Goal: Task Accomplishment & Management: Manage account settings

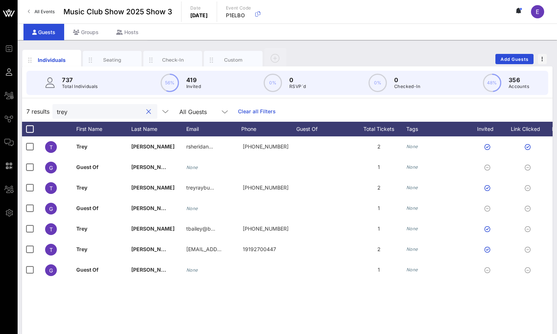
scroll to position [0, 65]
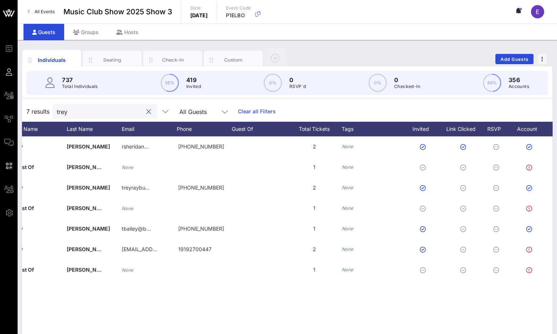
click at [46, 11] on span "All Events" at bounding box center [44, 11] width 20 height 5
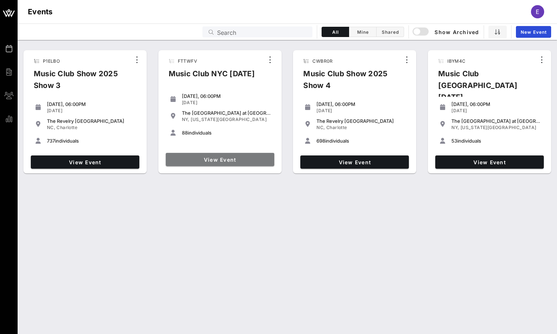
click at [226, 161] on span "View Event" at bounding box center [220, 160] width 103 height 6
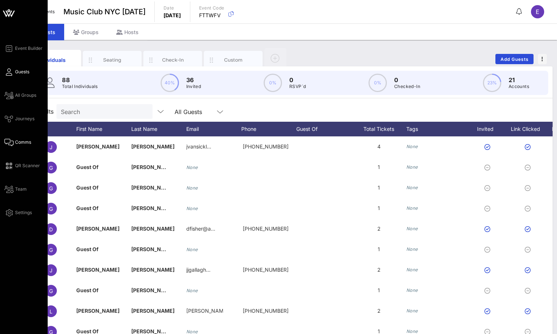
click at [17, 141] on span "Comms" at bounding box center [23, 142] width 16 height 7
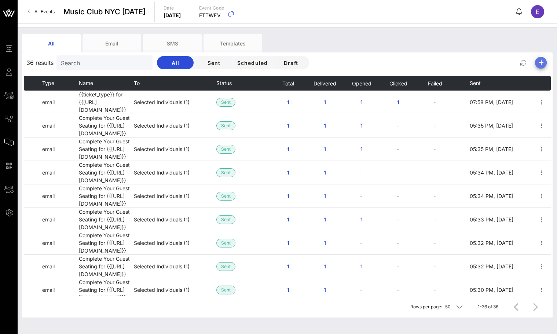
click at [545, 62] on span "button" at bounding box center [541, 62] width 12 height 9
click at [540, 77] on div "Email" at bounding box center [537, 77] width 15 height 7
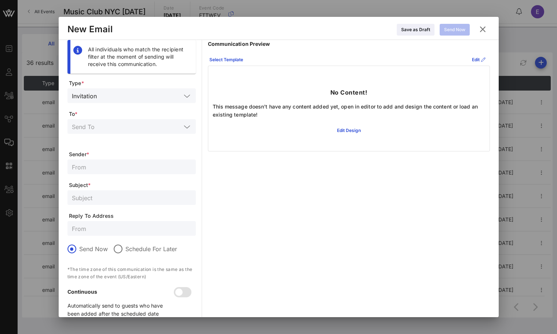
click at [180, 126] on input "text" at bounding box center [126, 127] width 109 height 10
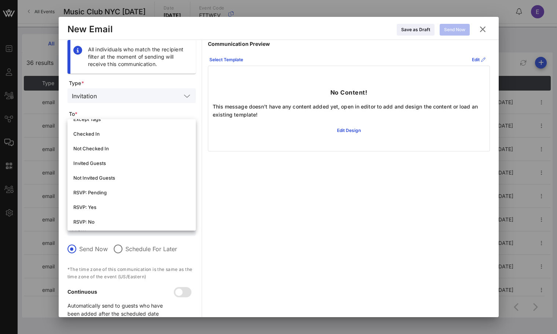
scroll to position [78, 0]
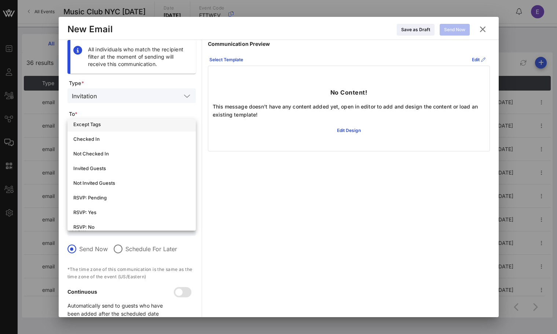
click at [132, 128] on div "Except Tags" at bounding box center [131, 124] width 117 height 12
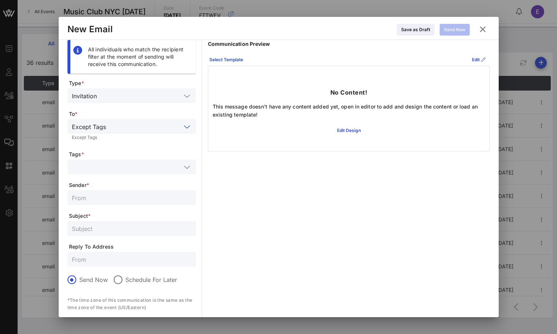
scroll to position [0, 0]
click at [129, 166] on input "text" at bounding box center [126, 167] width 109 height 10
click at [119, 168] on input "text" at bounding box center [126, 167] width 109 height 10
click at [115, 168] on input "text" at bounding box center [126, 167] width 109 height 10
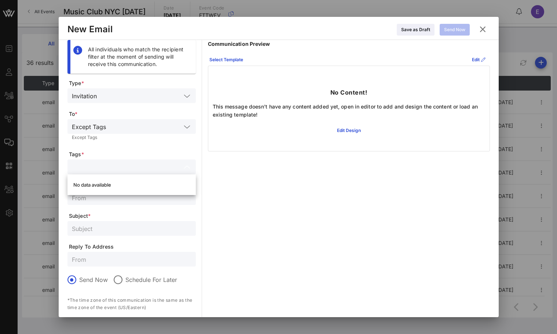
click at [114, 156] on span "Tags *" at bounding box center [132, 154] width 127 height 7
click at [92, 171] on div at bounding box center [131, 166] width 119 height 15
click at [481, 28] on icon at bounding box center [483, 29] width 10 height 9
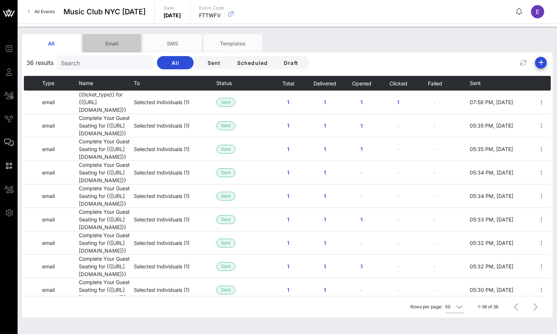
click at [91, 49] on div "Email" at bounding box center [111, 43] width 59 height 18
click at [278, 63] on span "Draft" at bounding box center [290, 63] width 25 height 6
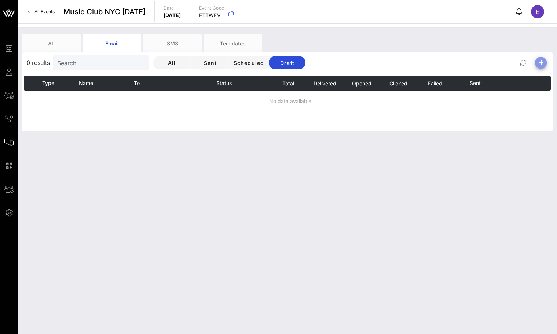
click at [536, 61] on span "button" at bounding box center [541, 62] width 12 height 9
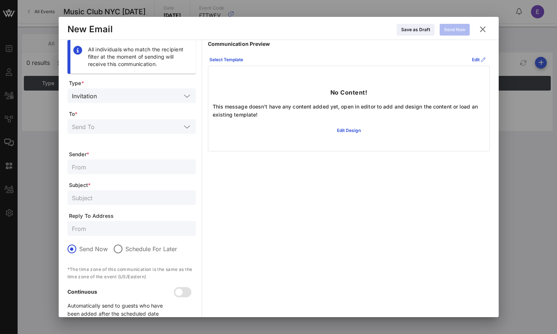
click at [96, 133] on div at bounding box center [131, 126] width 119 height 15
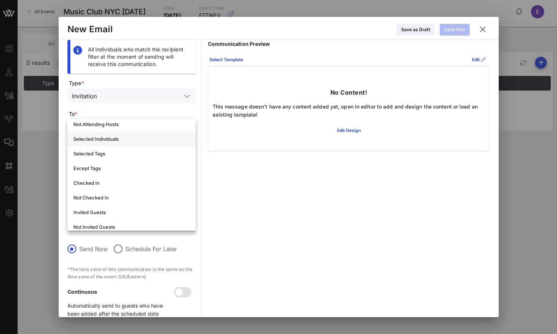
scroll to position [35, 0]
click at [109, 157] on div "Selected Tags" at bounding box center [131, 153] width 117 height 12
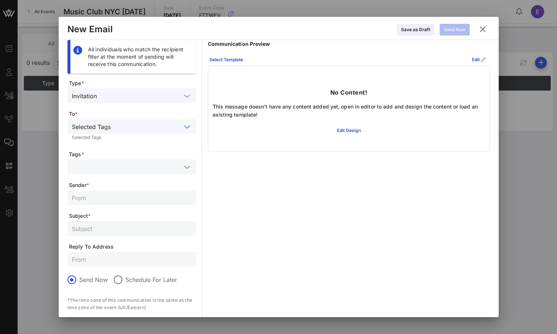
click at [103, 167] on input "text" at bounding box center [126, 167] width 109 height 10
click at [121, 126] on input "text" at bounding box center [147, 127] width 67 height 10
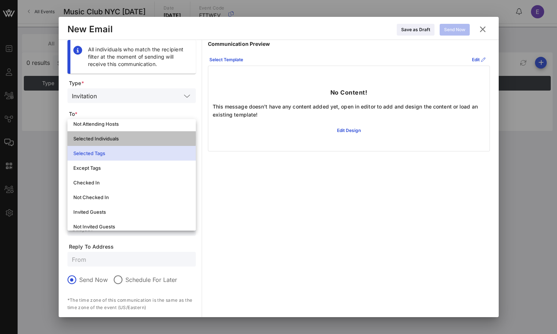
click at [111, 139] on div "Selected Individuals" at bounding box center [131, 139] width 117 height 6
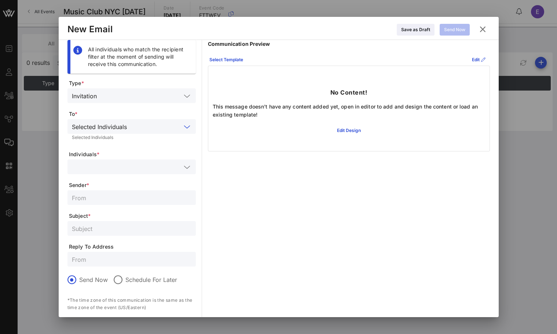
click at [118, 169] on input "text" at bounding box center [126, 167] width 109 height 10
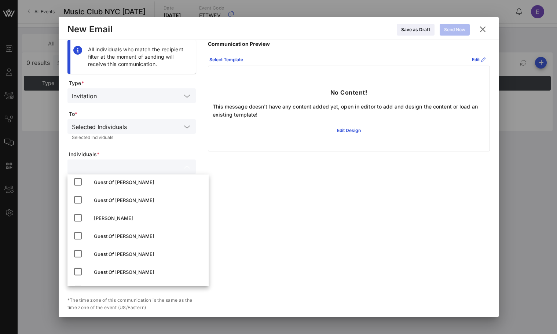
scroll to position [1420, 0]
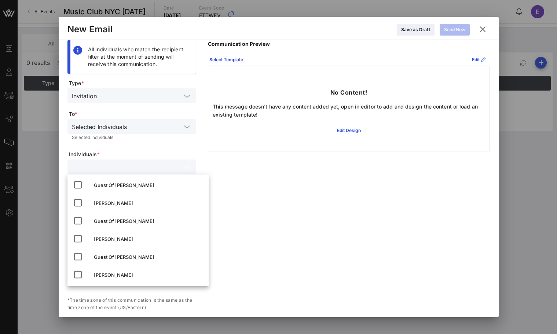
click at [132, 140] on div "Selected Individuals Selected Individuals" at bounding box center [131, 131] width 128 height 24
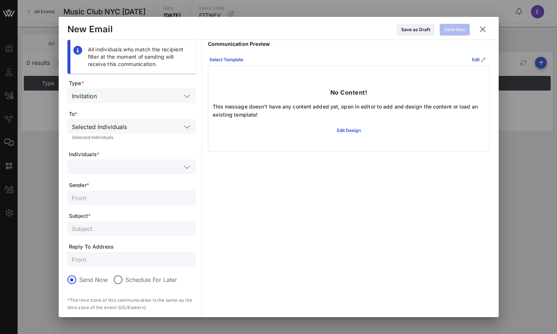
click at [134, 128] on input "text" at bounding box center [155, 127] width 51 height 10
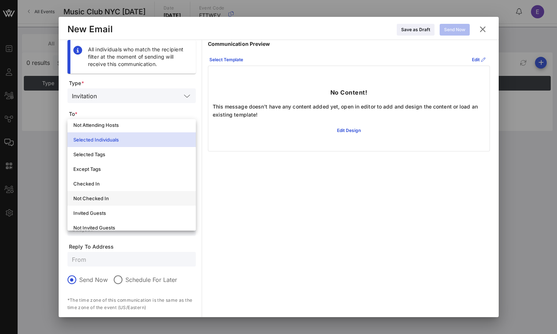
scroll to position [24, 0]
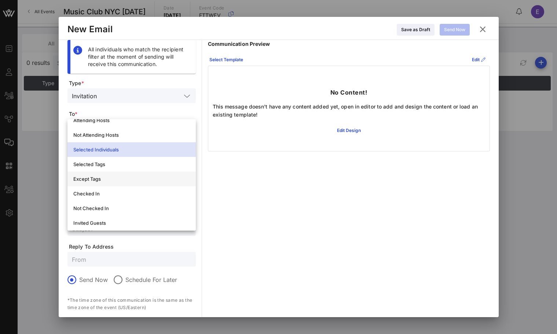
click at [111, 175] on div "Except Tags" at bounding box center [131, 179] width 117 height 12
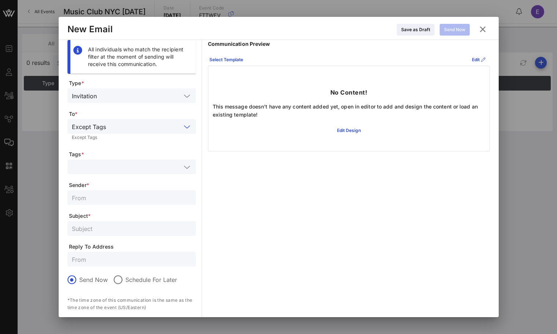
click at [98, 195] on input "text" at bounding box center [131, 198] width 119 height 10
click at [94, 166] on input "text" at bounding box center [126, 167] width 109 height 10
type input "EventFluence"
click at [124, 163] on input "EventFluence" at bounding box center [126, 167] width 109 height 10
click at [124, 160] on div "EventFluence" at bounding box center [131, 166] width 119 height 15
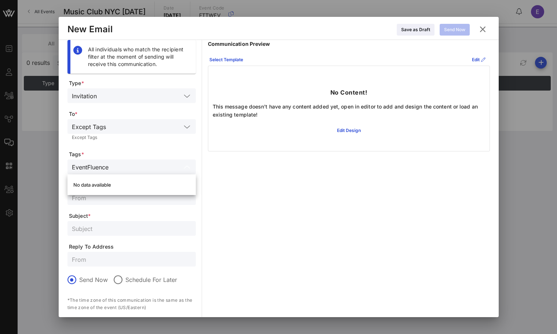
click at [154, 168] on input "EventFluence" at bounding box center [126, 167] width 109 height 10
click at [481, 30] on icon at bounding box center [483, 29] width 10 height 9
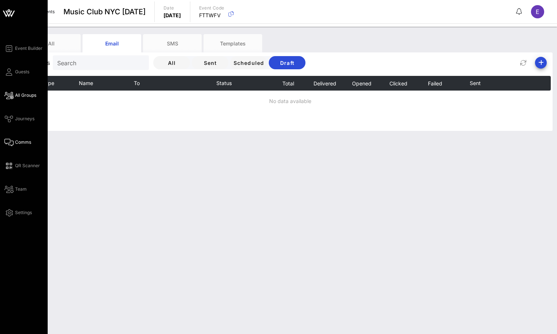
click at [12, 95] on icon at bounding box center [8, 95] width 9 height 1
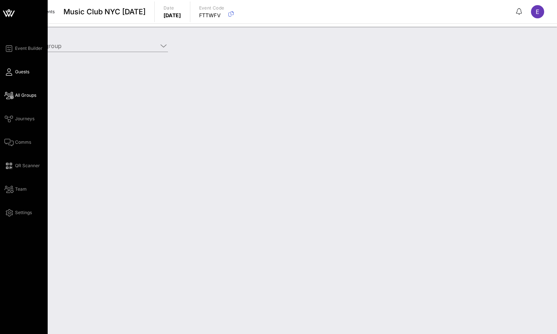
click at [18, 74] on span "Guests" at bounding box center [22, 72] width 14 height 7
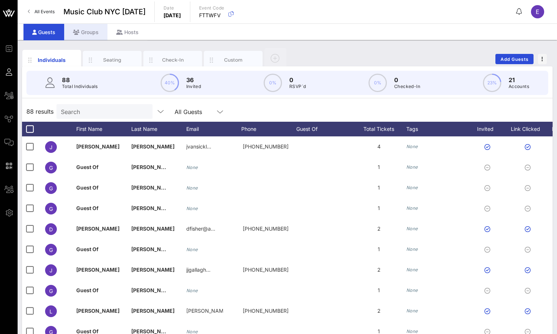
click at [87, 33] on div "Groups" at bounding box center [85, 32] width 43 height 16
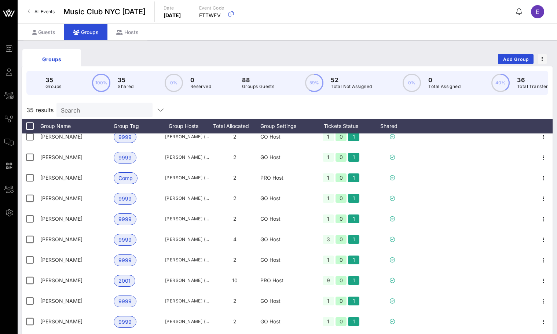
scroll to position [243, 0]
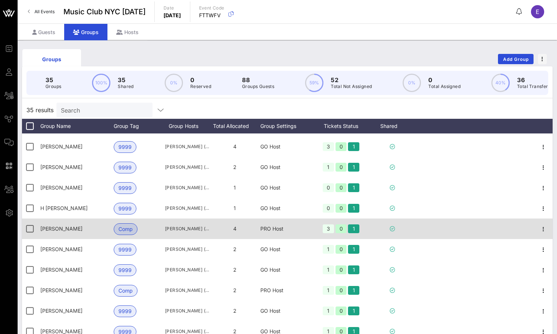
click at [118, 227] on span "Comp" at bounding box center [125, 229] width 14 height 11
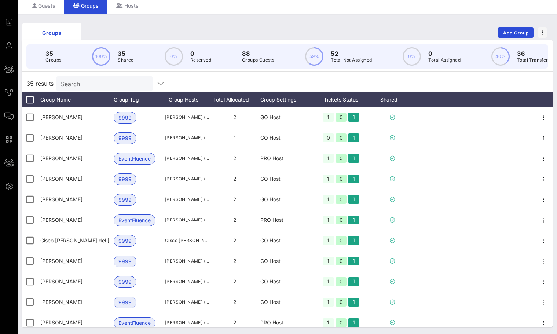
scroll to position [0, 0]
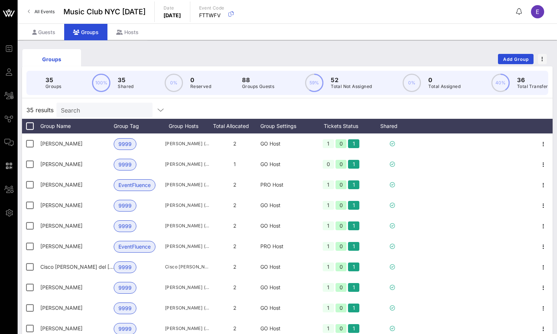
click at [42, 12] on span "All Events" at bounding box center [44, 11] width 20 height 5
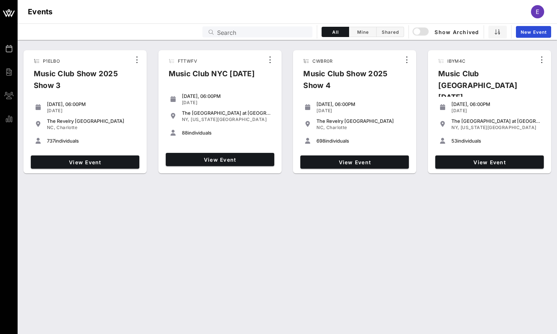
click at [193, 169] on div "FTTWFV Music Club NYC 10/3/25 Friday, 06:00PM Oct 03, 2025 The Grand Ballroom a…" at bounding box center [219, 111] width 123 height 123
click at [193, 159] on span "View Event" at bounding box center [220, 160] width 103 height 6
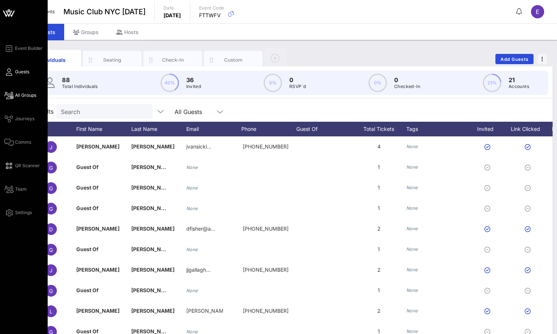
click at [10, 96] on icon at bounding box center [8, 95] width 9 height 1
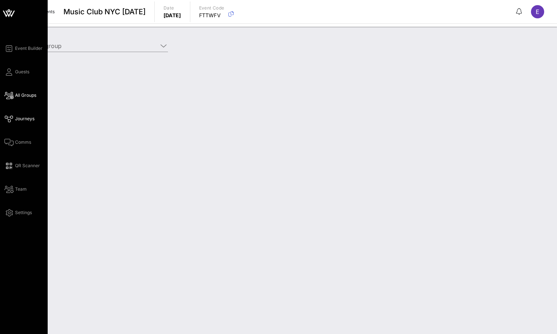
click at [7, 119] on icon at bounding box center [8, 118] width 9 height 1
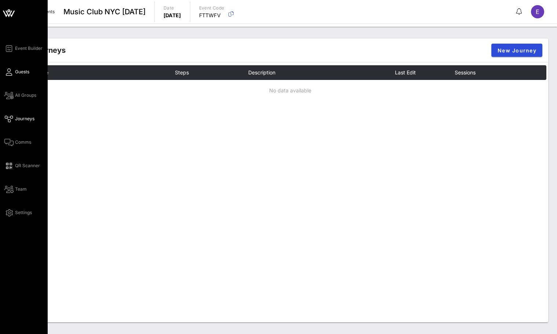
click at [15, 69] on span "Guests" at bounding box center [22, 72] width 14 height 7
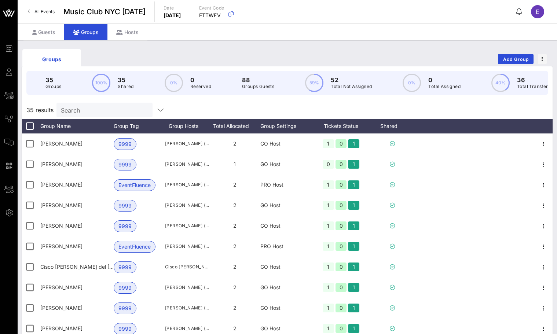
click at [41, 9] on span "All Events" at bounding box center [44, 11] width 20 height 5
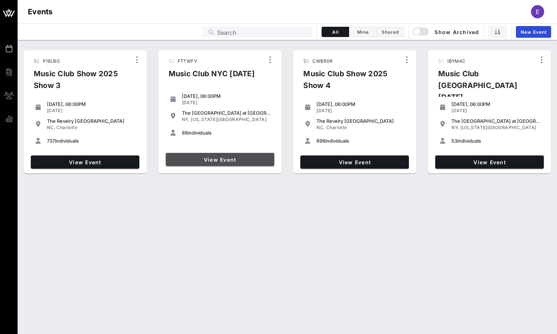
click at [180, 153] on link "View Event" at bounding box center [220, 159] width 109 height 13
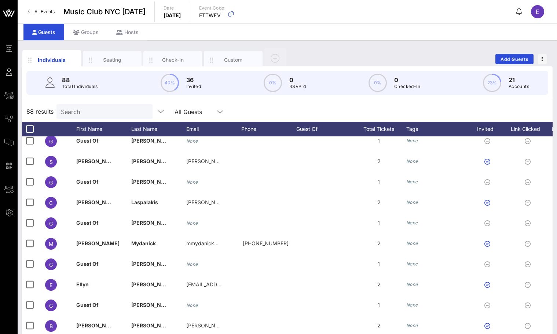
scroll to position [30, 0]
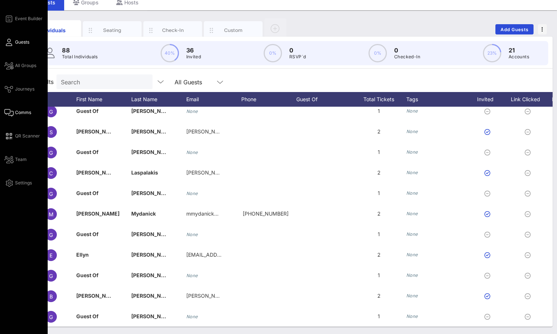
click at [12, 108] on link "Comms" at bounding box center [17, 112] width 27 height 9
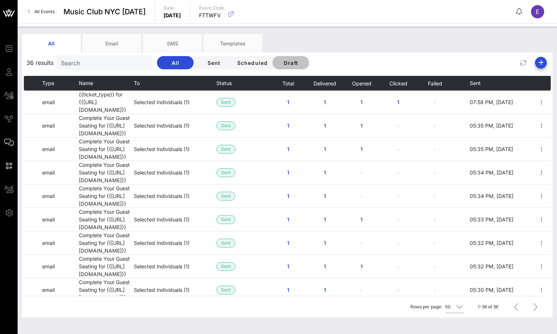
click at [278, 60] on span "Draft" at bounding box center [290, 63] width 25 height 6
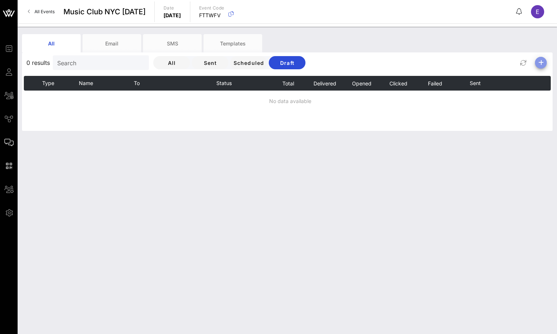
click at [537, 64] on icon "button" at bounding box center [540, 62] width 9 height 9
click at [534, 74] on div "Email" at bounding box center [537, 77] width 15 height 7
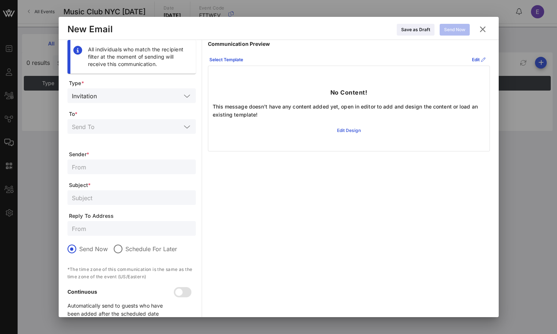
click at [352, 128] on div "Edit Design" at bounding box center [349, 130] width 24 height 7
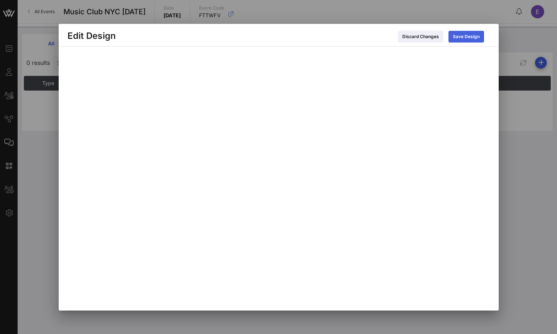
click at [455, 34] on div "Save Design" at bounding box center [466, 36] width 27 height 7
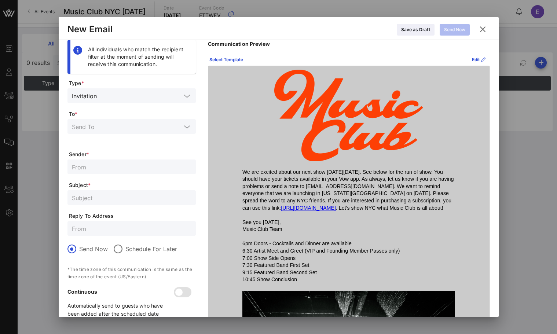
click at [483, 26] on icon at bounding box center [483, 29] width 10 height 9
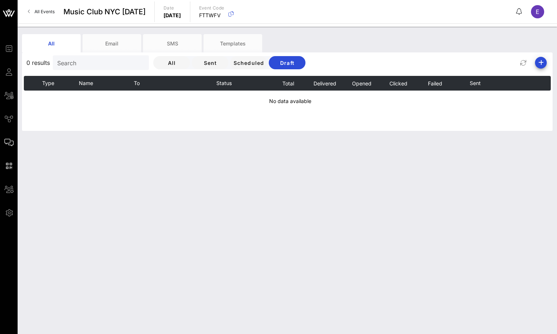
click at [312, 102] on td "No data available" at bounding box center [287, 101] width 527 height 21
click at [538, 61] on icon "button" at bounding box center [540, 62] width 9 height 9
click at [457, 50] on div "All Email SMS Templates" at bounding box center [281, 43] width 519 height 18
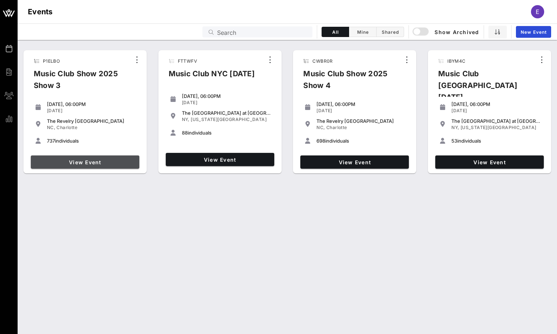
click at [97, 159] on span "View Event" at bounding box center [85, 162] width 103 height 6
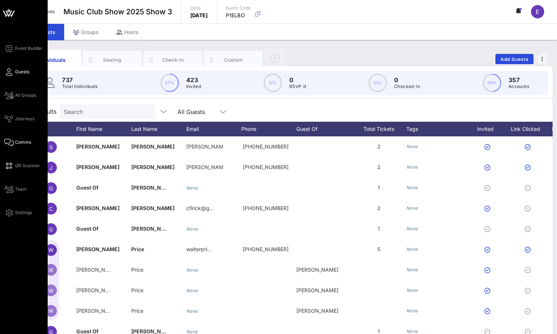
click at [10, 143] on icon at bounding box center [8, 142] width 9 height 1
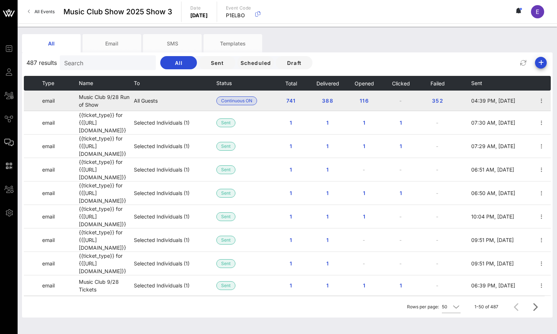
click at [144, 103] on td "All Guests" at bounding box center [175, 101] width 82 height 21
click at [542, 99] on icon "button" at bounding box center [541, 100] width 9 height 9
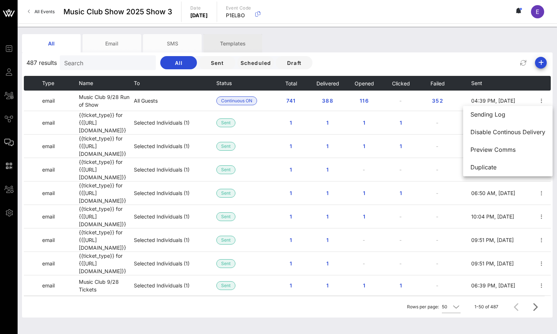
click at [233, 42] on div "Templates" at bounding box center [232, 43] width 59 height 18
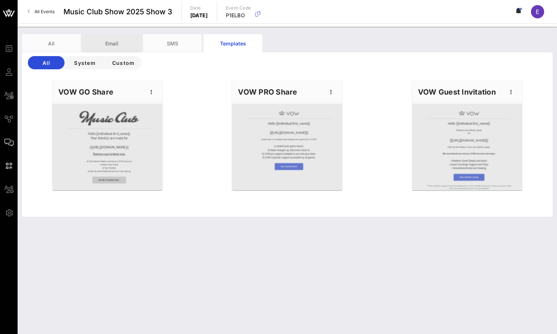
click at [90, 37] on div "Email" at bounding box center [111, 43] width 59 height 18
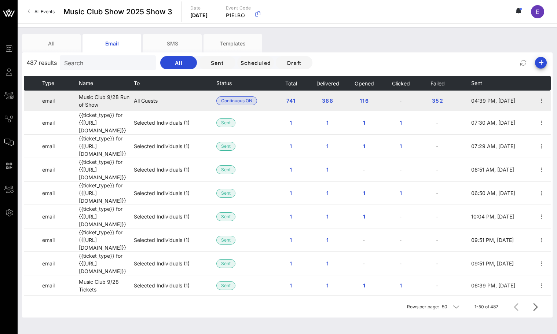
click at [180, 93] on td "All Guests" at bounding box center [175, 101] width 82 height 21
click at [544, 97] on icon "button" at bounding box center [541, 100] width 9 height 9
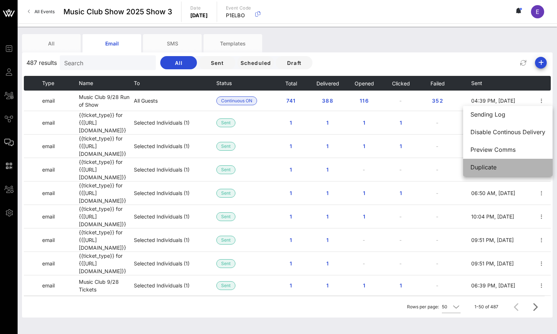
click at [499, 162] on div "Duplicate" at bounding box center [507, 167] width 75 height 16
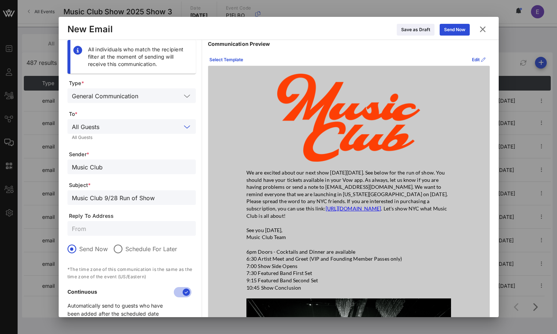
click at [120, 129] on input "text" at bounding box center [141, 127] width 79 height 10
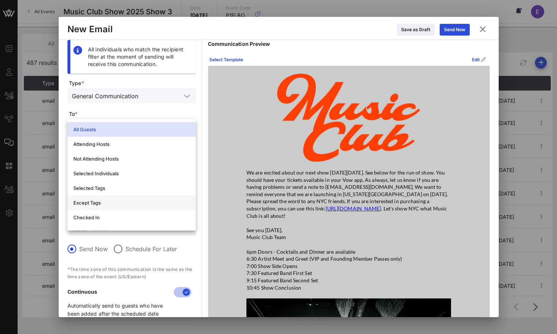
click at [124, 205] on div "Except Tags" at bounding box center [131, 203] width 117 height 6
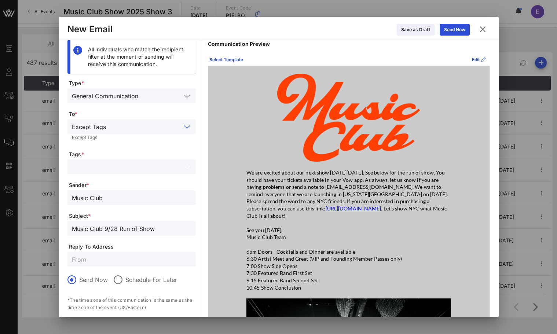
click at [114, 162] on input "text" at bounding box center [126, 167] width 109 height 10
click at [124, 158] on form "Type * General Communication To * Except Tags Except Tags Tags * Sender * Music…" at bounding box center [131, 217] width 128 height 275
click at [126, 125] on input "text" at bounding box center [145, 127] width 72 height 10
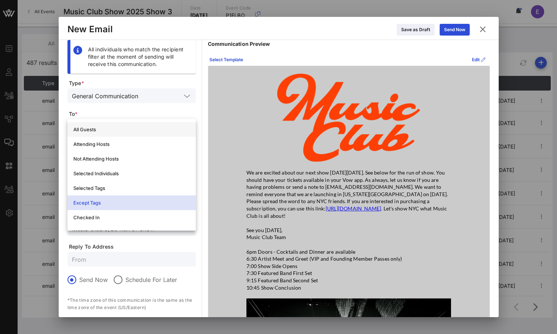
click at [125, 127] on div "All Guests" at bounding box center [131, 129] width 117 height 6
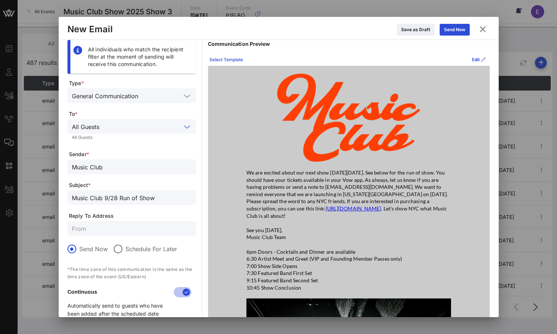
click at [224, 59] on icon at bounding box center [226, 60] width 5 height 4
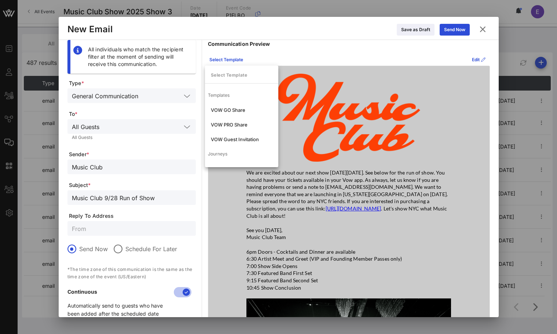
click at [306, 75] on img at bounding box center [348, 118] width 143 height 88
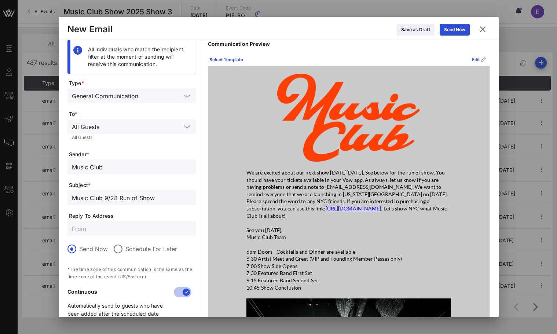
click at [474, 60] on div "Edit" at bounding box center [479, 59] width 14 height 7
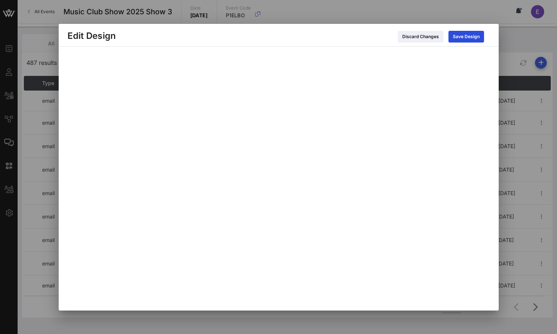
scroll to position [14, 0]
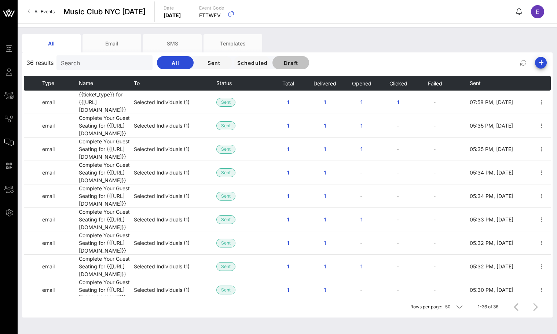
click at [278, 65] on span "Draft" at bounding box center [290, 63] width 25 height 6
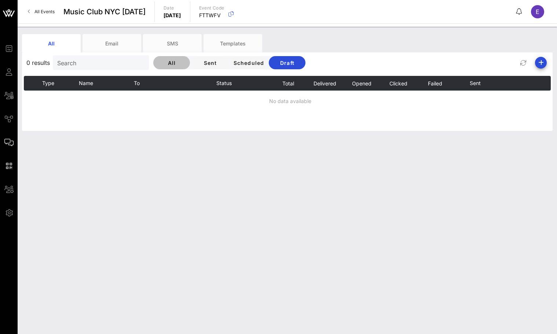
click at [157, 66] on button "All" at bounding box center [171, 62] width 37 height 13
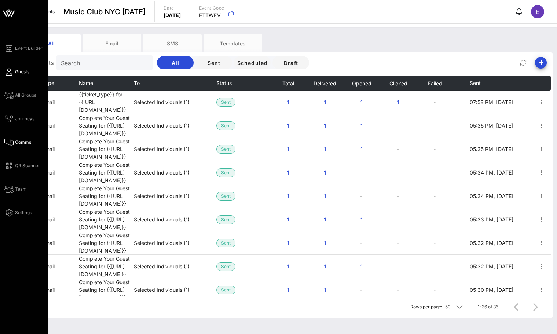
click at [23, 75] on link "Guests" at bounding box center [16, 71] width 25 height 9
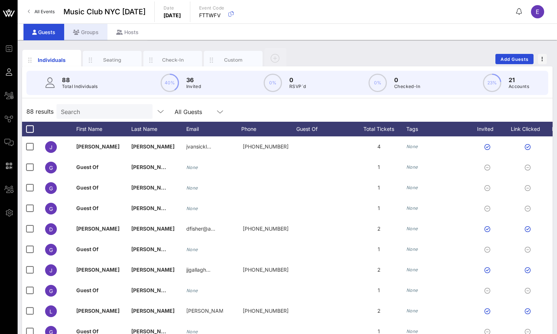
click at [82, 34] on div "Groups" at bounding box center [85, 32] width 43 height 16
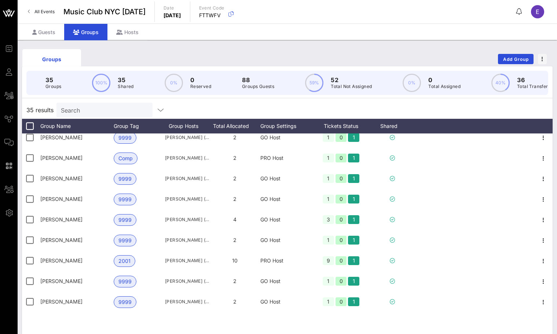
scroll to position [331, 0]
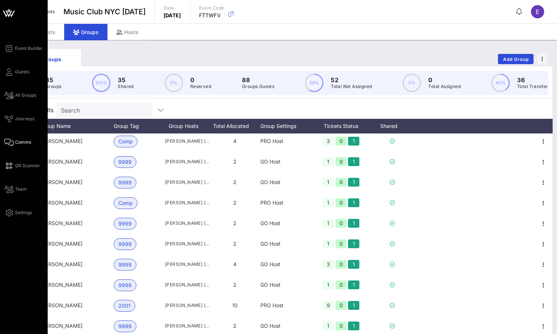
click at [15, 140] on span "Comms" at bounding box center [23, 142] width 16 height 7
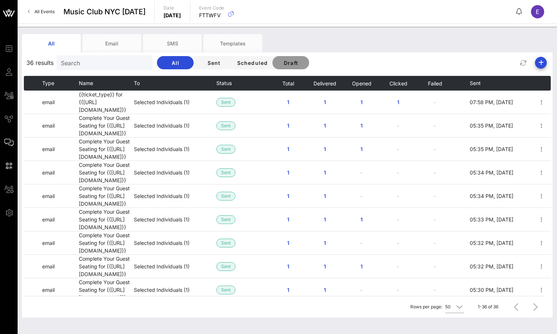
click at [278, 64] on span "Draft" at bounding box center [290, 63] width 25 height 6
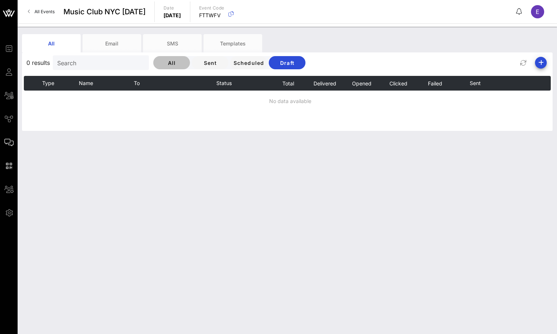
click at [167, 63] on button "All" at bounding box center [171, 62] width 37 height 13
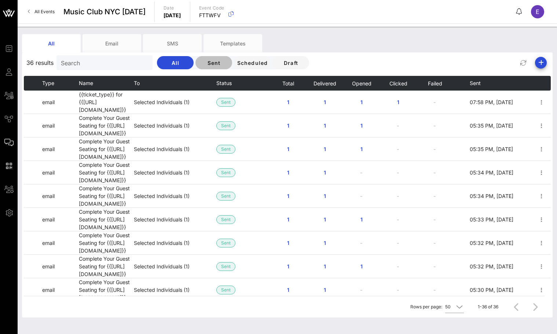
click at [201, 62] on span "Sent" at bounding box center [213, 63] width 25 height 6
click at [234, 60] on button "Scheduled" at bounding box center [252, 62] width 37 height 13
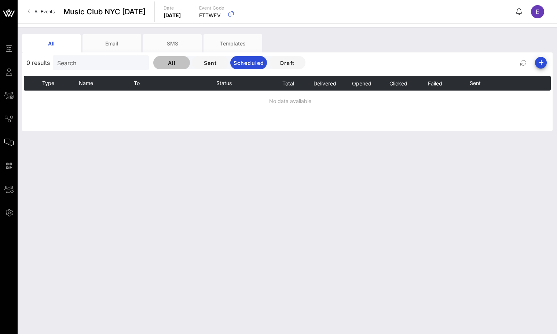
click at [166, 61] on button "All" at bounding box center [171, 62] width 37 height 13
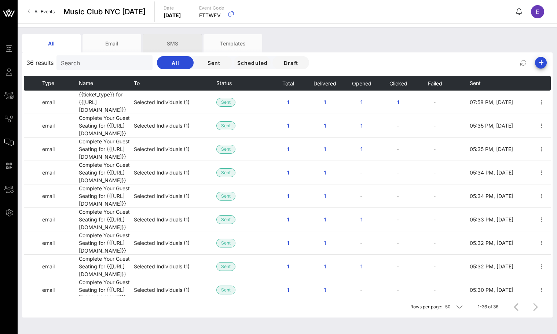
click at [167, 42] on div "SMS" at bounding box center [172, 43] width 59 height 18
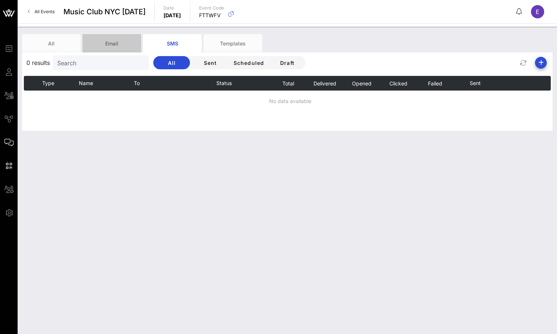
click at [126, 41] on div "Email" at bounding box center [111, 43] width 59 height 18
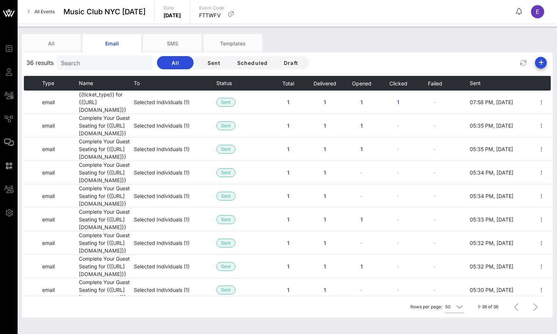
click at [40, 13] on span "All Events" at bounding box center [44, 11] width 20 height 5
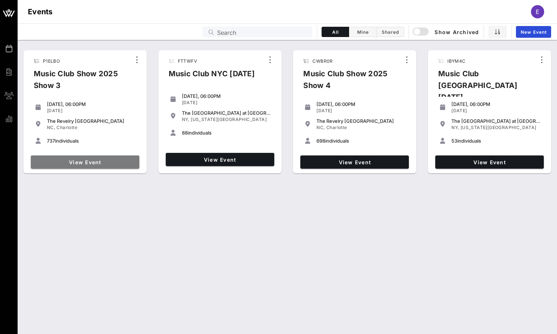
click at [99, 159] on span "View Event" at bounding box center [85, 162] width 103 height 6
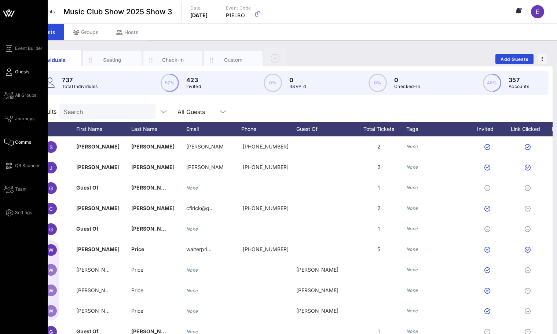
click at [23, 142] on span "Comms" at bounding box center [23, 142] width 16 height 7
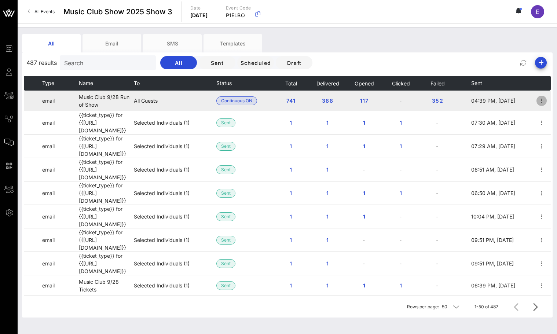
click at [540, 98] on icon "button" at bounding box center [541, 100] width 9 height 9
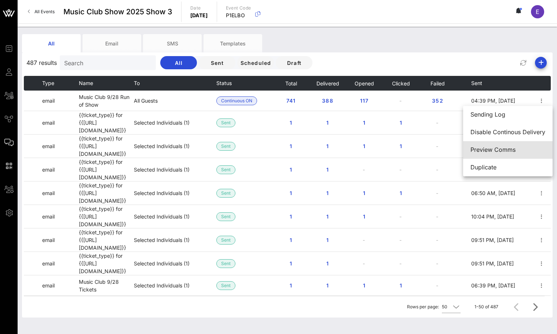
click at [492, 149] on div "Preview Comms" at bounding box center [507, 149] width 75 height 7
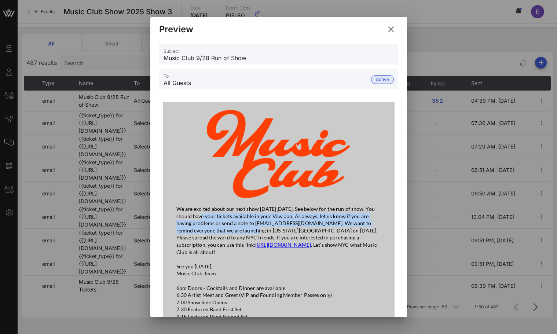
drag, startPoint x: 192, startPoint y: 217, endPoint x: 223, endPoint y: 228, distance: 32.8
click at [223, 228] on p "We are excited about our next show [DATE][DATE]. See below for the run of show.…" at bounding box center [278, 230] width 205 height 50
drag, startPoint x: 191, startPoint y: 215, endPoint x: 324, endPoint y: 223, distance: 133.7
click at [324, 223] on p "We are excited about our next show [DATE][DATE]. See below for the run of show.…" at bounding box center [278, 230] width 205 height 50
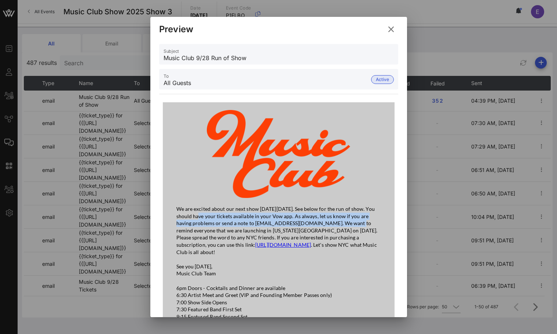
copy p "You should have your tickets available in your Vow app. As always, let us know …"
click at [389, 27] on icon at bounding box center [391, 29] width 10 height 9
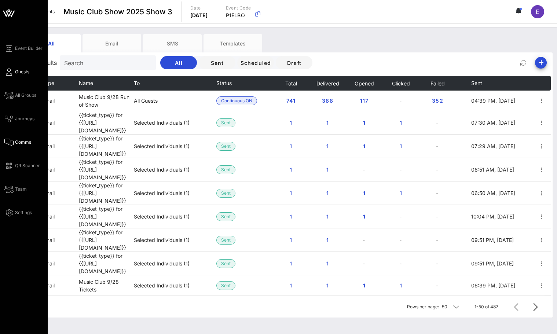
click at [16, 72] on span "Guests" at bounding box center [22, 72] width 14 height 7
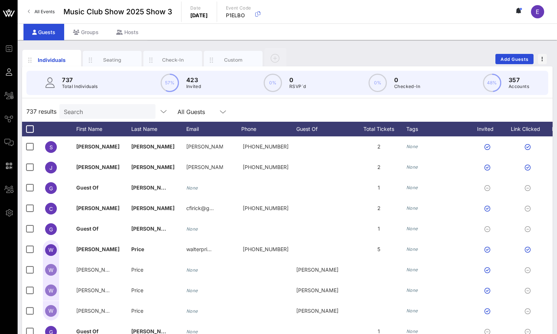
click at [111, 86] on div "737 Total Individuals 57% 423 Invited 0% 0 RSVP`d 0% 0 Checked-In 48% 357 Accou…" at bounding box center [287, 83] width 522 height 24
click at [106, 113] on input "Search" at bounding box center [107, 112] width 86 height 10
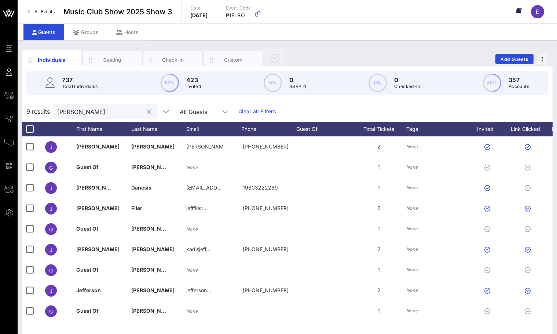
type input "[PERSON_NAME]"
click at [45, 11] on span "All Events" at bounding box center [44, 11] width 20 height 5
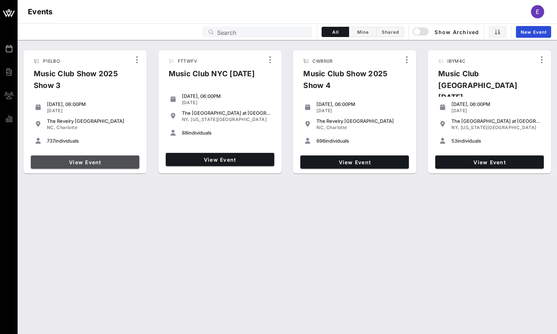
click at [105, 161] on span "View Event" at bounding box center [85, 162] width 103 height 6
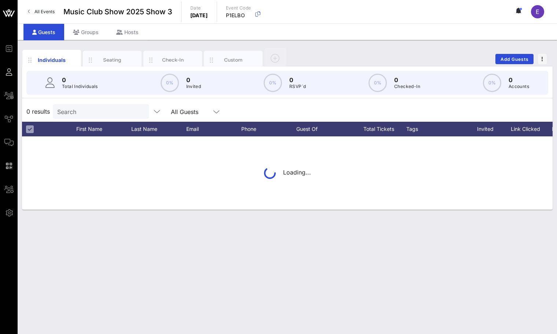
click at [94, 115] on input "Search" at bounding box center [100, 112] width 86 height 10
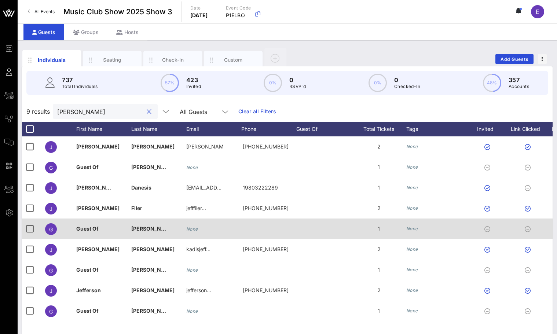
scroll to position [30, 0]
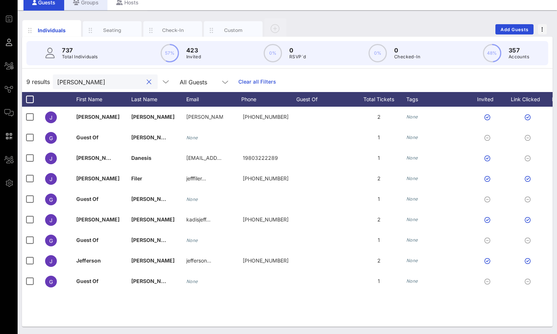
type input "[PERSON_NAME]"
click at [95, 8] on div "Groups" at bounding box center [85, 2] width 43 height 16
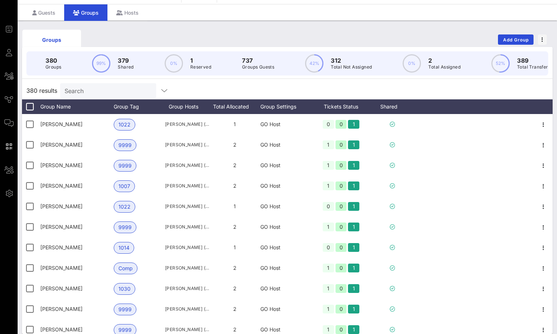
scroll to position [30, 0]
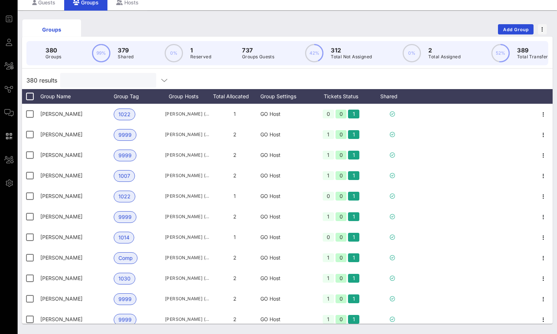
click at [92, 84] on input "text" at bounding box center [108, 81] width 86 height 10
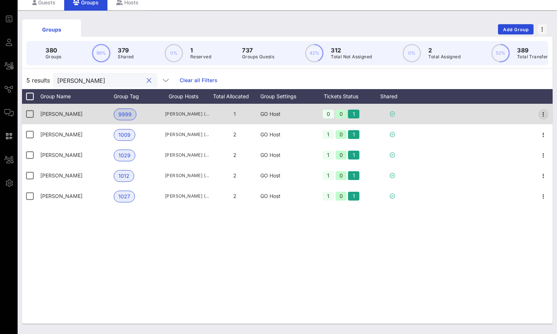
type input "[PERSON_NAME]"
click at [543, 114] on icon "button" at bounding box center [543, 114] width 9 height 9
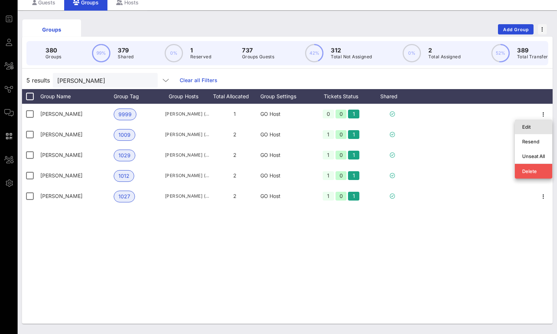
click at [532, 124] on div "Edit" at bounding box center [533, 127] width 23 height 6
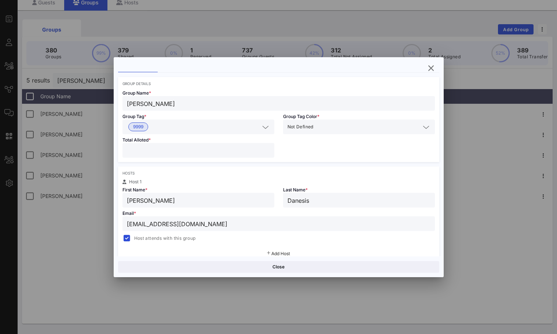
scroll to position [27, 0]
click at [152, 224] on input "[EMAIL_ADDRESS][DOMAIN_NAME]" at bounding box center [279, 223] width 304 height 10
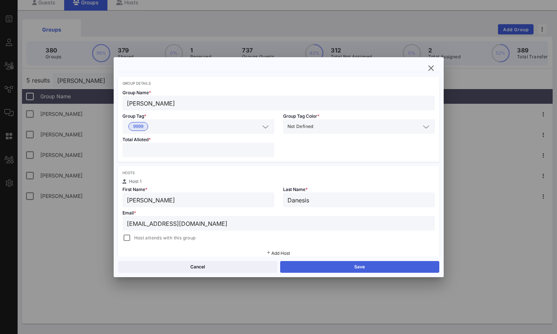
type input "[EMAIL_ADDRESS][DOMAIN_NAME]"
click at [300, 265] on button "Save" at bounding box center [359, 267] width 159 height 12
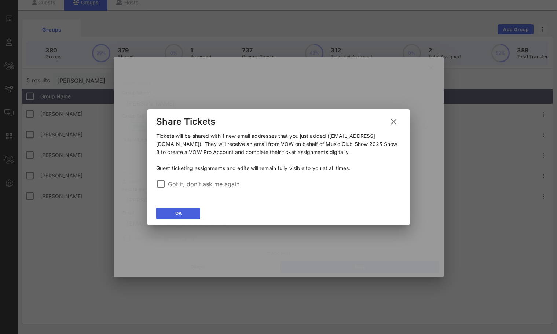
click at [179, 210] on div "OK" at bounding box center [178, 213] width 6 height 7
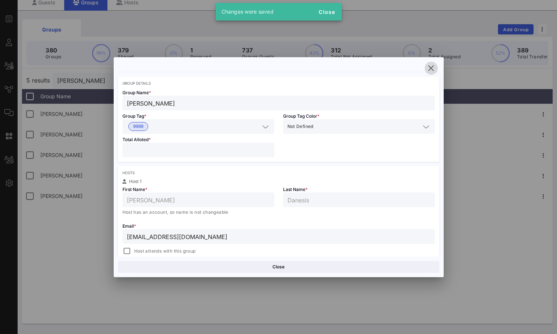
click at [429, 73] on button "button" at bounding box center [430, 68] width 13 height 13
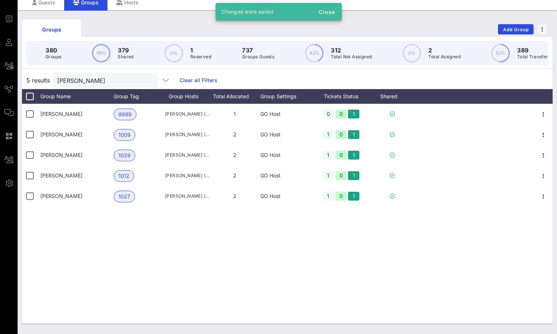
scroll to position [0, 0]
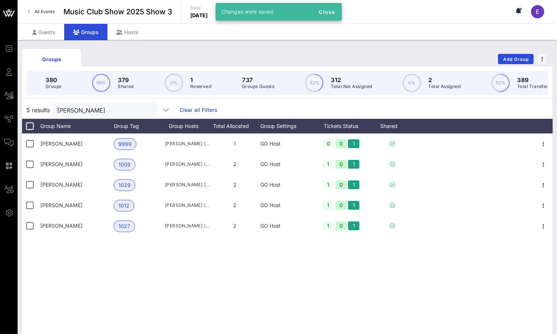
click at [38, 15] on link "All Events" at bounding box center [41, 12] width 36 height 12
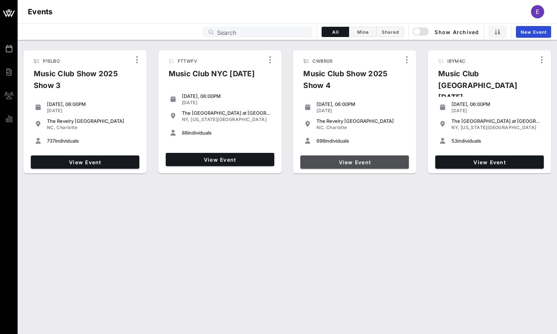
click at [400, 159] on span "View Event" at bounding box center [354, 162] width 103 height 6
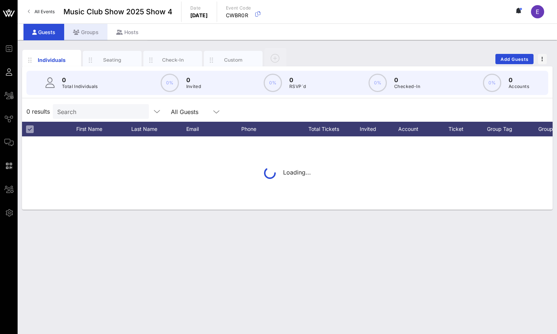
click at [80, 29] on div "Groups" at bounding box center [85, 32] width 43 height 16
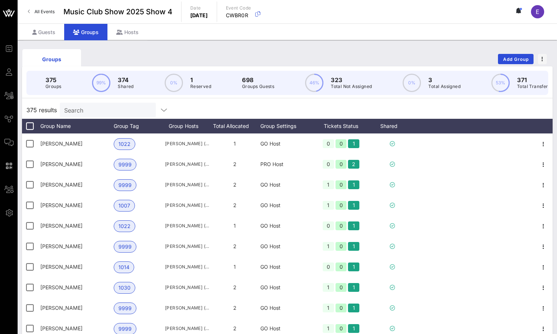
click at [104, 110] on input "Search" at bounding box center [107, 110] width 86 height 10
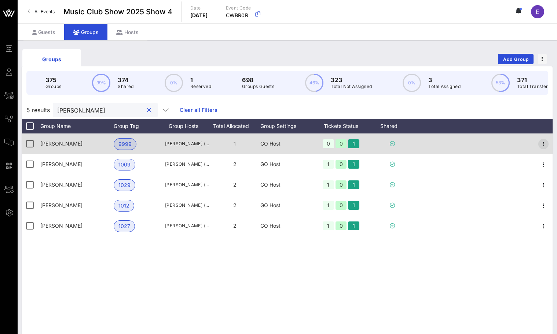
type input "[PERSON_NAME]"
click at [547, 144] on icon "button" at bounding box center [543, 144] width 9 height 9
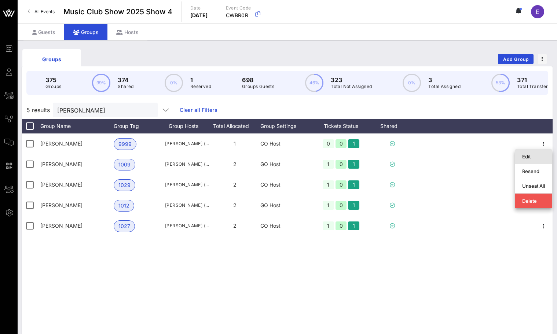
click at [540, 151] on div "Edit" at bounding box center [533, 157] width 23 height 12
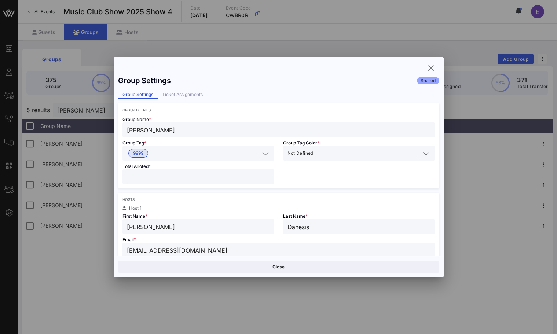
click at [152, 249] on input "[EMAIL_ADDRESS][DOMAIN_NAME]" at bounding box center [279, 250] width 304 height 10
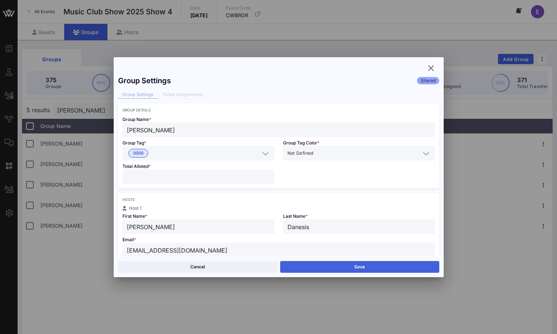
type input "[EMAIL_ADDRESS][DOMAIN_NAME]"
click at [315, 269] on button "Save" at bounding box center [359, 267] width 159 height 12
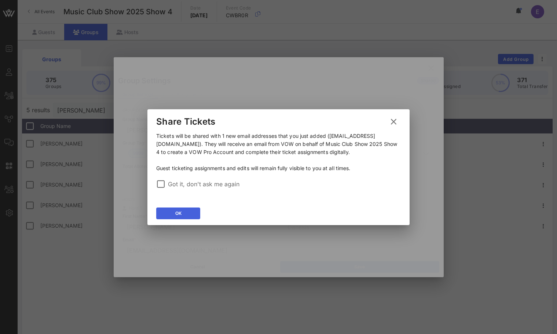
click at [182, 209] on button "OK" at bounding box center [178, 213] width 44 height 12
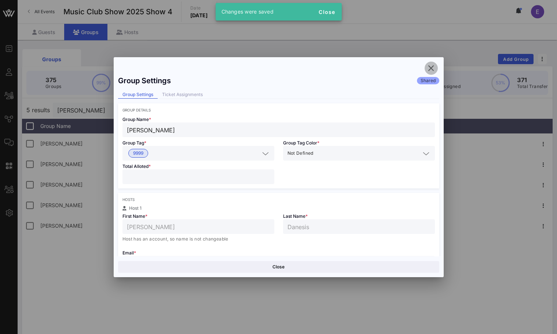
click at [431, 67] on icon "button" at bounding box center [431, 68] width 9 height 9
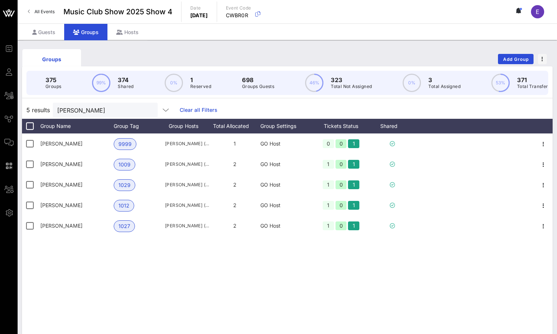
click at [52, 10] on span "All Events" at bounding box center [44, 11] width 20 height 5
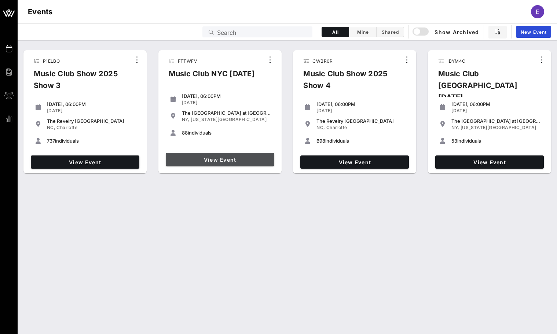
click at [210, 157] on span "View Event" at bounding box center [220, 160] width 103 height 6
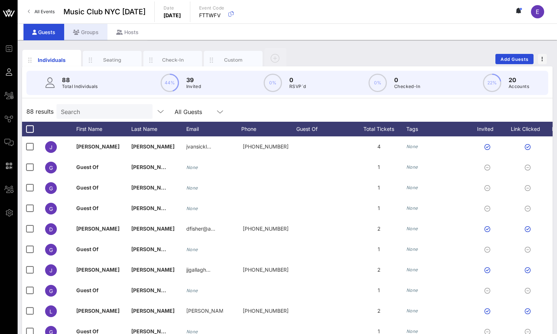
click at [98, 31] on div "Groups" at bounding box center [85, 32] width 43 height 16
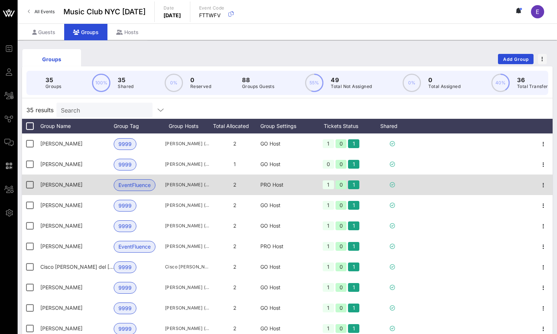
scroll to position [3, 0]
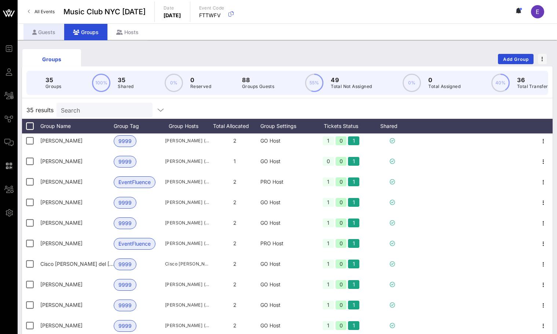
click at [51, 32] on div "Guests" at bounding box center [43, 32] width 41 height 16
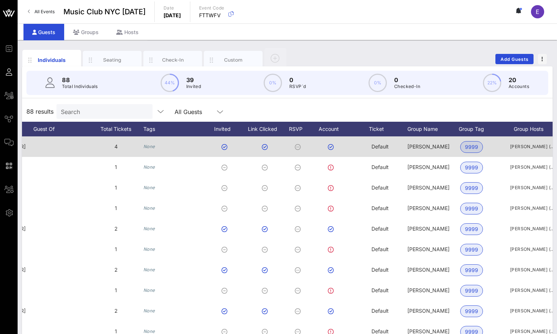
scroll to position [0, 277]
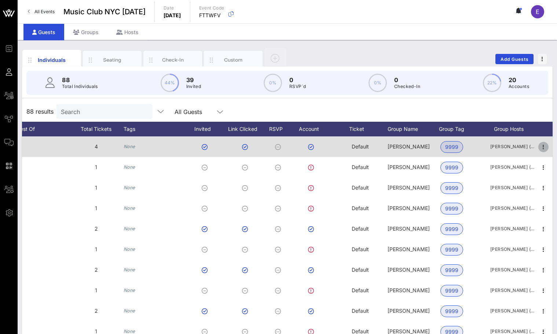
click at [542, 147] on icon "button" at bounding box center [543, 147] width 9 height 9
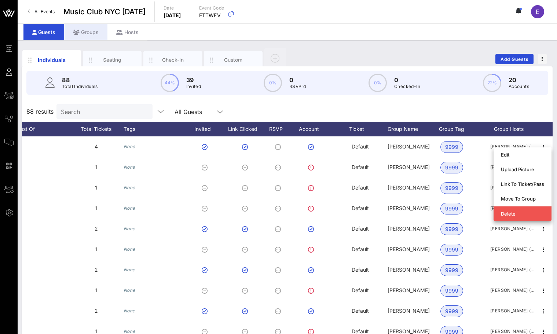
click at [95, 30] on div "Groups" at bounding box center [85, 32] width 43 height 16
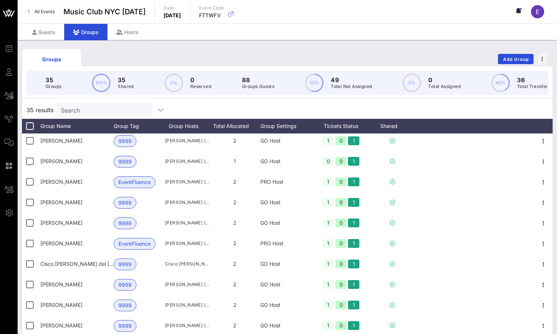
click at [97, 109] on input "Search" at bounding box center [104, 110] width 86 height 10
type input "o"
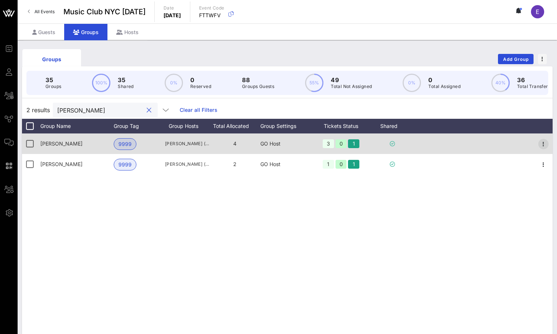
type input "[PERSON_NAME]"
click at [541, 140] on icon "button" at bounding box center [543, 144] width 9 height 9
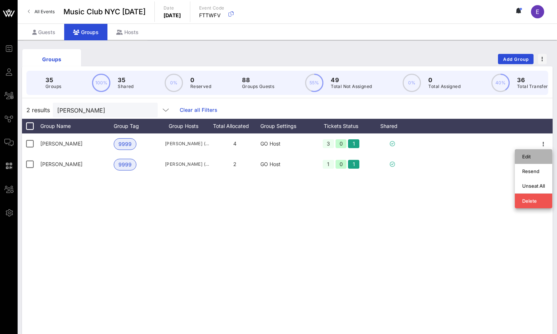
click at [526, 159] on div "Edit" at bounding box center [533, 157] width 23 height 6
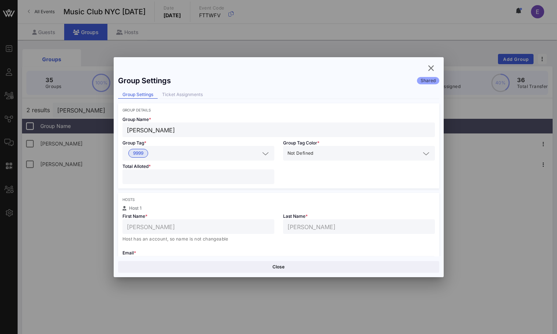
click at [198, 176] on input "*" at bounding box center [198, 177] width 143 height 10
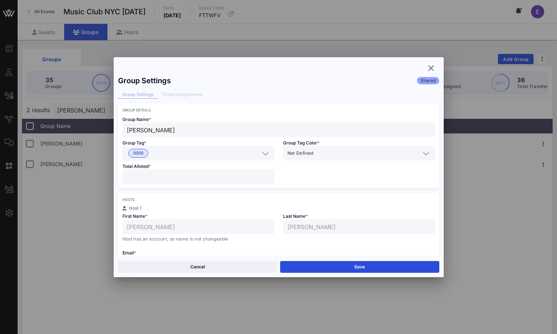
click at [268, 175] on input "*" at bounding box center [198, 177] width 143 height 10
type input "*"
click at [268, 175] on input "*" at bounding box center [198, 177] width 143 height 10
click at [334, 268] on button "Save" at bounding box center [359, 267] width 159 height 12
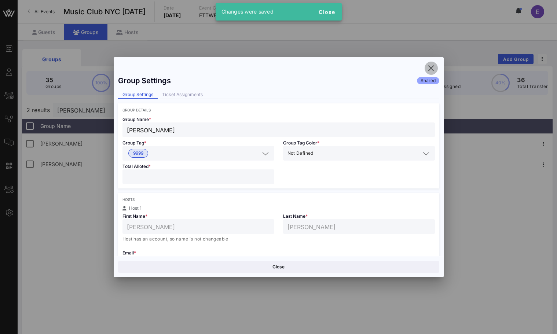
click at [431, 66] on icon "button" at bounding box center [431, 68] width 9 height 9
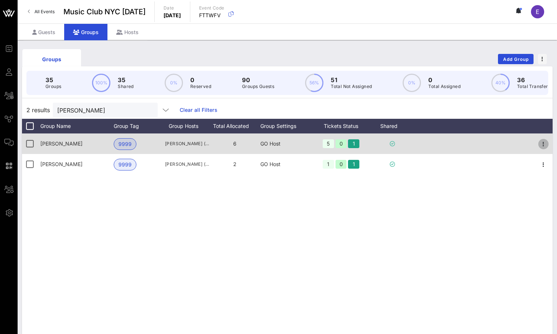
click at [544, 141] on icon "button" at bounding box center [543, 144] width 9 height 9
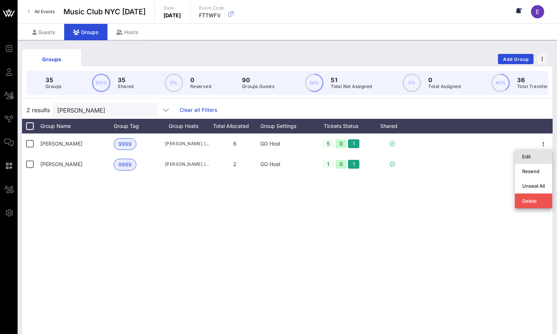
click at [534, 152] on div "Edit" at bounding box center [533, 157] width 23 height 12
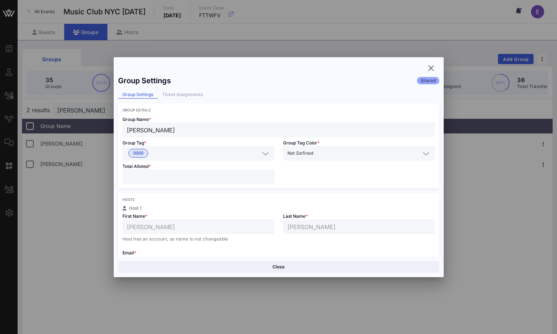
click at [266, 175] on input "*" at bounding box center [198, 177] width 143 height 10
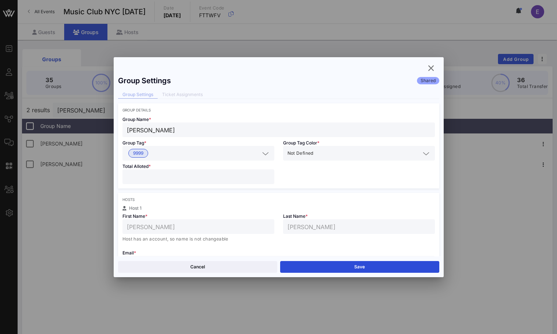
type input "*"
click at [266, 175] on input "*" at bounding box center [198, 177] width 143 height 10
click at [290, 263] on button "Save" at bounding box center [359, 267] width 159 height 12
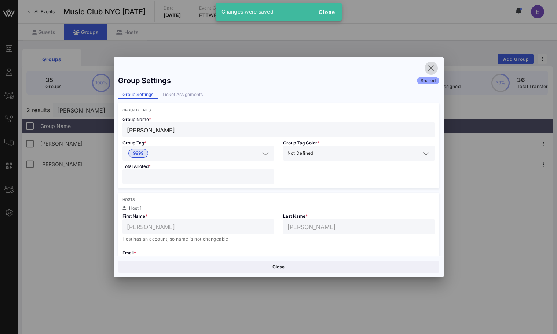
click at [430, 67] on icon "button" at bounding box center [431, 68] width 9 height 9
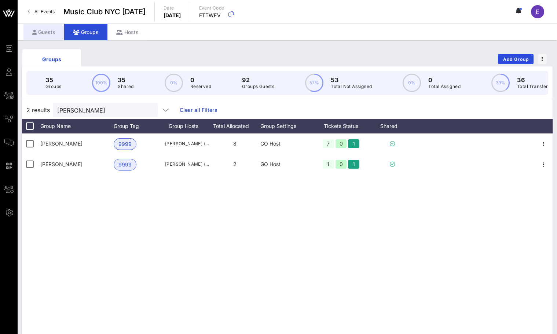
click at [43, 34] on div "Guests" at bounding box center [43, 32] width 41 height 16
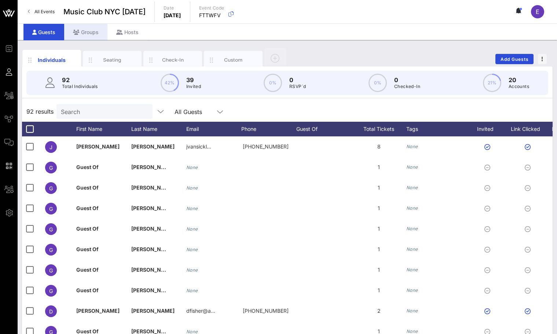
click at [88, 29] on div "Groups" at bounding box center [85, 32] width 43 height 16
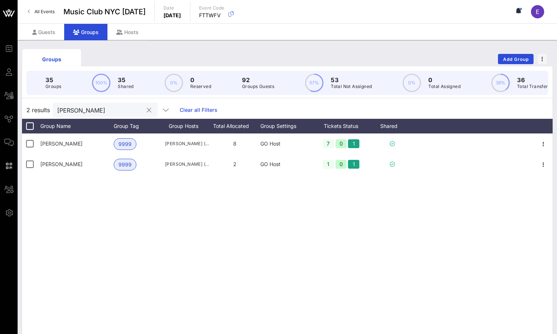
click at [76, 114] on input "[PERSON_NAME]" at bounding box center [100, 110] width 86 height 10
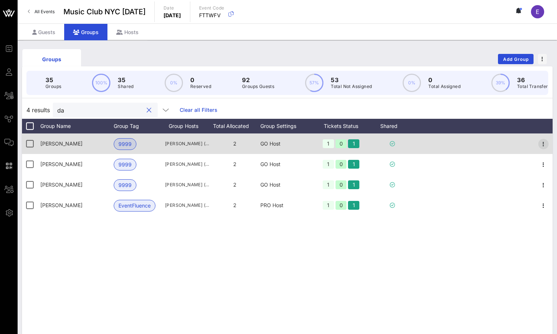
type input "da"
click at [544, 143] on icon "button" at bounding box center [543, 144] width 9 height 9
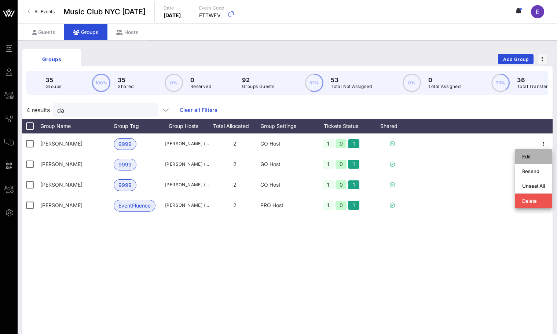
click at [534, 153] on div "Edit" at bounding box center [533, 157] width 23 height 12
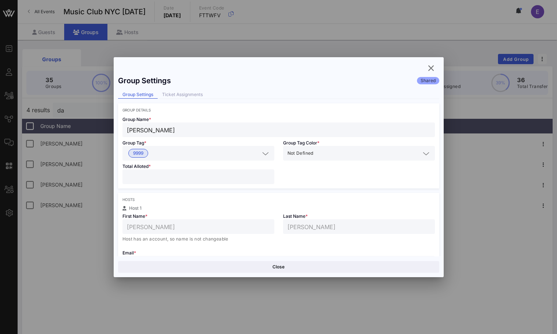
click at [267, 176] on input "*" at bounding box center [198, 177] width 143 height 10
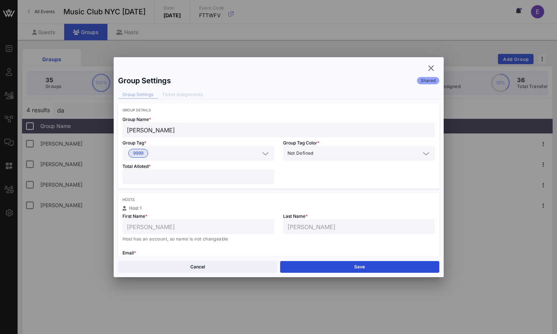
type input "*"
click at [267, 176] on input "*" at bounding box center [198, 177] width 143 height 10
click at [324, 264] on button "Save" at bounding box center [359, 267] width 159 height 12
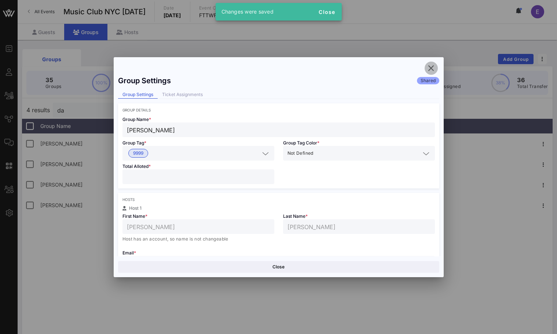
click at [429, 69] on icon "button" at bounding box center [431, 68] width 9 height 9
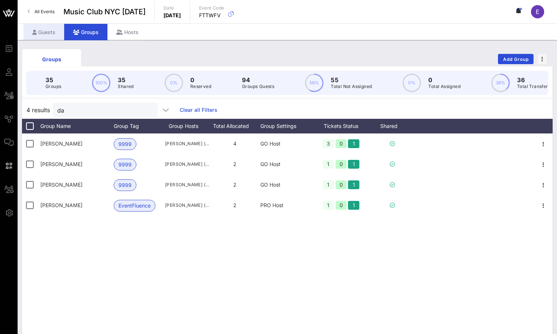
click at [45, 34] on div "Guests" at bounding box center [43, 32] width 41 height 16
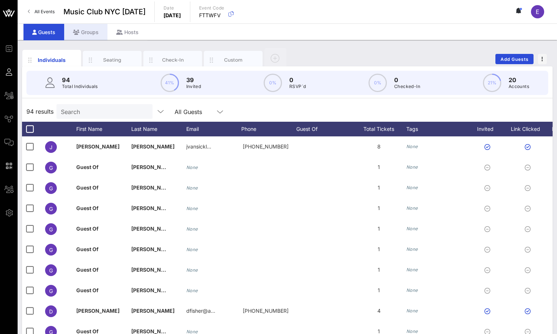
click at [94, 39] on div "Groups" at bounding box center [85, 32] width 43 height 16
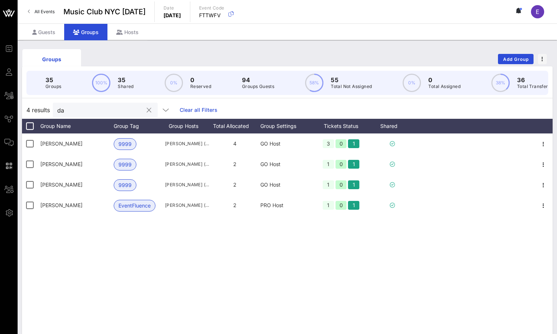
click at [91, 112] on input "da" at bounding box center [100, 110] width 86 height 10
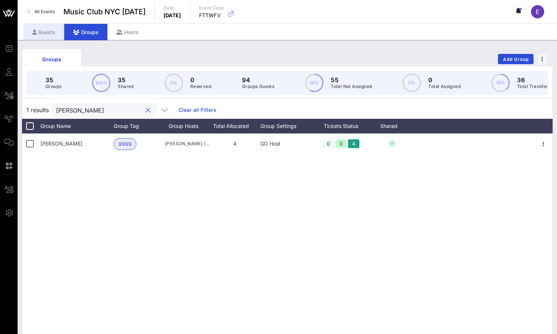
type input "[PERSON_NAME]"
click at [26, 27] on div "Guests" at bounding box center [43, 32] width 41 height 16
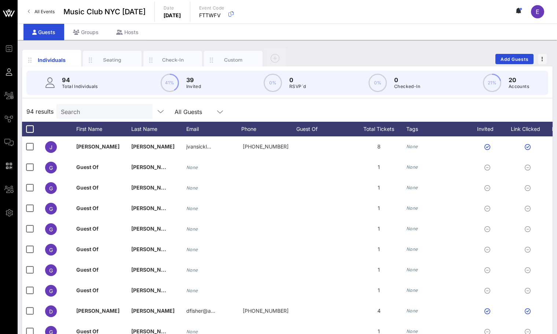
click at [102, 106] on div "Search" at bounding box center [104, 111] width 86 height 15
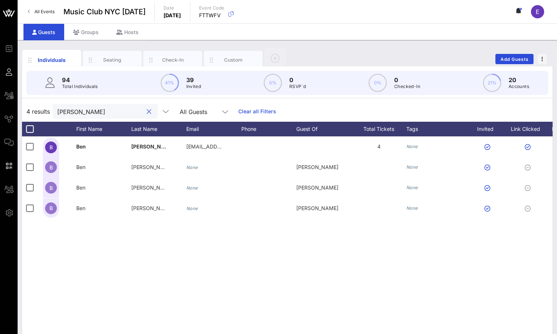
type input "[PERSON_NAME]"
click at [43, 6] on link "All Events" at bounding box center [41, 12] width 36 height 12
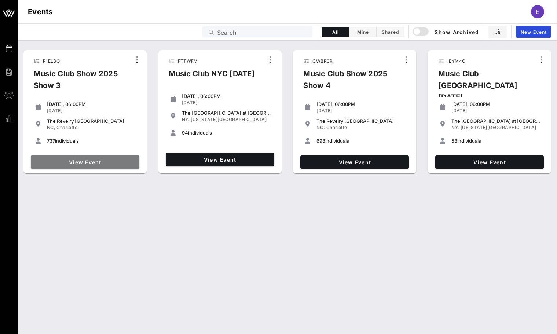
click at [77, 158] on link "View Event" at bounding box center [85, 161] width 109 height 13
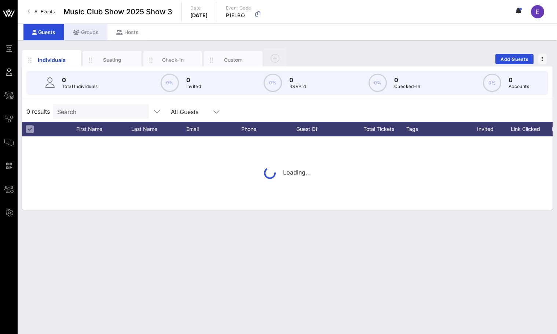
click at [99, 38] on div "Groups" at bounding box center [85, 32] width 43 height 16
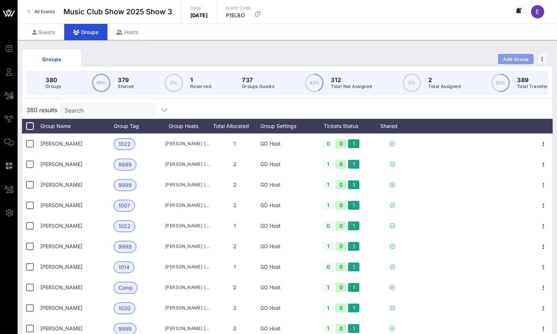
click at [523, 55] on button "Add Group" at bounding box center [516, 59] width 36 height 10
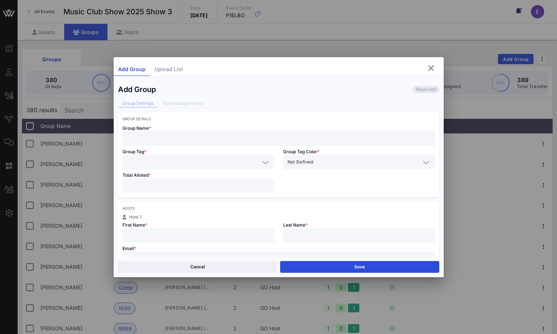
click at [228, 137] on input "text" at bounding box center [279, 139] width 304 height 10
paste input "[EMAIL_ADDRESS][DOMAIN_NAME]"
type input "[EMAIL_ADDRESS][DOMAIN_NAME]"
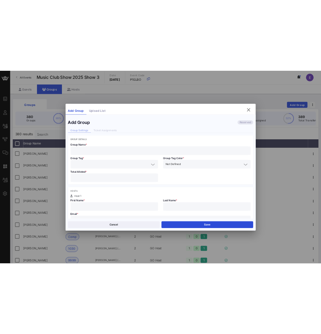
scroll to position [17, 0]
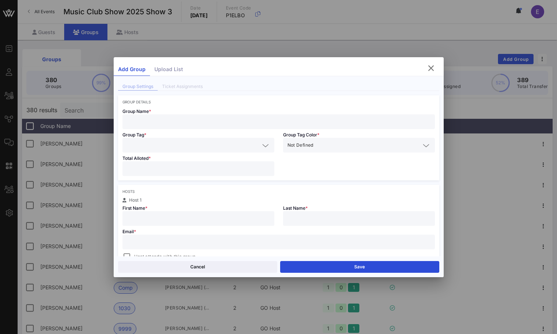
click at [175, 244] on input "text" at bounding box center [279, 242] width 304 height 10
paste input "[EMAIL_ADDRESS][DOMAIN_NAME]"
type input "[EMAIL_ADDRESS][DOMAIN_NAME]"
click at [166, 223] on input "text" at bounding box center [198, 219] width 143 height 10
click at [328, 214] on input "text" at bounding box center [358, 219] width 143 height 10
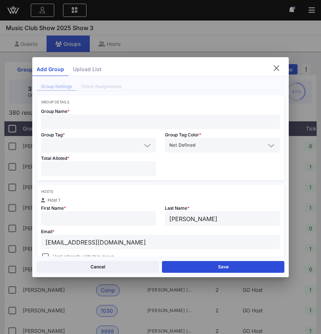
type input "[PERSON_NAME]"
click at [84, 221] on input "text" at bounding box center [98, 219] width 106 height 10
type input "[PERSON_NAME]"
click at [65, 118] on input "text" at bounding box center [160, 122] width 231 height 10
type input "[PERSON_NAME]"
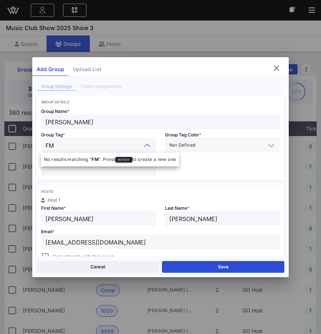
type input "FMP"
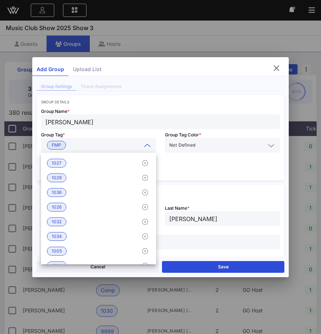
click at [187, 174] on div "Group Name * [PERSON_NAME] Group Tag * FMP Group Tag Color * Not Defined Total …" at bounding box center [161, 142] width 248 height 76
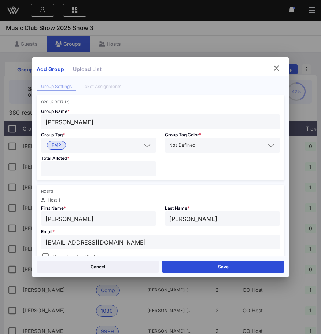
click at [97, 168] on input "number" at bounding box center [98, 169] width 106 height 10
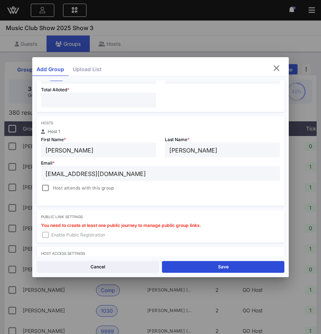
scroll to position [114, 0]
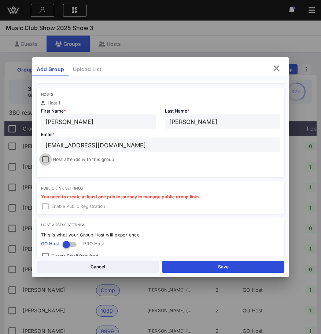
type input "*"
click at [48, 157] on div at bounding box center [45, 159] width 10 height 10
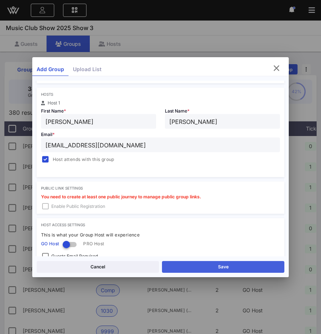
click at [192, 269] on button "Save" at bounding box center [223, 267] width 122 height 12
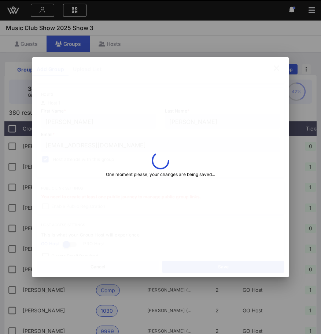
type input "[PERSON_NAME]"
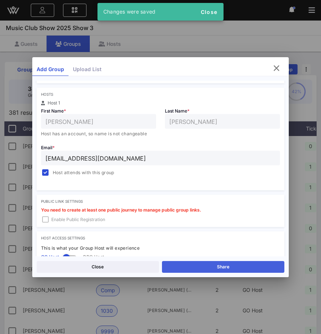
click at [194, 267] on button "Share" at bounding box center [223, 267] width 122 height 12
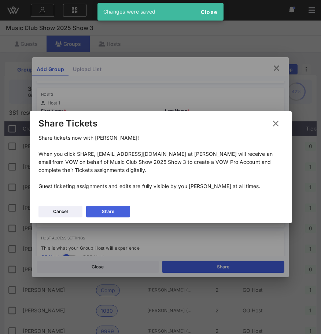
click at [110, 206] on button "Share" at bounding box center [108, 212] width 44 height 12
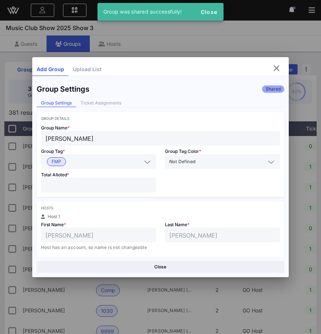
scroll to position [0, 0]
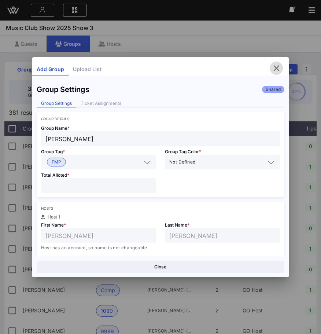
click at [276, 69] on icon "button" at bounding box center [276, 68] width 9 height 9
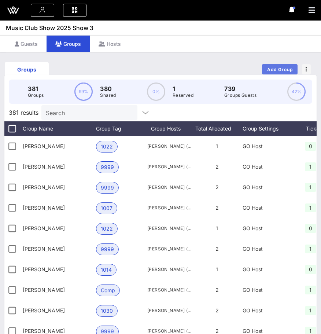
click at [271, 68] on span "Add Group" at bounding box center [280, 69] width 26 height 5
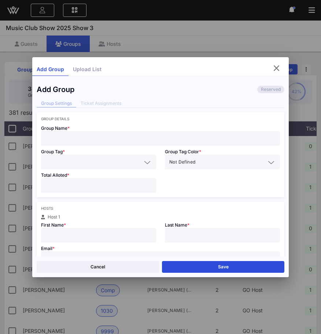
click at [124, 140] on input "text" at bounding box center [160, 139] width 231 height 10
click at [181, 135] on input "text" at bounding box center [160, 139] width 231 height 10
type input "[PERSON_NAME]"
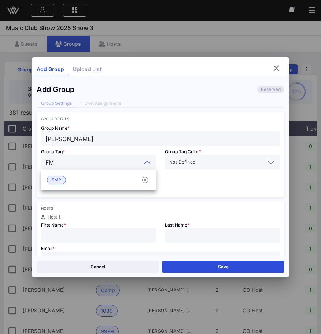
type input "FMP"
click at [89, 174] on div "FMP" at bounding box center [98, 180] width 115 height 15
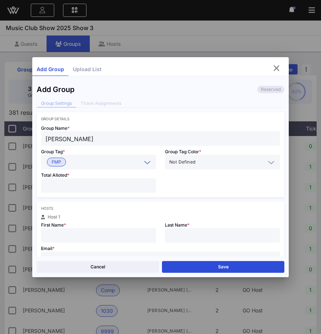
click at [78, 183] on input "number" at bounding box center [98, 186] width 106 height 10
type input "*"
click at [76, 237] on input "text" at bounding box center [98, 236] width 106 height 10
type input "[PERSON_NAME]"
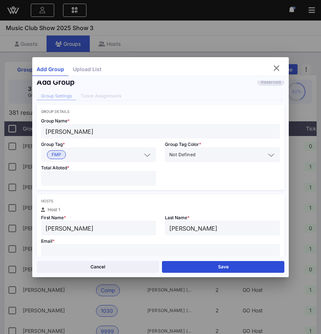
scroll to position [11, 0]
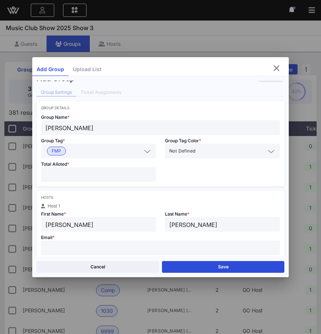
paste input "[EMAIL_ADDRESS][DOMAIN_NAME]"
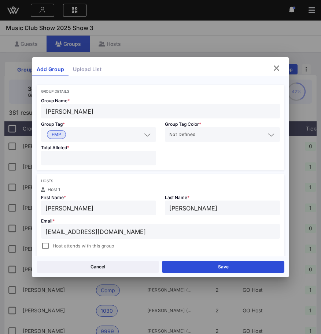
scroll to position [31, 0]
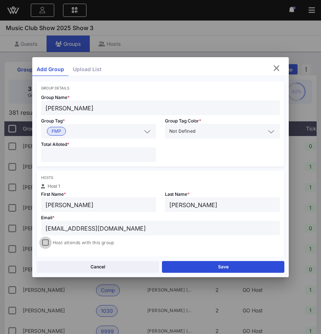
type input "[EMAIL_ADDRESS][DOMAIN_NAME]"
click at [48, 243] on div at bounding box center [45, 243] width 10 height 10
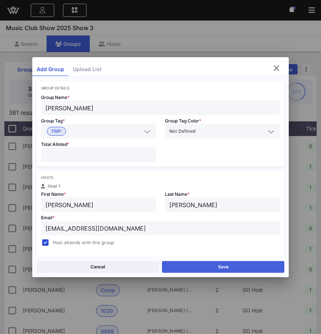
click at [199, 263] on button "Save" at bounding box center [223, 267] width 122 height 12
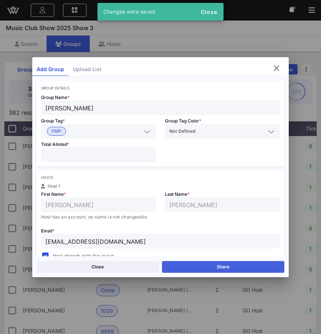
click at [197, 263] on button "Share" at bounding box center [223, 267] width 122 height 12
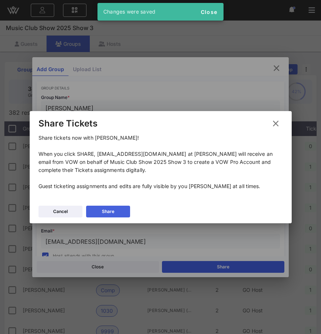
click at [101, 210] on button "Share" at bounding box center [108, 212] width 44 height 12
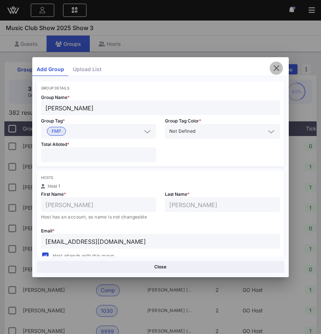
click at [277, 66] on icon "button" at bounding box center [276, 68] width 9 height 9
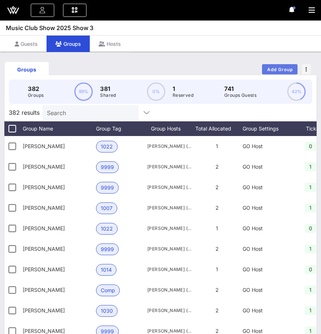
click at [280, 69] on span "Add Group" at bounding box center [280, 69] width 26 height 5
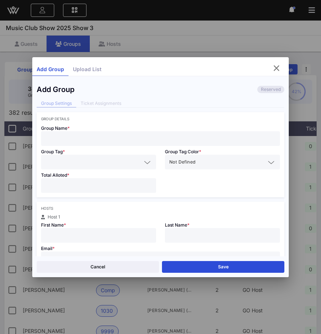
click at [103, 136] on input "text" at bounding box center [160, 139] width 231 height 10
type input "[PERSON_NAME] [PERSON_NAME]"
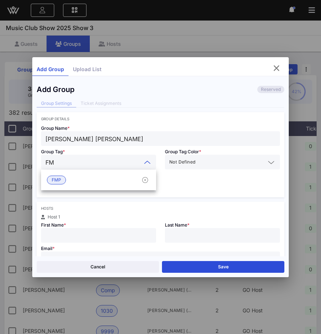
type input "FMP"
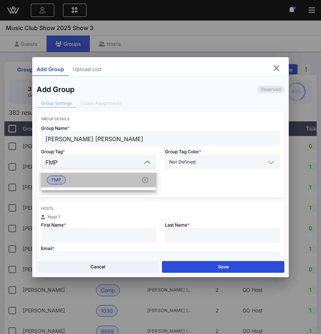
click at [73, 179] on div "FMP" at bounding box center [98, 180] width 115 height 15
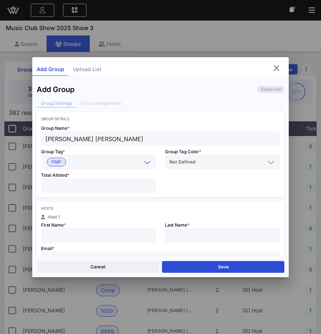
click at [67, 188] on input "number" at bounding box center [98, 186] width 106 height 10
type input "*"
type input "[GEOGRAPHIC_DATA]"
type input "[PERSON_NAME]"
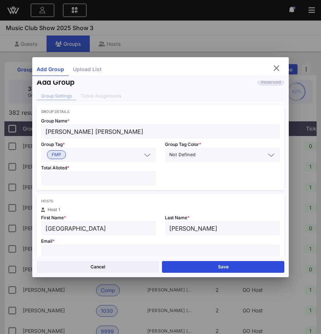
paste input "[EMAIL_ADDRESS][DOMAIN_NAME]"
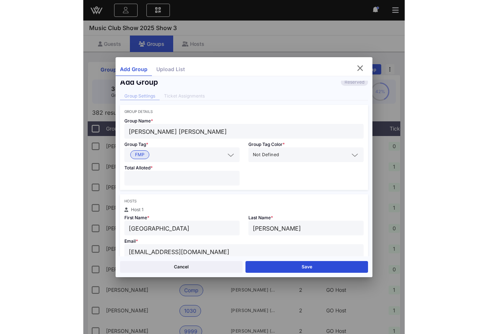
scroll to position [136, 0]
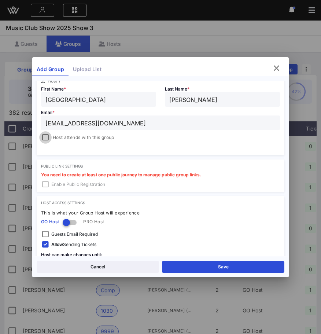
type input "[EMAIL_ADDRESS][DOMAIN_NAME]"
click at [45, 140] on div at bounding box center [45, 137] width 10 height 10
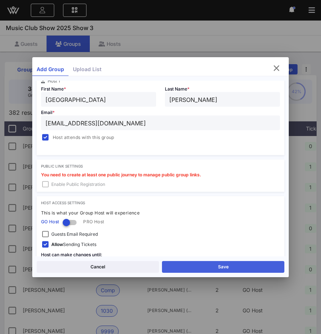
click at [198, 266] on button "Save" at bounding box center [223, 267] width 122 height 12
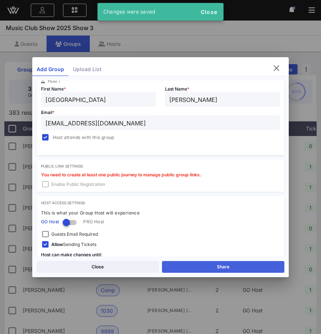
click at [193, 262] on button "Share" at bounding box center [223, 267] width 122 height 12
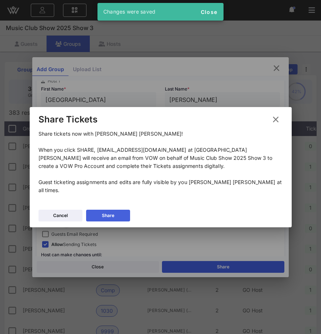
click at [109, 210] on button "Share" at bounding box center [108, 216] width 44 height 12
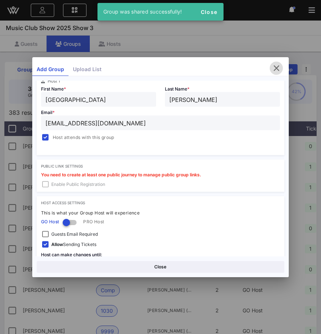
click at [276, 71] on icon "button" at bounding box center [276, 68] width 9 height 9
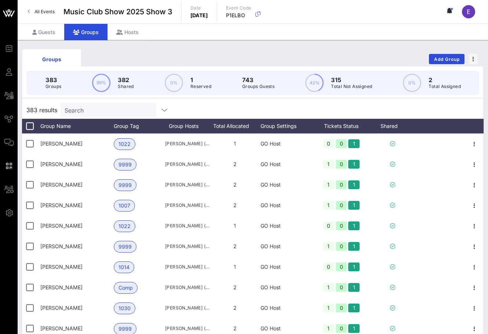
click at [45, 11] on span "All Events" at bounding box center [44, 11] width 20 height 5
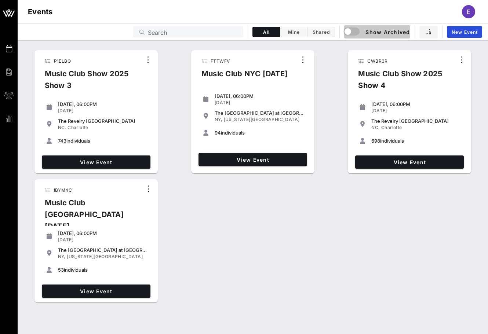
click at [363, 30] on div "button" at bounding box center [354, 31] width 21 height 9
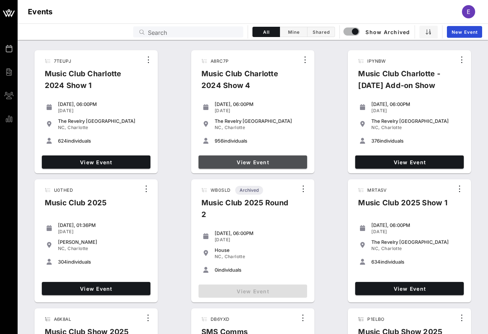
click at [250, 160] on span "View Event" at bounding box center [252, 162] width 103 height 6
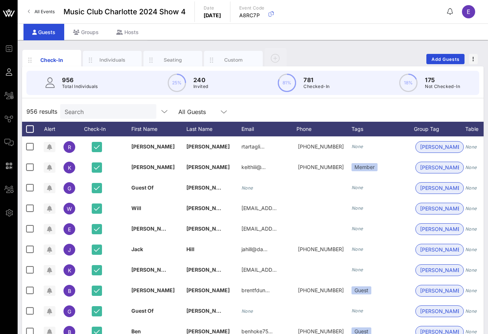
click at [45, 11] on span "All Events" at bounding box center [44, 11] width 20 height 5
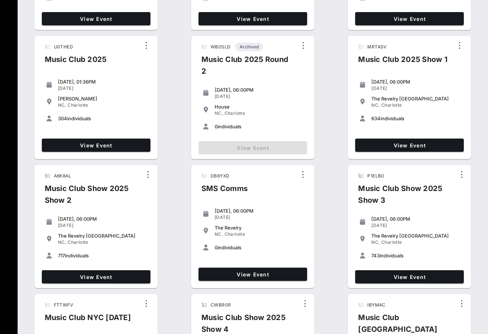
scroll to position [144, 0]
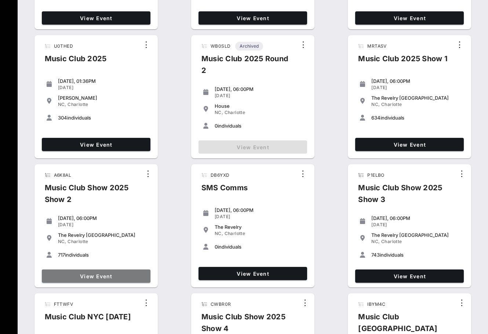
click at [121, 275] on span "View Event" at bounding box center [96, 276] width 103 height 6
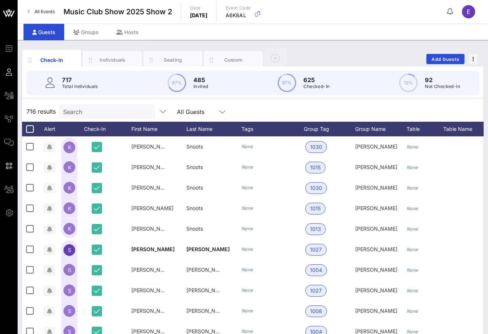
click at [51, 13] on span "All Events" at bounding box center [44, 11] width 20 height 5
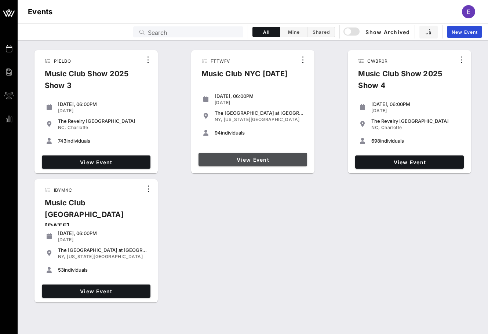
click at [260, 159] on span "View Event" at bounding box center [252, 160] width 103 height 6
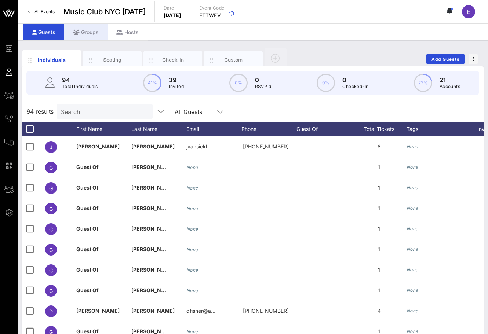
click at [85, 29] on div "Groups" at bounding box center [85, 32] width 43 height 16
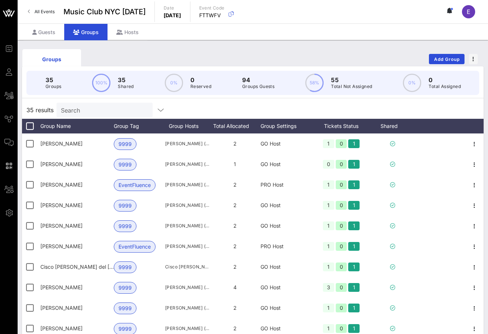
click at [102, 108] on input "Search" at bounding box center [104, 110] width 86 height 10
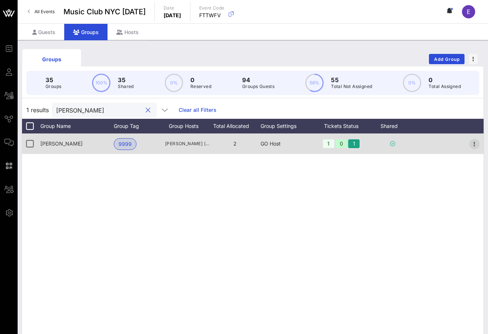
type input "[PERSON_NAME]"
click at [471, 143] on icon "button" at bounding box center [474, 144] width 9 height 9
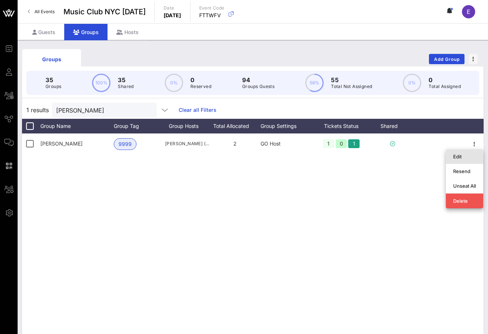
click at [454, 160] on div "Edit" at bounding box center [464, 157] width 23 height 12
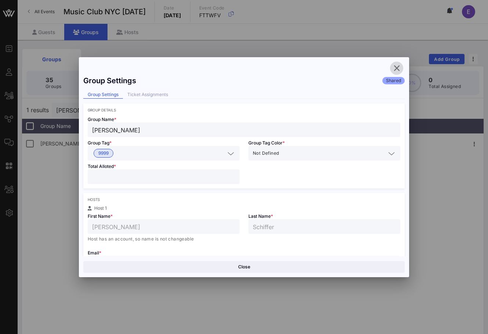
click at [396, 68] on icon "button" at bounding box center [396, 68] width 9 height 9
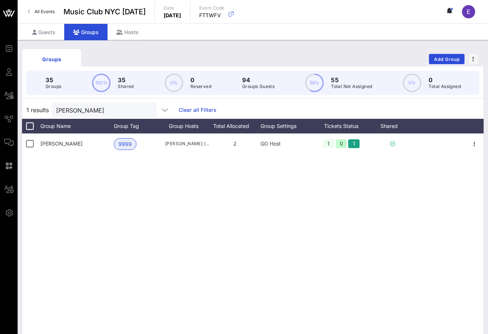
click at [52, 12] on span "All Events" at bounding box center [44, 11] width 20 height 5
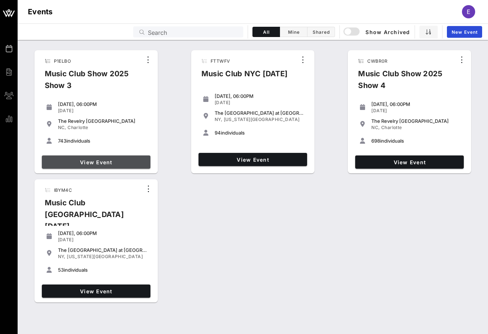
click at [78, 161] on span "View Event" at bounding box center [96, 162] width 103 height 6
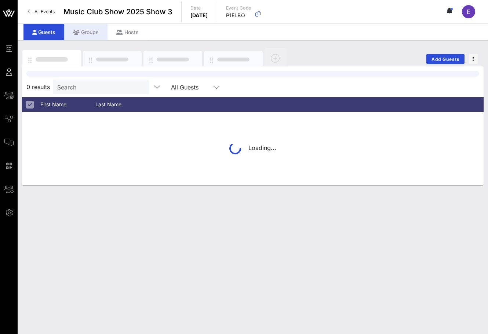
click at [92, 36] on div "Groups" at bounding box center [85, 32] width 43 height 16
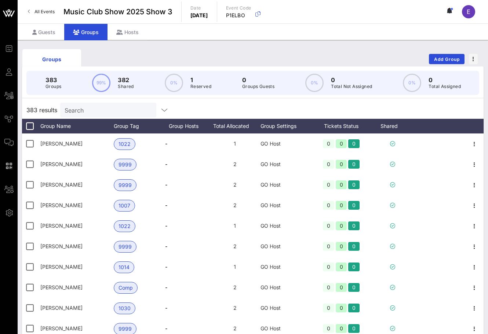
click at [93, 109] on input "Search" at bounding box center [108, 110] width 86 height 10
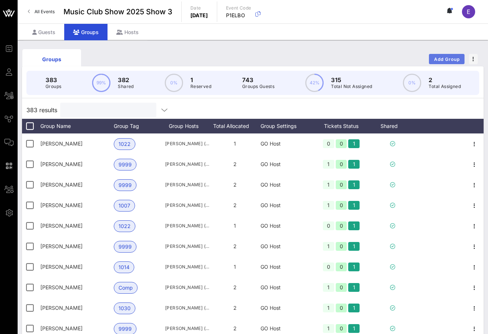
click at [452, 60] on span "Add Group" at bounding box center [446, 58] width 26 height 5
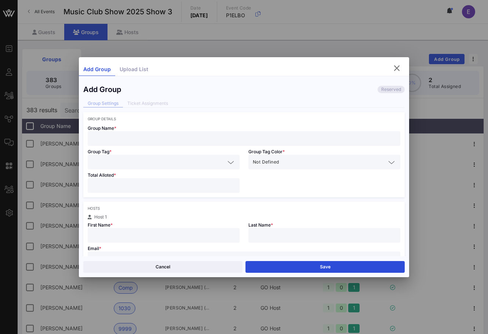
click at [220, 141] on input "text" at bounding box center [244, 139] width 304 height 10
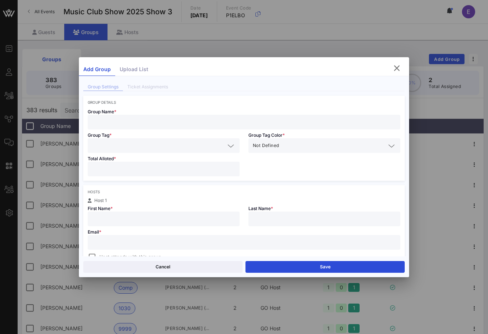
scroll to position [18, 0]
click at [188, 236] on input "text" at bounding box center [244, 241] width 304 height 10
paste input "[EMAIL_ADDRESS][DOMAIN_NAME]"
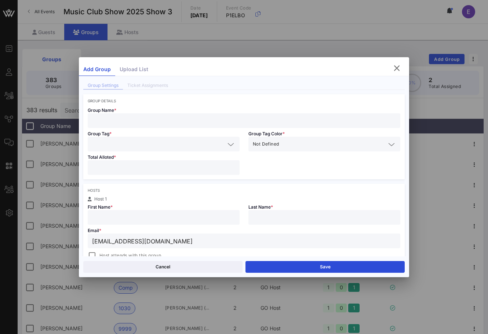
type input "[EMAIL_ADDRESS][DOMAIN_NAME]"
click at [174, 219] on input "text" at bounding box center [163, 218] width 143 height 10
type input "F"
type input "Grace"
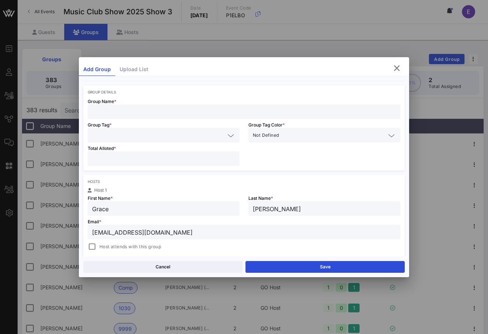
scroll to position [31, 0]
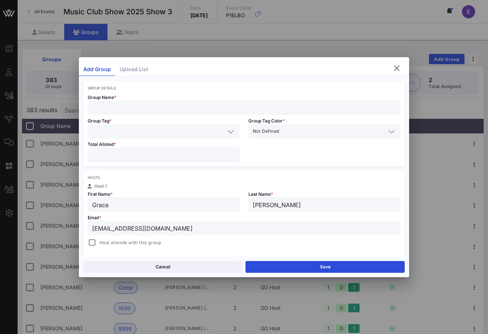
type input "[PERSON_NAME]"
click at [99, 249] on div "Hosts Host 1 First Name * [PERSON_NAME] Last Name * [PERSON_NAME] Email * [PERS…" at bounding box center [243, 218] width 321 height 94
click at [96, 246] on div at bounding box center [92, 243] width 10 height 10
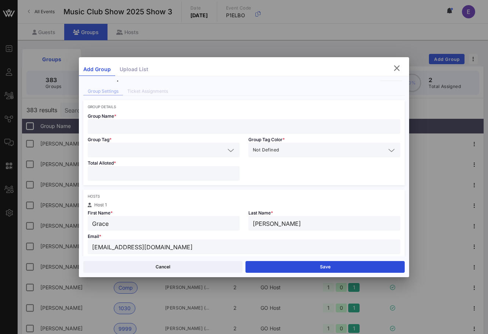
scroll to position [0, 0]
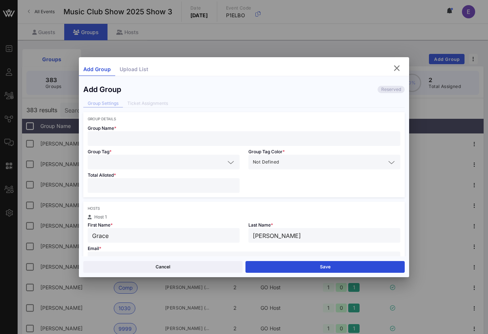
click at [124, 141] on input "text" at bounding box center [244, 139] width 304 height 10
type input "[PERSON_NAME]"
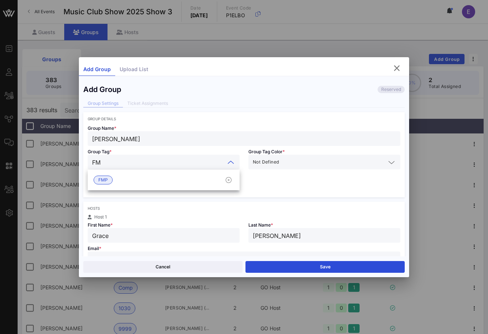
type input "FMP"
click at [111, 185] on div "FMP" at bounding box center [164, 180] width 152 height 15
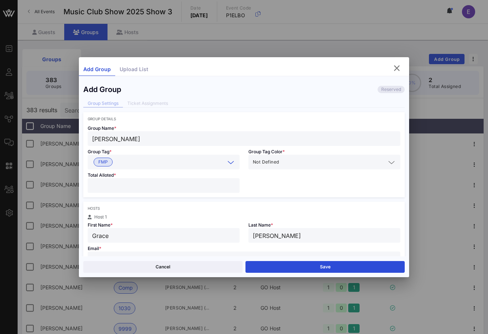
click at [109, 186] on input "number" at bounding box center [163, 186] width 143 height 10
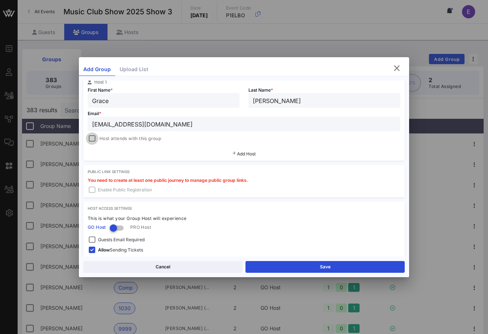
type input "*"
click at [89, 138] on div at bounding box center [92, 137] width 10 height 10
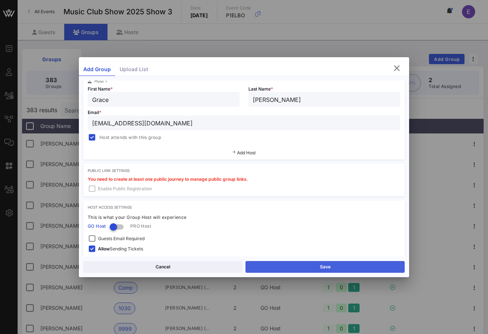
click at [264, 266] on button "Save" at bounding box center [324, 267] width 159 height 12
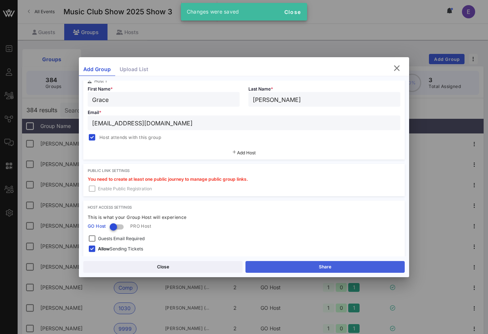
click at [293, 262] on button "Share" at bounding box center [324, 267] width 159 height 12
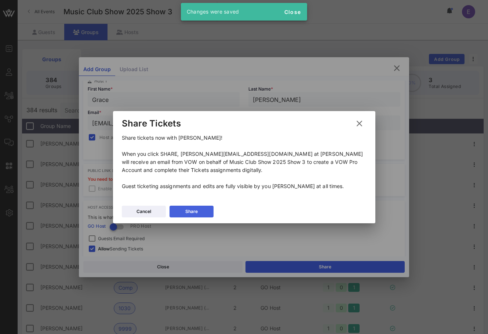
click at [202, 208] on button "Share" at bounding box center [191, 212] width 44 height 12
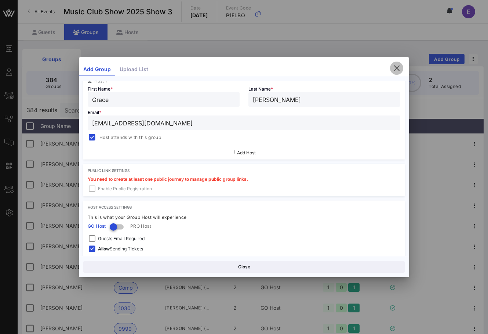
click at [392, 70] on icon "button" at bounding box center [396, 68] width 9 height 9
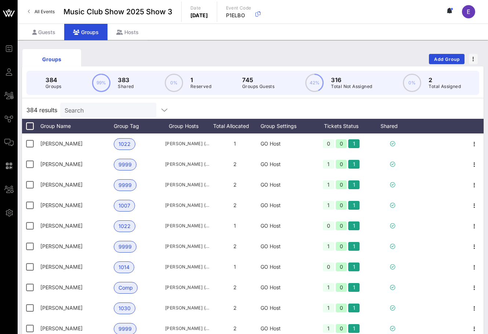
click at [37, 7] on link "All Events" at bounding box center [41, 12] width 36 height 12
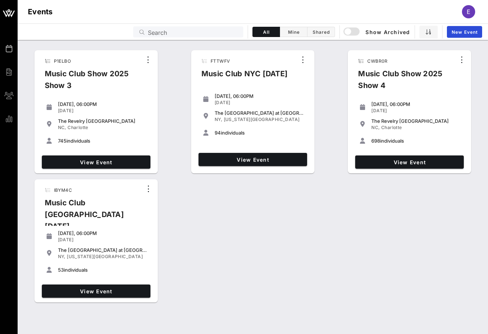
click at [229, 152] on div "View Event" at bounding box center [252, 159] width 114 height 19
click at [228, 155] on link "View Event" at bounding box center [252, 159] width 109 height 13
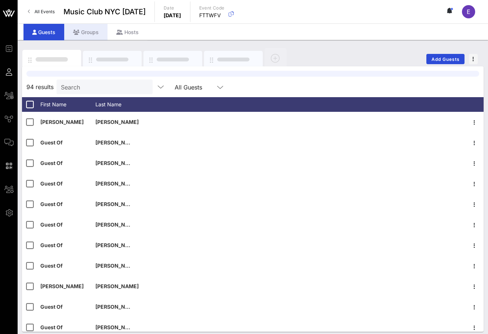
click at [88, 33] on div "Groups" at bounding box center [85, 32] width 43 height 16
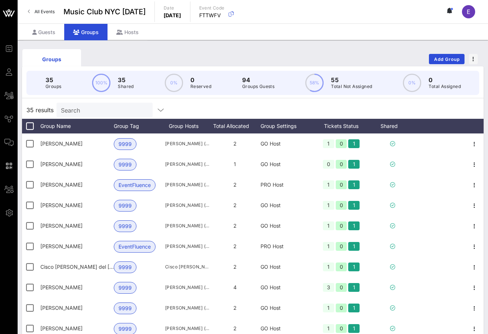
click at [84, 111] on input "Search" at bounding box center [104, 110] width 86 height 10
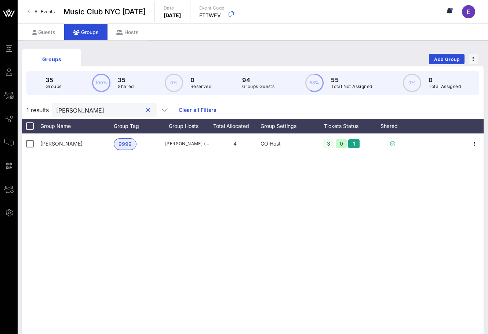
type input "[PERSON_NAME]"
click at [56, 21] on div "All Events Music Club [GEOGRAPHIC_DATA] [DATE] Date [DATE] Event Code FTTWFV E" at bounding box center [253, 11] width 470 height 23
click at [51, 34] on div "Guests" at bounding box center [43, 32] width 41 height 16
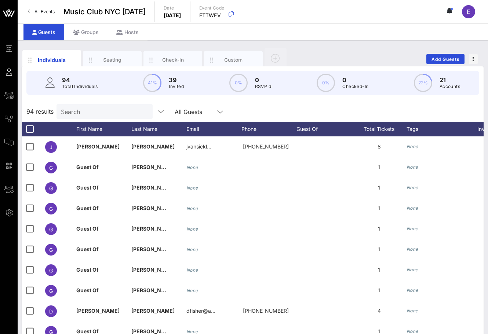
click at [94, 121] on div "94 results Search All Guests" at bounding box center [252, 111] width 461 height 21
click at [87, 110] on input "Search" at bounding box center [104, 112] width 86 height 10
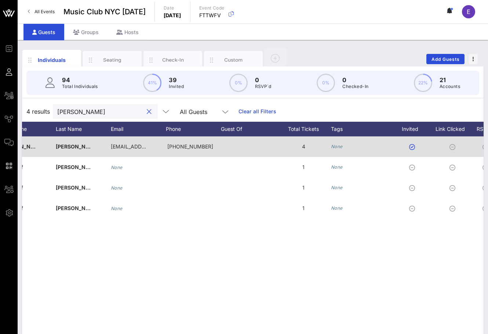
scroll to position [0, 59]
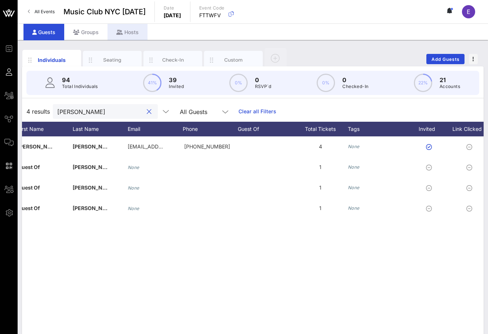
type input "[PERSON_NAME]"
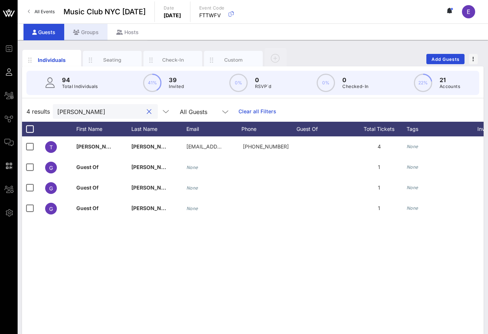
click at [91, 36] on div "Groups" at bounding box center [85, 32] width 43 height 16
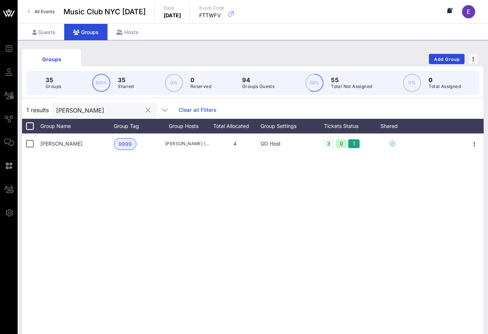
click at [146, 110] on button "clear icon" at bounding box center [148, 110] width 5 height 7
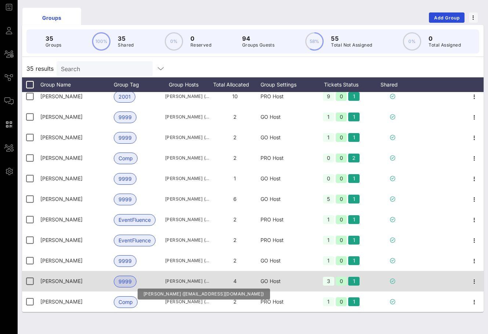
click at [168, 277] on span "[PERSON_NAME] ([EMAIL_ADDRESS][DOMAIN_NAME])" at bounding box center [187, 280] width 44 height 7
click at [179, 282] on span "[PERSON_NAME] ([EMAIL_ADDRESS][DOMAIN_NAME])" at bounding box center [187, 280] width 44 height 7
click at [182, 283] on span "[PERSON_NAME] ([EMAIL_ADDRESS][DOMAIN_NAME])" at bounding box center [187, 280] width 44 height 7
click at [181, 283] on span "[PERSON_NAME] ([EMAIL_ADDRESS][DOMAIN_NAME])" at bounding box center [187, 280] width 44 height 7
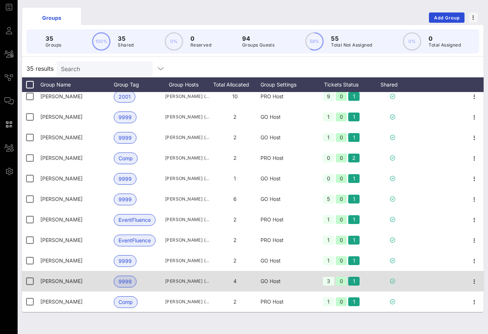
click at [181, 283] on span "[PERSON_NAME] ([EMAIL_ADDRESS][DOMAIN_NAME])" at bounding box center [187, 280] width 44 height 7
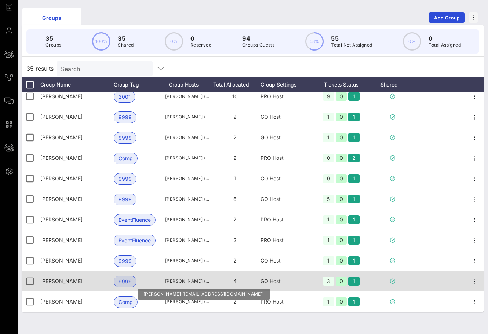
click at [181, 282] on span "[PERSON_NAME] ([EMAIL_ADDRESS][DOMAIN_NAME])" at bounding box center [187, 280] width 44 height 7
click at [182, 283] on span "[PERSON_NAME] ([EMAIL_ADDRESS][DOMAIN_NAME])" at bounding box center [187, 280] width 44 height 7
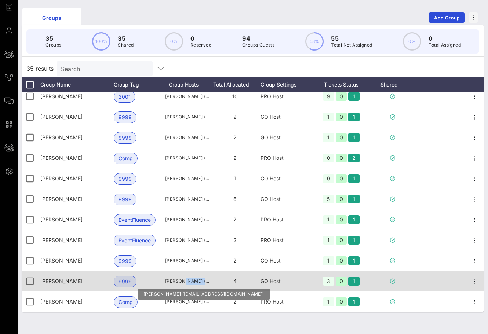
click at [182, 283] on span "[PERSON_NAME] ([EMAIL_ADDRESS][DOMAIN_NAME])" at bounding box center [187, 280] width 44 height 7
click at [183, 282] on span "[PERSON_NAME] ([EMAIL_ADDRESS][DOMAIN_NAME])" at bounding box center [187, 280] width 44 height 7
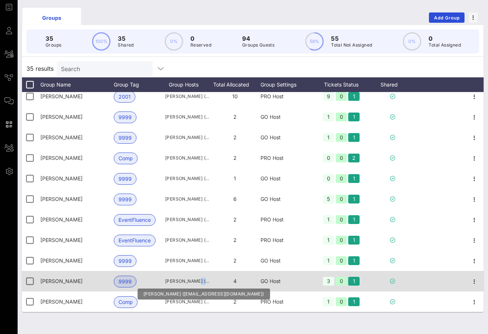
click at [183, 282] on span "[PERSON_NAME] ([EMAIL_ADDRESS][DOMAIN_NAME])" at bounding box center [187, 280] width 44 height 7
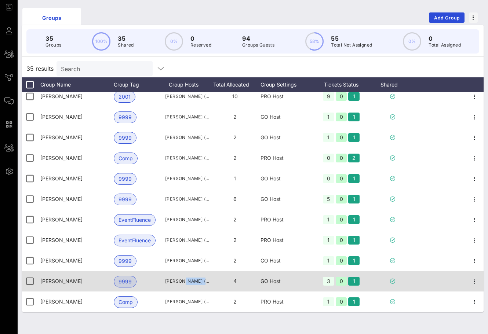
click at [184, 284] on span "[PERSON_NAME] ([EMAIL_ADDRESS][DOMAIN_NAME])" at bounding box center [187, 280] width 44 height 7
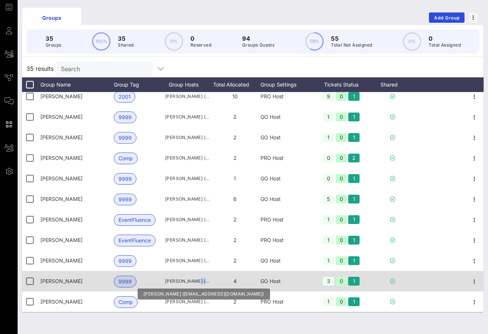
click at [184, 284] on span "[PERSON_NAME] ([EMAIL_ADDRESS][DOMAIN_NAME])" at bounding box center [187, 280] width 44 height 7
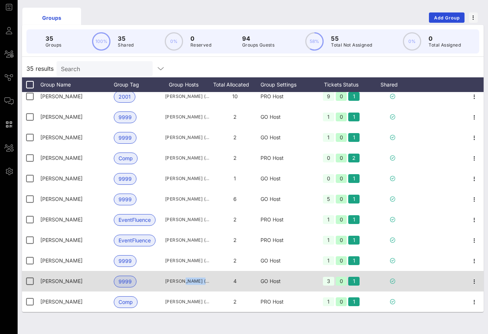
click at [184, 289] on div "[PERSON_NAME] ([EMAIL_ADDRESS][DOMAIN_NAME])" at bounding box center [187, 281] width 44 height 21
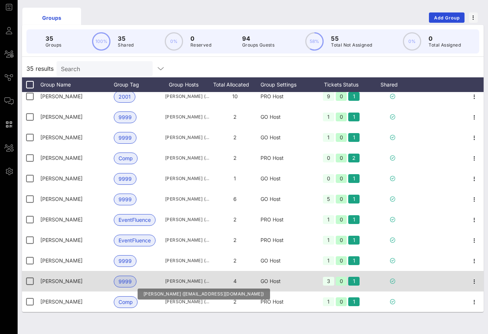
click at [184, 283] on span "[PERSON_NAME] ([EMAIL_ADDRESS][DOMAIN_NAME])" at bounding box center [187, 280] width 44 height 7
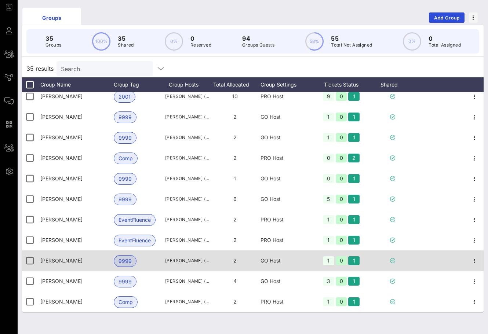
click at [185, 262] on span "[PERSON_NAME] ([EMAIL_ADDRESS][DOMAIN_NAME])" at bounding box center [187, 260] width 44 height 7
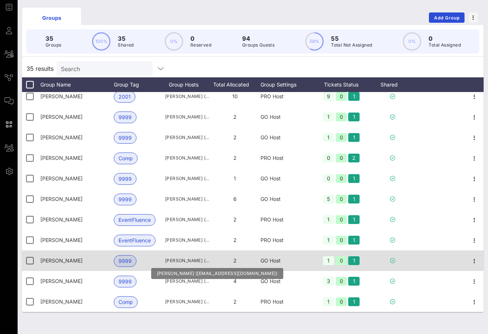
click at [185, 262] on span "[PERSON_NAME] ([EMAIL_ADDRESS][DOMAIN_NAME])" at bounding box center [187, 260] width 44 height 7
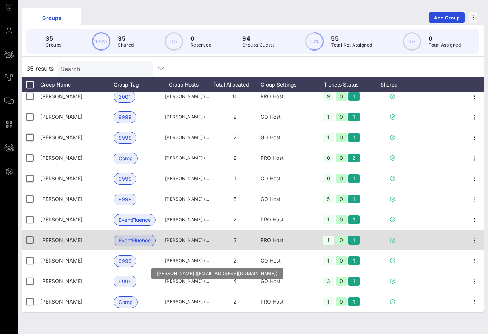
click at [185, 242] on span "[PERSON_NAME] ([PERSON_NAME][EMAIL_ADDRESS][PERSON_NAME][DOMAIN_NAME])" at bounding box center [187, 239] width 44 height 7
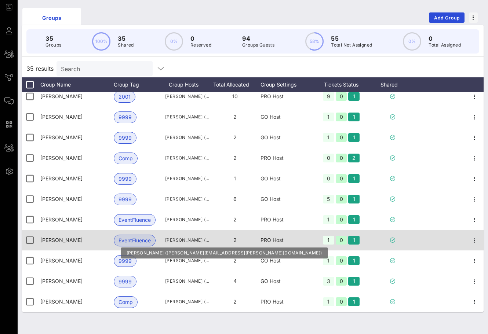
click at [185, 242] on span "[PERSON_NAME] ([PERSON_NAME][EMAIL_ADDRESS][PERSON_NAME][DOMAIN_NAME])" at bounding box center [187, 239] width 44 height 7
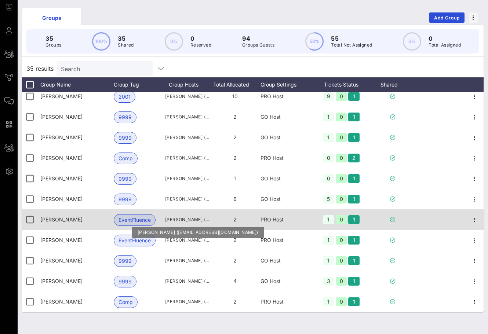
click at [190, 219] on span "[PERSON_NAME] ([EMAIL_ADDRESS][DOMAIN_NAME])" at bounding box center [187, 219] width 44 height 7
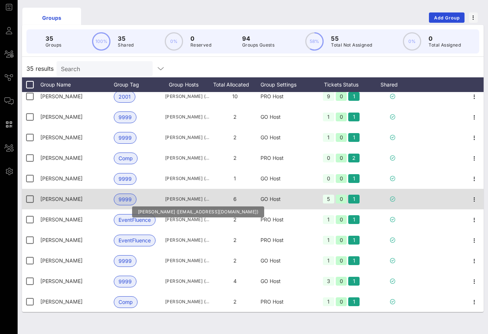
click at [190, 197] on span "[PERSON_NAME] ([EMAIL_ADDRESS][DOMAIN_NAME])" at bounding box center [187, 198] width 44 height 7
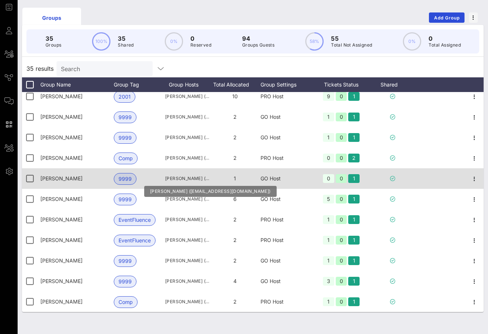
click at [189, 178] on span "[PERSON_NAME] ([EMAIL_ADDRESS][DOMAIN_NAME])" at bounding box center [187, 178] width 44 height 7
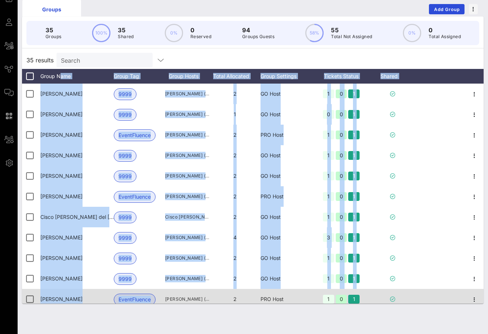
drag, startPoint x: 178, startPoint y: 70, endPoint x: 204, endPoint y: 290, distance: 221.8
click at [204, 290] on div "35 results Search Group Name Group Tag Group Hosts Total Allocated Group Settin…" at bounding box center [252, 177] width 461 height 252
click at [204, 290] on div "[PERSON_NAME] ([EMAIL_ADDRESS][DOMAIN_NAME])" at bounding box center [187, 299] width 44 height 21
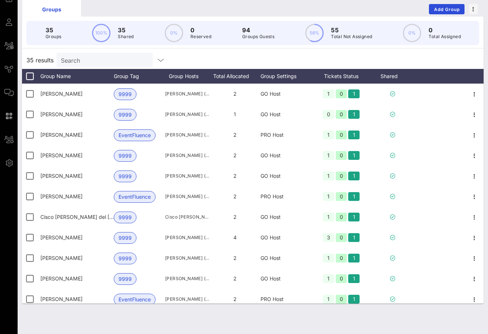
click at [201, 62] on div "35 results Search" at bounding box center [252, 60] width 461 height 18
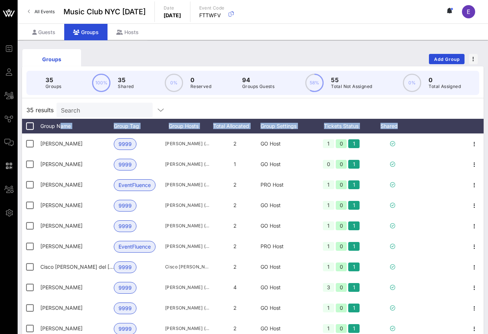
scroll to position [50, 0]
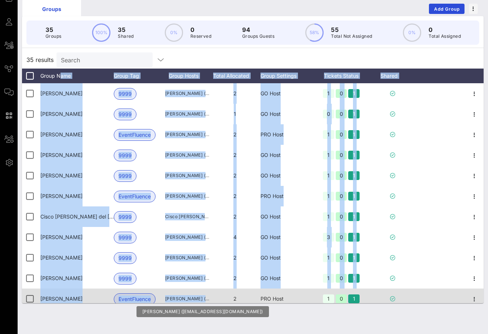
drag, startPoint x: 185, startPoint y: 111, endPoint x: 201, endPoint y: 302, distance: 190.9
click at [201, 302] on div "35 results Search Group Name Group Tag Group Hosts Total Allocated Group Settin…" at bounding box center [252, 177] width 461 height 252
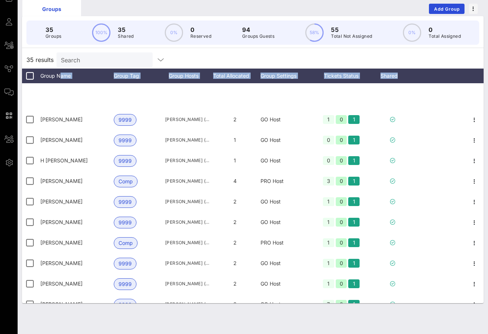
scroll to position [499, 0]
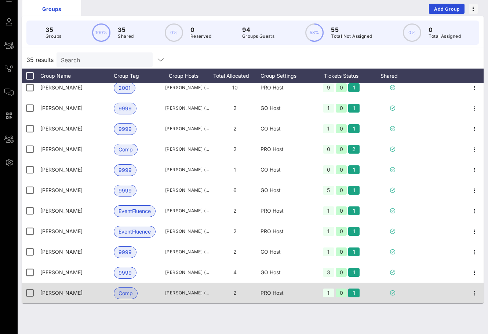
click at [199, 300] on div "[PERSON_NAME] ([EMAIL_ADDRESS][DOMAIN_NAME])" at bounding box center [187, 293] width 44 height 21
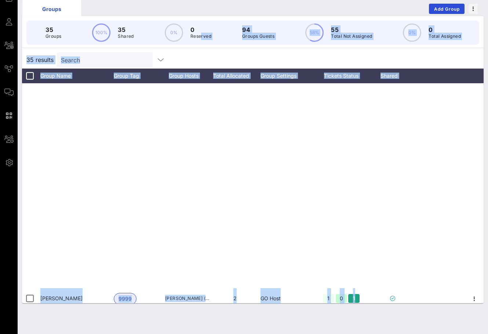
scroll to position [0, 0]
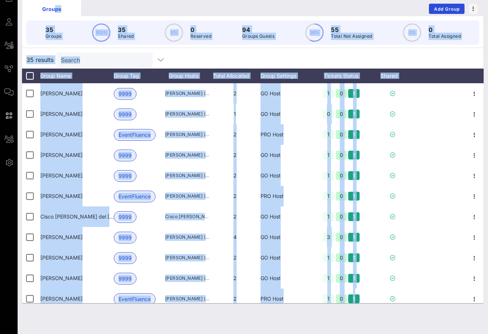
drag, startPoint x: 201, startPoint y: 312, endPoint x: 55, endPoint y: 5, distance: 340.2
click at [55, 5] on div "Groups Add Group 35 Groups 100% 35 Shared 0% 0 Reserved 94 Groups Guests 58% 55…" at bounding box center [253, 162] width 470 height 344
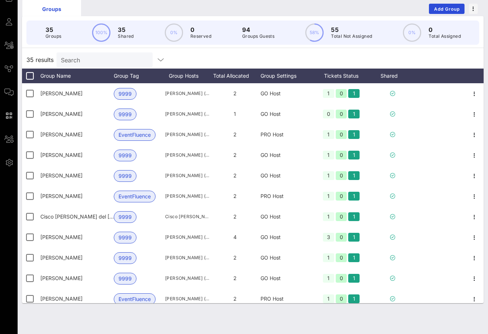
click at [200, 52] on div "35 results Search" at bounding box center [252, 60] width 461 height 18
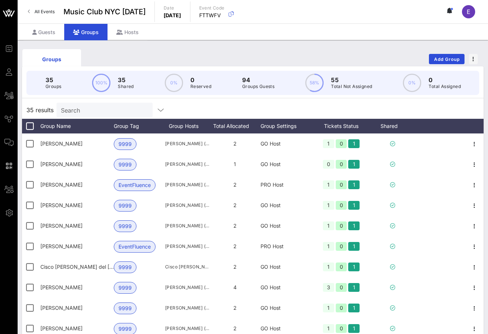
click at [38, 12] on span "All Events" at bounding box center [44, 11] width 20 height 5
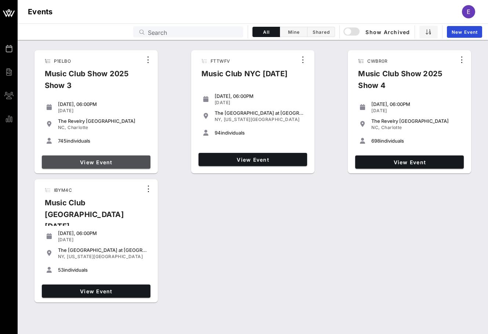
click at [141, 160] on span "View Event" at bounding box center [96, 162] width 103 height 6
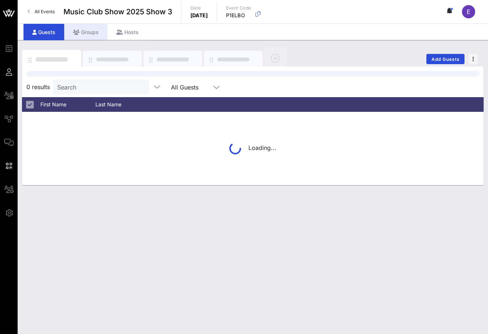
click at [100, 32] on div "Groups" at bounding box center [85, 32] width 43 height 16
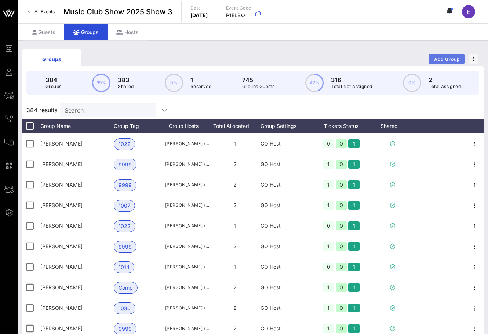
click at [436, 60] on span "Add Group" at bounding box center [446, 58] width 26 height 5
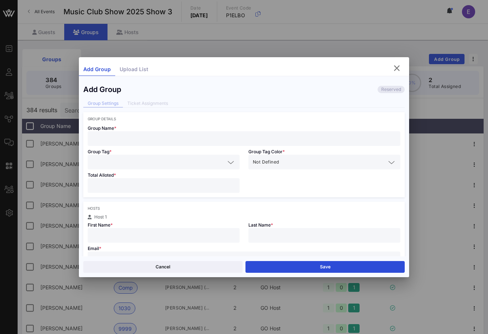
click at [192, 141] on input "text" at bounding box center [244, 139] width 304 height 10
click at [184, 255] on input "text" at bounding box center [244, 259] width 304 height 10
paste input "[EMAIL_ADDRESS][DOMAIN_NAME]"
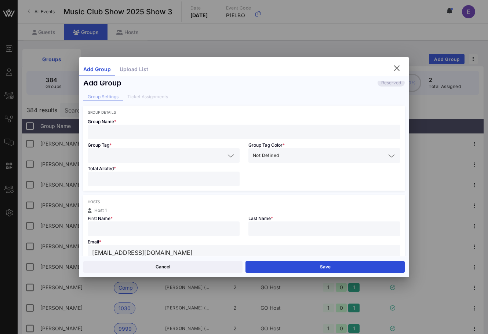
type input "[EMAIL_ADDRESS][DOMAIN_NAME]"
click at [181, 238] on div "Email * [EMAIL_ADDRESS][DOMAIN_NAME] Host attends with this group" at bounding box center [243, 253] width 321 height 35
click at [181, 233] on input "text" at bounding box center [163, 229] width 143 height 10
type input "E"
type input "[PERSON_NAME]"
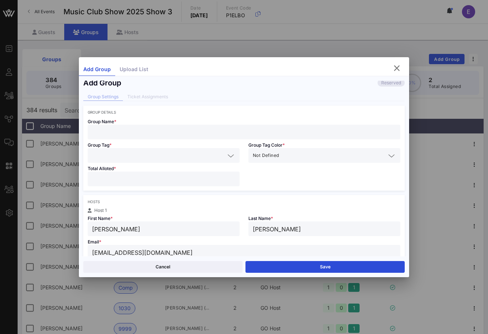
type input "[PERSON_NAME]"
click at [118, 135] on input "text" at bounding box center [244, 132] width 304 height 10
paste input "[EMAIL_ADDRESS][DOMAIN_NAME]"
type input "[EMAIL_ADDRESS][DOMAIN_NAME]"
type input "[PERSON_NAME]"
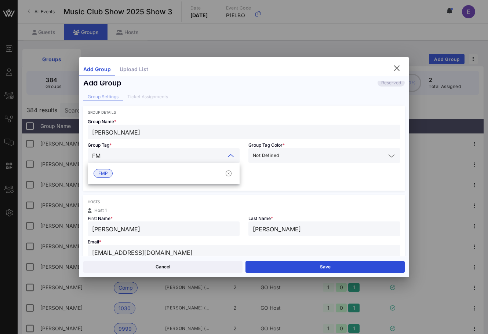
type input "FMP"
click at [99, 169] on span "FMP" at bounding box center [102, 173] width 19 height 9
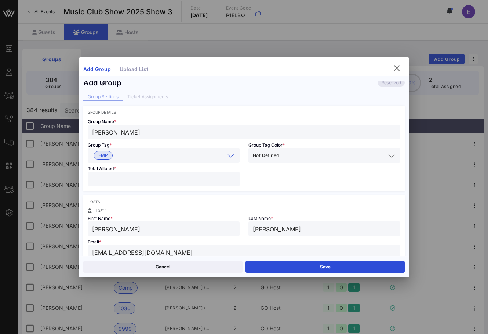
click at [105, 171] on span "Total Alloted *" at bounding box center [102, 168] width 28 height 5
click at [105, 176] on input "number" at bounding box center [163, 179] width 143 height 10
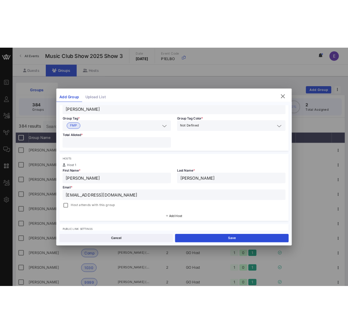
scroll to position [59, 0]
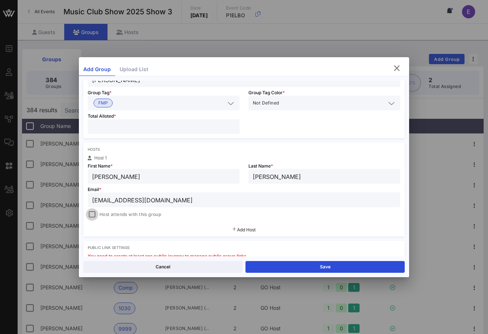
type input "*"
click at [96, 218] on div at bounding box center [92, 214] width 10 height 10
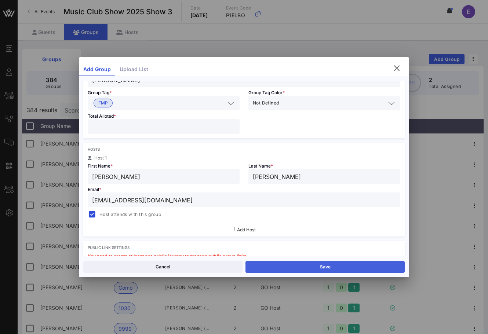
click at [256, 265] on button "Save" at bounding box center [324, 267] width 159 height 12
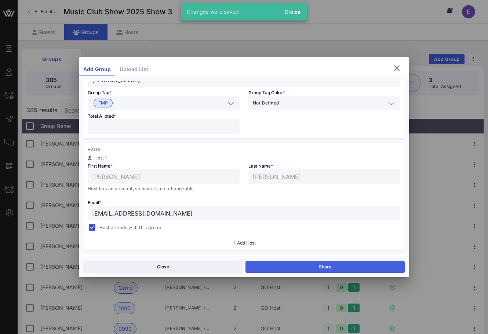
click at [256, 265] on button "Share" at bounding box center [324, 267] width 159 height 12
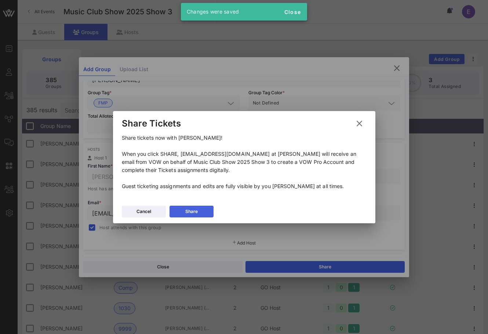
click at [201, 212] on button "Share" at bounding box center [191, 212] width 44 height 12
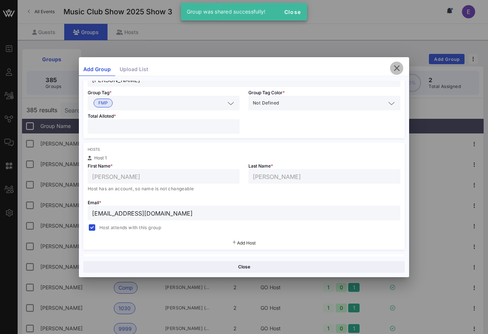
click at [393, 68] on icon "button" at bounding box center [396, 68] width 9 height 9
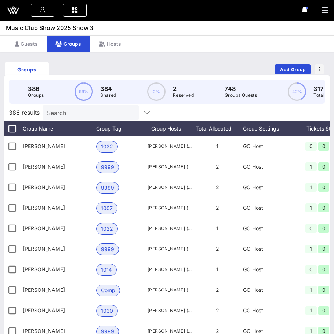
click at [16, 14] on icon at bounding box center [13, 10] width 18 height 18
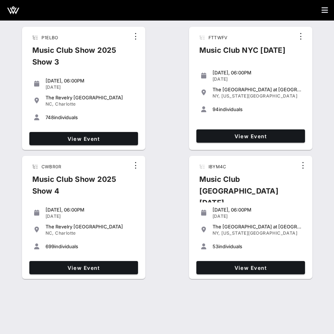
drag, startPoint x: 1, startPoint y: 20, endPoint x: -12, endPoint y: 20, distance: 12.8
click at [0, 20] on html "Events Billing Groups Reports Events E Events Search All Mine Shared Show Archi…" at bounding box center [167, 167] width 334 height 334
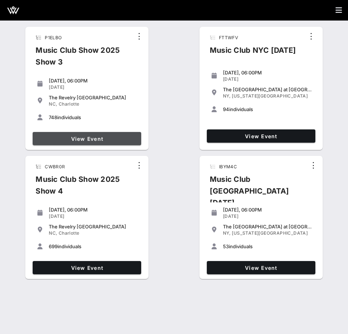
click at [76, 134] on link "View Event" at bounding box center [87, 138] width 109 height 13
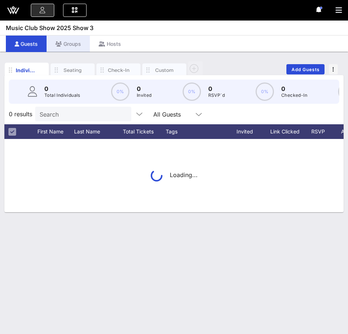
click at [75, 45] on div "Groups" at bounding box center [68, 44] width 43 height 16
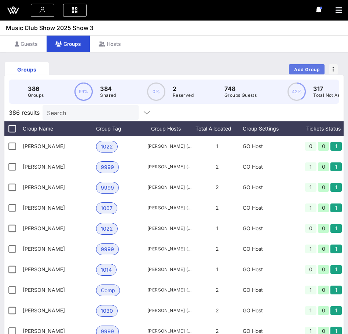
click at [297, 72] on button "Add Group" at bounding box center [307, 69] width 36 height 10
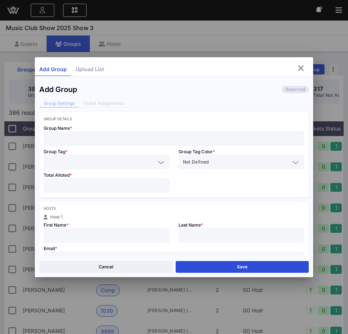
click at [152, 139] on input "text" at bounding box center [174, 139] width 252 height 10
click at [129, 239] on input "text" at bounding box center [106, 236] width 117 height 10
click at [168, 251] on div at bounding box center [174, 258] width 252 height 15
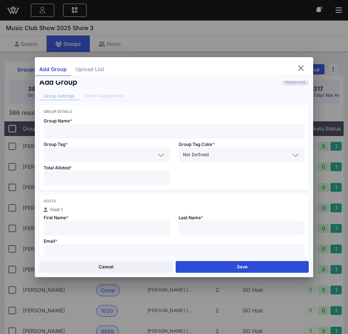
paste input "[EMAIL_ADDRESS][DOMAIN_NAME]"
type input "[EMAIL_ADDRESS][DOMAIN_NAME]"
click at [126, 224] on input "text" at bounding box center [106, 228] width 117 height 10
type input "[PERSON_NAME]"
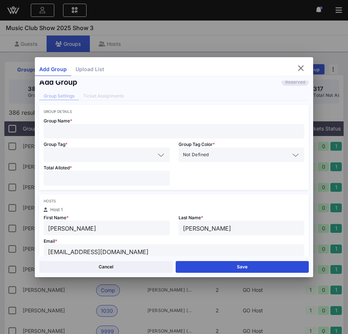
type input "[PERSON_NAME]"
click at [80, 131] on input "text" at bounding box center [174, 131] width 252 height 10
type input "[PERSON_NAME]"
click at [75, 159] on input "text" at bounding box center [101, 155] width 107 height 10
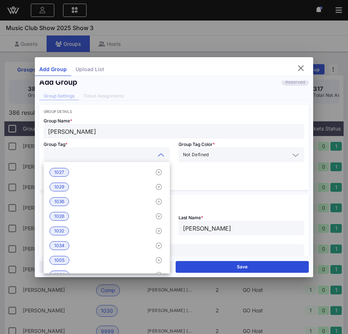
type input "a"
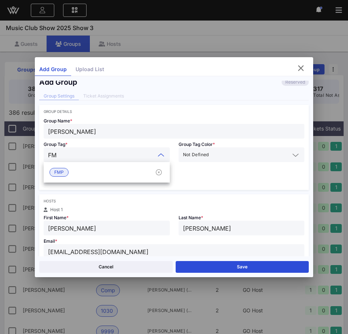
type input "FMP"
click at [70, 172] on div "FMP" at bounding box center [107, 172] width 126 height 15
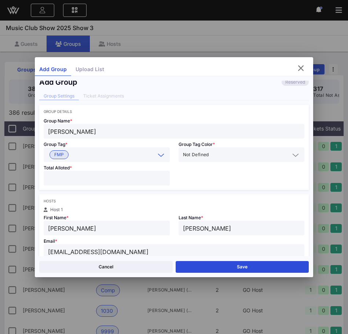
click at [63, 179] on input "number" at bounding box center [106, 178] width 117 height 10
type input "*"
click at [77, 194] on div "Hosts Host 1 First Name * [PERSON_NAME] Last Name * [PERSON_NAME] Email * [EMAI…" at bounding box center [173, 238] width 269 height 89
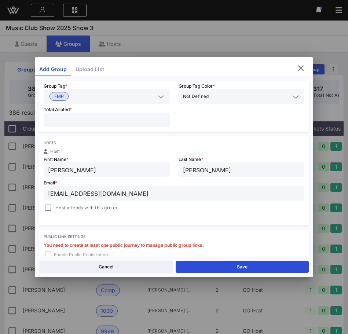
scroll to position [77, 0]
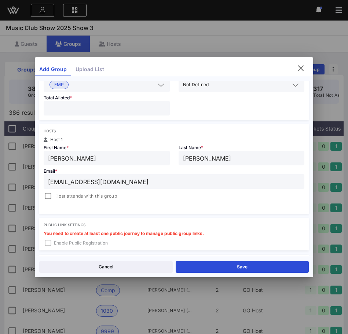
click at [70, 193] on span "Host attends with this group" at bounding box center [86, 195] width 62 height 7
click at [199, 267] on button "Save" at bounding box center [242, 267] width 133 height 12
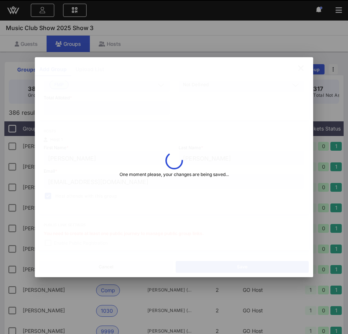
type input "[PERSON_NAME]"
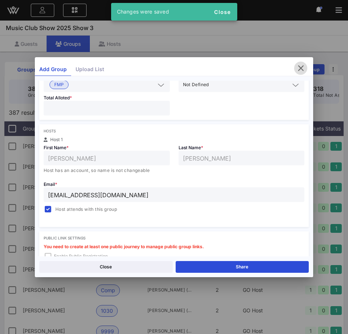
click at [303, 66] on icon "button" at bounding box center [300, 68] width 9 height 9
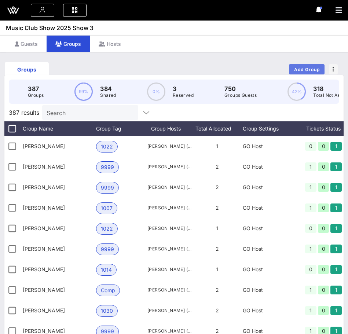
click at [306, 72] on button "Add Group" at bounding box center [307, 69] width 36 height 10
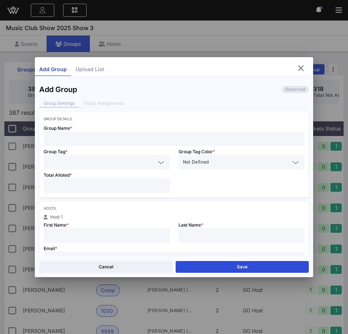
click at [108, 137] on input "text" at bounding box center [174, 139] width 252 height 10
click at [99, 252] on div at bounding box center [174, 258] width 252 height 15
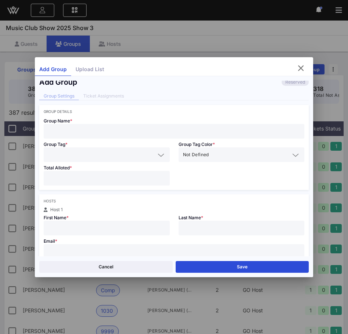
paste input "[EMAIL_ADDRESS][DOMAIN_NAME]"
type input "[EMAIL_ADDRESS][DOMAIN_NAME]"
click at [95, 229] on input "text" at bounding box center [106, 228] width 117 height 10
type input "[PERSON_NAME]"
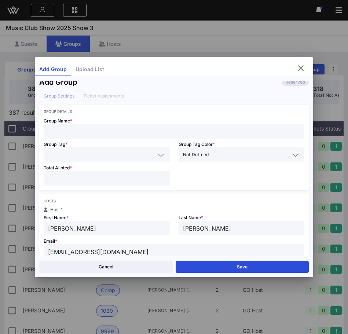
type input "[PERSON_NAME]"
click at [61, 172] on div at bounding box center [106, 178] width 117 height 15
type input "*"
click at [60, 159] on div at bounding box center [106, 154] width 117 height 15
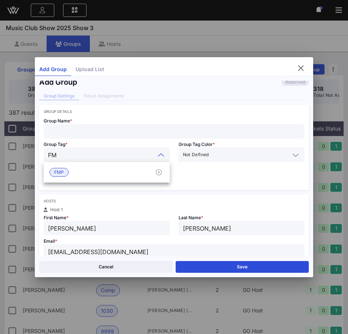
type input "FMP"
click at [60, 176] on span "FMP" at bounding box center [59, 172] width 10 height 8
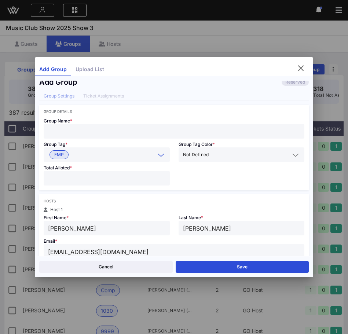
click at [64, 140] on div "Group Tag * FMP" at bounding box center [106, 150] width 135 height 23
click at [64, 134] on input "text" at bounding box center [174, 131] width 252 height 10
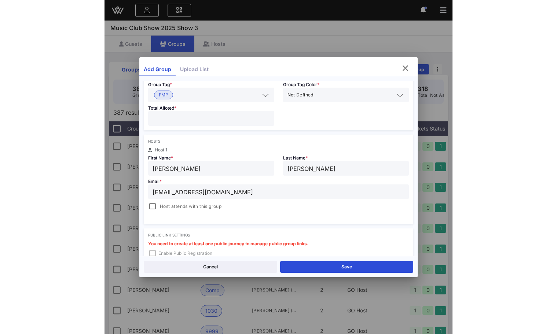
scroll to position [69, 0]
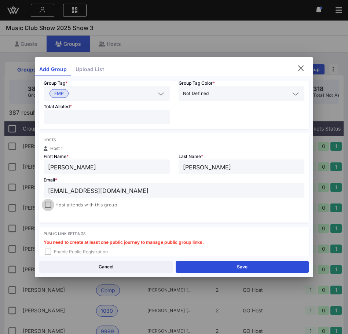
type input "[PERSON_NAME]"
click at [50, 206] on div at bounding box center [48, 205] width 10 height 10
click at [189, 262] on button "Save" at bounding box center [242, 267] width 133 height 12
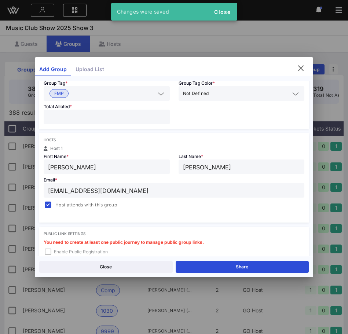
click at [195, 260] on div "Close Share" at bounding box center [174, 266] width 278 height 21
click at [195, 264] on button "Share" at bounding box center [242, 267] width 133 height 12
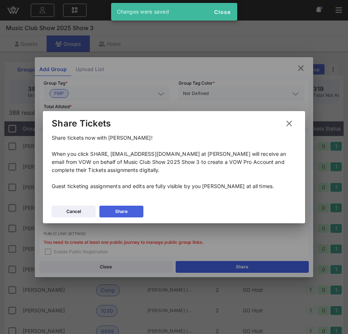
click at [143, 212] on button "Share" at bounding box center [121, 212] width 44 height 12
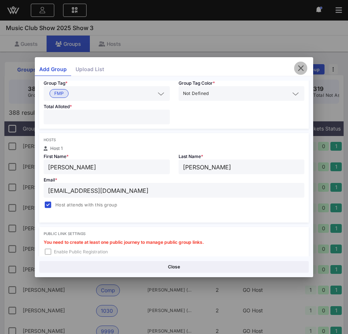
click at [303, 69] on icon "button" at bounding box center [300, 68] width 9 height 9
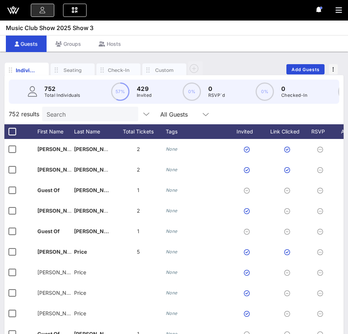
click at [15, 10] on icon at bounding box center [13, 10] width 18 height 18
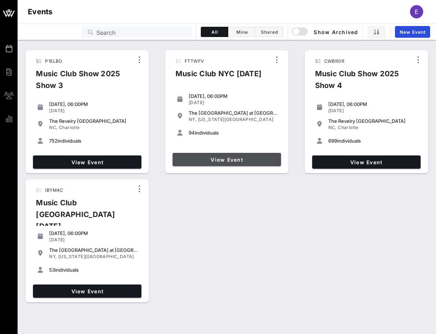
click at [207, 154] on link "View Event" at bounding box center [227, 159] width 109 height 13
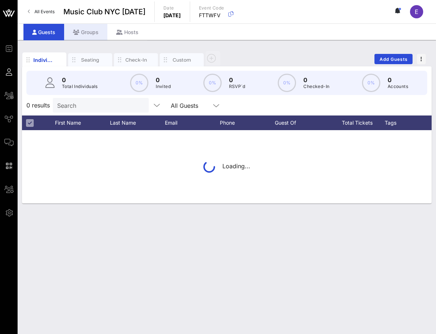
click at [80, 33] on div "Groups" at bounding box center [85, 32] width 43 height 16
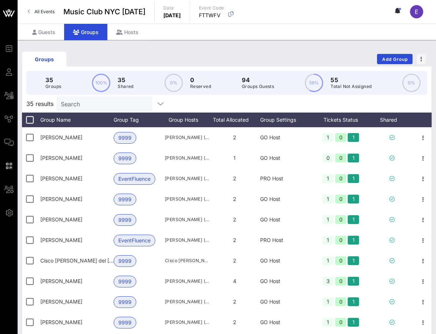
click at [94, 102] on input "Search" at bounding box center [104, 104] width 86 height 10
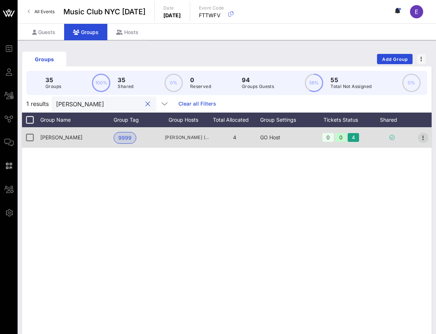
type input "[PERSON_NAME]"
click at [423, 138] on icon "button" at bounding box center [423, 137] width 9 height 9
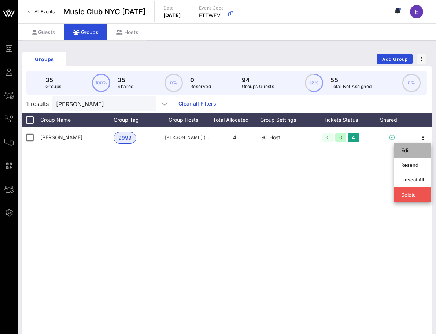
click at [400, 150] on div "Edit" at bounding box center [412, 150] width 37 height 15
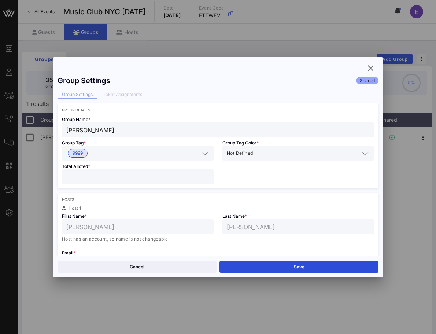
click at [206, 174] on input "*" at bounding box center [137, 177] width 143 height 10
type input "*"
click at [206, 174] on input "*" at bounding box center [137, 177] width 143 height 10
click at [255, 264] on button "Save" at bounding box center [299, 267] width 159 height 12
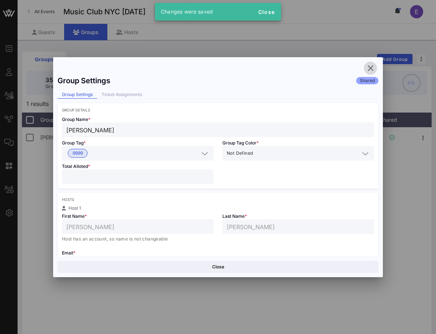
click at [372, 65] on icon "button" at bounding box center [370, 68] width 9 height 9
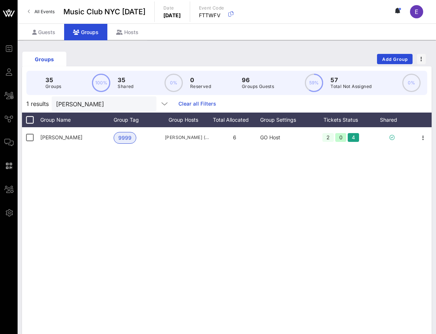
click at [44, 12] on span "All Events" at bounding box center [44, 11] width 20 height 5
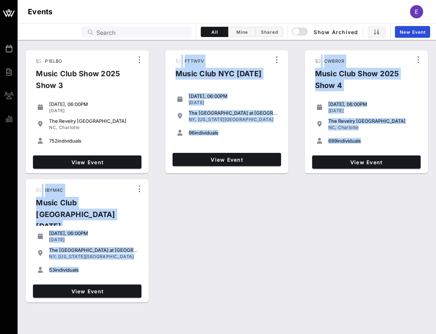
drag, startPoint x: 159, startPoint y: 45, endPoint x: 196, endPoint y: 257, distance: 215.1
click at [196, 258] on div "P1ELBO Music Club Show 2025 Show 3 [DATE], 06:00PM [DATE] The [GEOGRAPHIC_DATA]…" at bounding box center [227, 173] width 419 height 266
click at [196, 257] on div "P1ELBO Music Club Show 2025 Show 3 [DATE], 06:00PM [DATE] The [GEOGRAPHIC_DATA]…" at bounding box center [227, 176] width 419 height 258
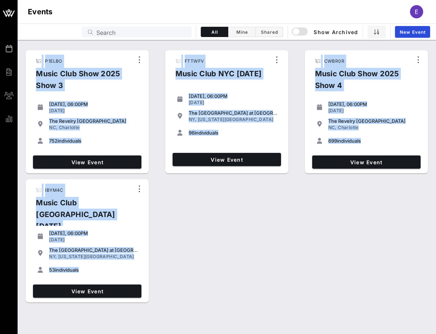
drag, startPoint x: 117, startPoint y: 51, endPoint x: 179, endPoint y: 246, distance: 204.0
click at [179, 246] on div "P1ELBO Music Club Show 2025 Show 3 [DATE], 06:00PM [DATE] The [GEOGRAPHIC_DATA]…" at bounding box center [227, 176] width 419 height 258
click at [178, 255] on div "P1ELBO Music Club Show 2025 Show 3 [DATE], 06:00PM [DATE] The [GEOGRAPHIC_DATA]…" at bounding box center [227, 176] width 419 height 258
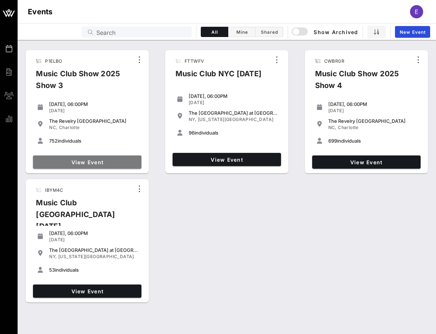
click at [113, 162] on span "View Event" at bounding box center [87, 162] width 103 height 6
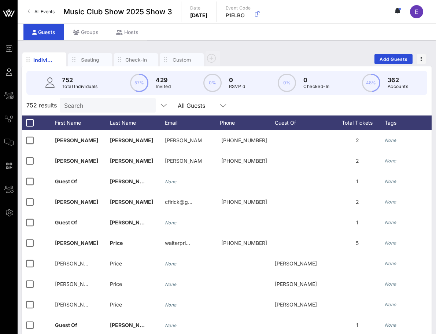
click at [45, 11] on span "All Events" at bounding box center [44, 11] width 20 height 5
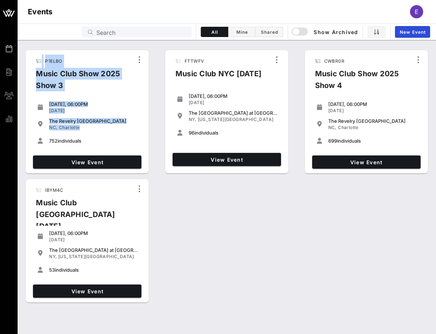
drag, startPoint x: 104, startPoint y: 137, endPoint x: 99, endPoint y: 46, distance: 91.8
click at [99, 46] on div "P1ELBO Music Club Show 2025 Show 3 [DATE], 06:00PM [DATE] The [GEOGRAPHIC_DATA]…" at bounding box center [227, 174] width 410 height 261
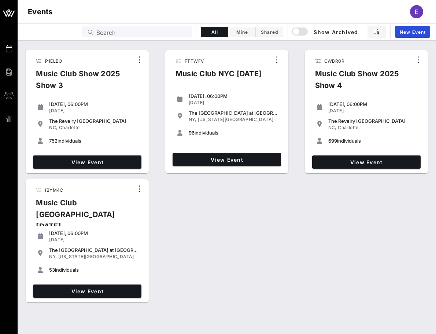
click at [99, 46] on div "P1ELBO Music Club Show 2025 Show 3 [DATE], 06:00PM [DATE] The [GEOGRAPHIC_DATA]…" at bounding box center [227, 174] width 410 height 261
drag, startPoint x: 99, startPoint y: 46, endPoint x: 168, endPoint y: 212, distance: 179.4
click at [168, 212] on div "P1ELBO Music Club Show 2025 Show 3 [DATE], 06:00PM [DATE] The [GEOGRAPHIC_DATA]…" at bounding box center [227, 174] width 410 height 261
click at [168, 212] on div "P1ELBO Music Club Show 2025 Show 3 [DATE], 06:00PM [DATE] The [GEOGRAPHIC_DATA]…" at bounding box center [227, 176] width 419 height 258
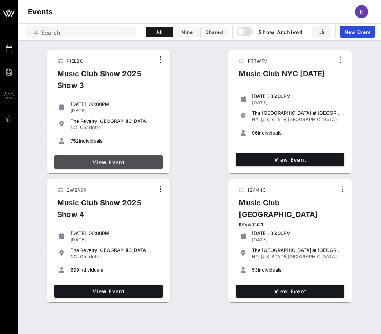
click at [139, 160] on span "View Event" at bounding box center [108, 162] width 103 height 6
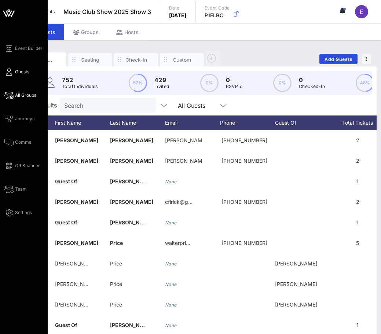
click at [32, 96] on span "All Groups" at bounding box center [25, 95] width 21 height 7
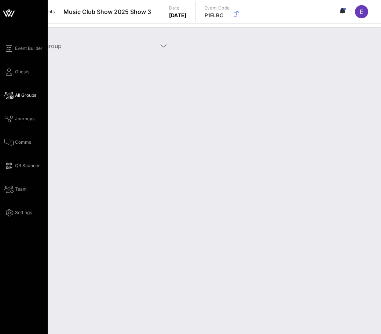
click at [33, 63] on div "Event Builder Guests All Groups Journeys Comms QR Scanner Team Settings" at bounding box center [25, 130] width 43 height 173
click at [33, 69] on div "Event Builder Guests All Groups Journeys Comms QR Scanner Team Settings" at bounding box center [25, 130] width 43 height 173
click at [30, 71] on div "Event Builder Guests All Groups Journeys Comms QR Scanner Team Settings" at bounding box center [25, 130] width 43 height 173
click at [12, 73] on icon at bounding box center [8, 71] width 9 height 1
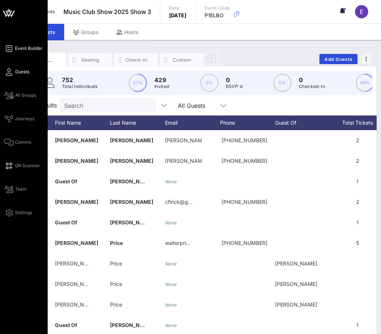
click at [21, 49] on span "Event Builder" at bounding box center [28, 48] width 27 height 7
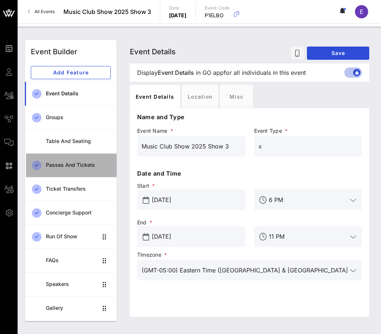
click at [78, 169] on div "Passes and Tickets" at bounding box center [78, 165] width 65 height 15
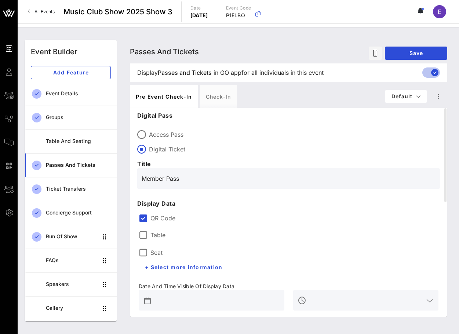
click at [40, 13] on span "All Events" at bounding box center [44, 11] width 20 height 5
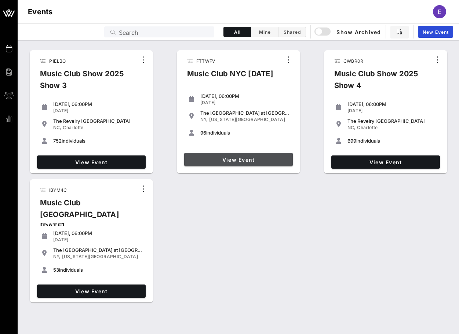
click at [220, 155] on link "View Event" at bounding box center [238, 159] width 109 height 13
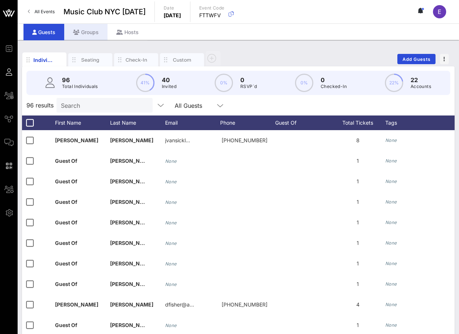
click at [91, 32] on div "Groups" at bounding box center [85, 32] width 43 height 16
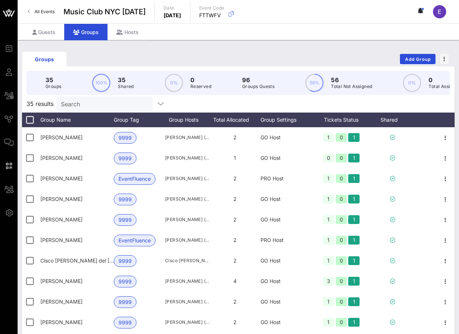
click at [97, 102] on input "Search" at bounding box center [104, 104] width 86 height 10
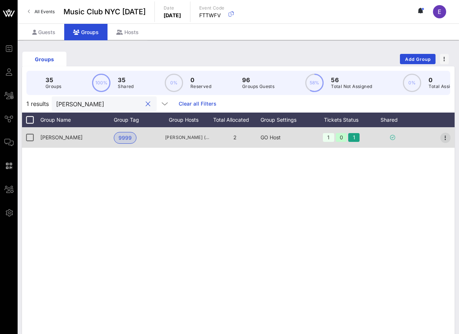
type input "[PERSON_NAME]"
click at [444, 137] on icon "button" at bounding box center [445, 137] width 9 height 9
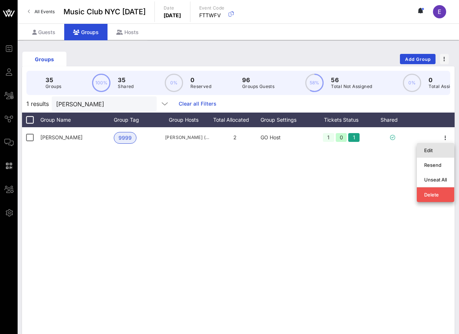
click at [436, 148] on div "Edit" at bounding box center [435, 150] width 23 height 6
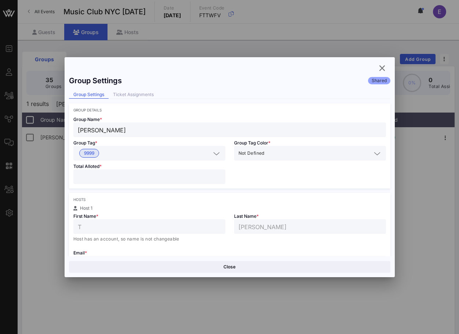
click at [218, 176] on input "*" at bounding box center [149, 177] width 143 height 10
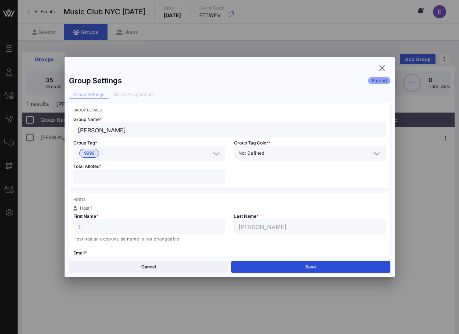
type input "*"
click at [218, 176] on input "*" at bounding box center [149, 177] width 143 height 10
click at [264, 266] on button "Save" at bounding box center [310, 267] width 159 height 12
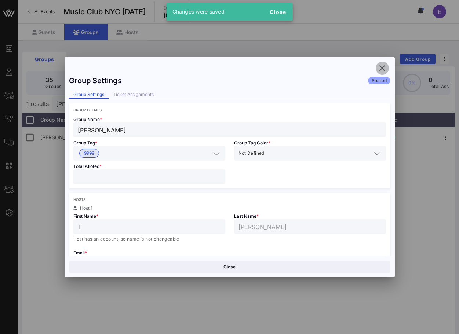
click at [380, 62] on button "button" at bounding box center [381, 68] width 13 height 13
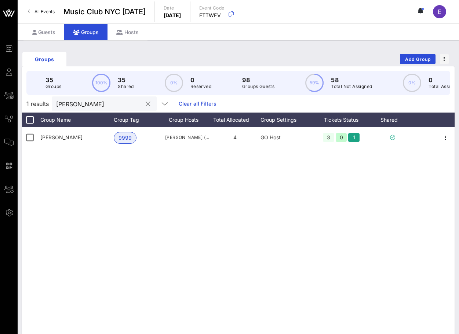
click at [113, 104] on input "[PERSON_NAME]" at bounding box center [99, 104] width 86 height 10
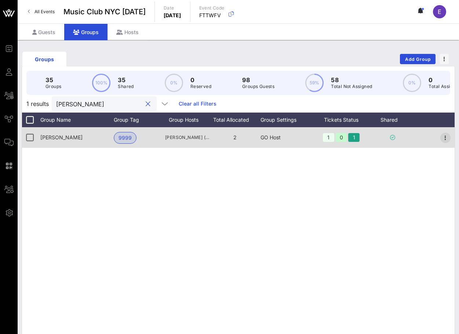
type input "[PERSON_NAME]"
click at [445, 134] on icon "button" at bounding box center [445, 137] width 9 height 9
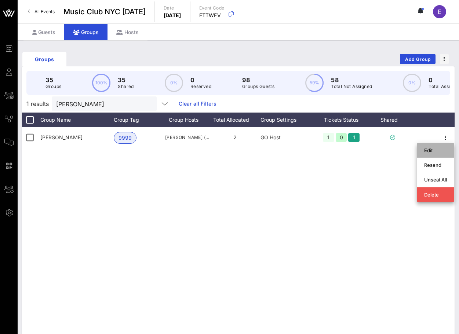
click at [437, 151] on div "Edit" at bounding box center [435, 150] width 23 height 6
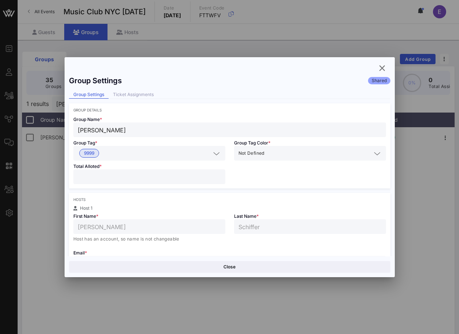
click at [218, 174] on input "*" at bounding box center [149, 177] width 143 height 10
type input "*"
click at [218, 174] on input "*" at bounding box center [149, 177] width 143 height 10
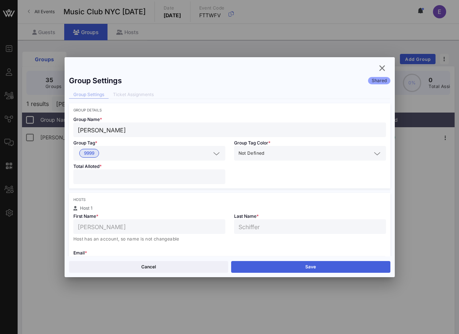
click at [271, 269] on button "Save" at bounding box center [310, 267] width 159 height 12
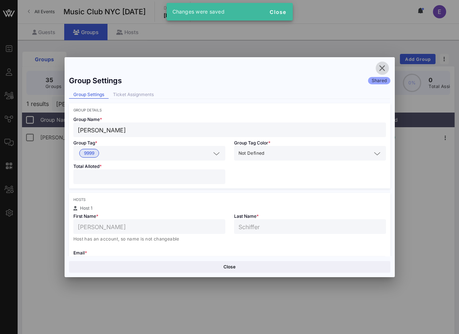
click at [379, 73] on button "button" at bounding box center [381, 68] width 13 height 13
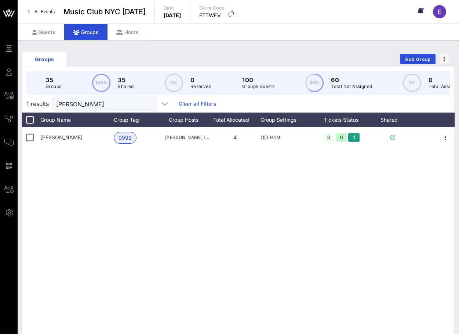
click at [44, 14] on link "All Events" at bounding box center [41, 12] width 36 height 12
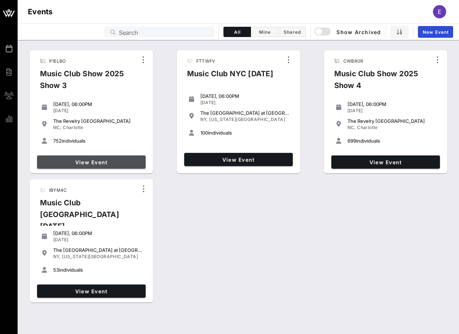
click at [88, 162] on span "View Event" at bounding box center [91, 162] width 103 height 6
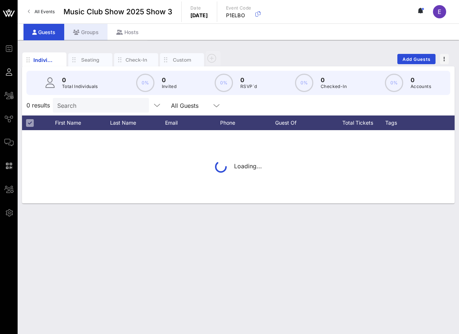
click at [91, 29] on div "Groups" at bounding box center [85, 32] width 43 height 16
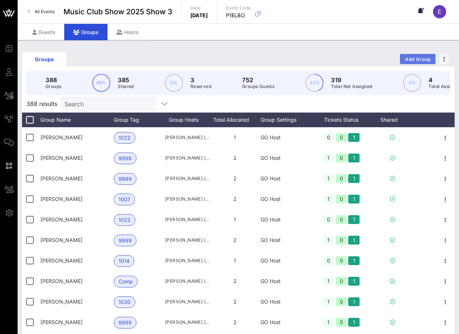
click at [420, 62] on button "Add Group" at bounding box center [418, 59] width 36 height 10
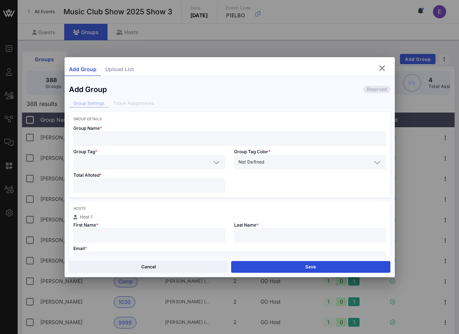
click at [173, 140] on input "text" at bounding box center [230, 139] width 304 height 10
click at [152, 255] on input "text" at bounding box center [230, 259] width 304 height 10
paste input "[EMAIL_ADDRESS][DOMAIN_NAME]"
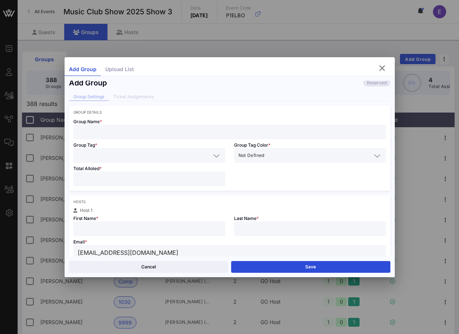
type input "[EMAIL_ADDRESS][DOMAIN_NAME]"
click at [149, 222] on div at bounding box center [149, 228] width 143 height 15
type input "[PERSON_NAME]"
click at [103, 179] on input "number" at bounding box center [149, 179] width 143 height 10
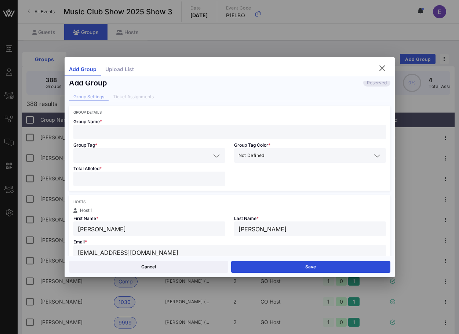
type input "*"
click at [103, 160] on div at bounding box center [149, 155] width 143 height 15
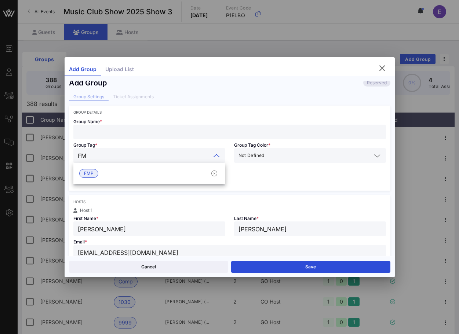
type input "FMP"
click at [97, 173] on span "FMP" at bounding box center [88, 173] width 19 height 9
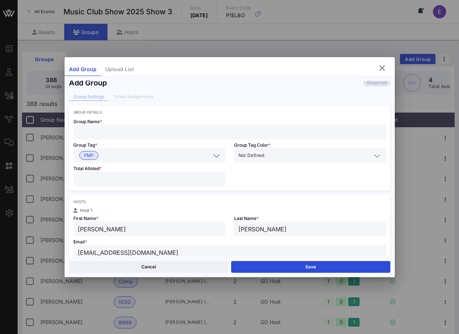
click at [108, 132] on input "text" at bounding box center [230, 132] width 304 height 10
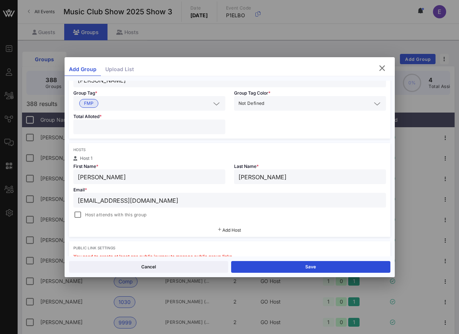
scroll to position [85, 0]
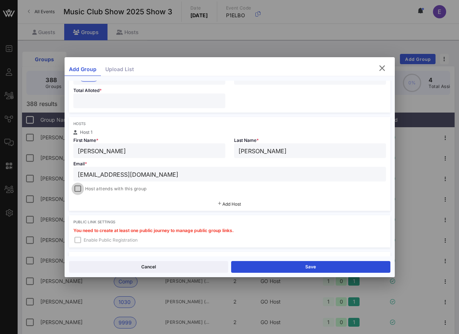
type input "[PERSON_NAME]"
click at [81, 188] on div at bounding box center [78, 189] width 10 height 10
click at [247, 257] on div "Cancel Save" at bounding box center [230, 266] width 330 height 21
click at [247, 261] on button "Save" at bounding box center [310, 267] width 159 height 12
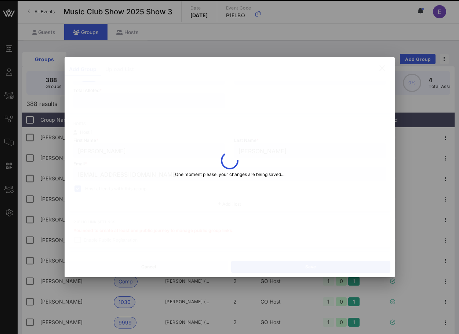
type input "[EMAIL_ADDRESS][DOMAIN_NAME]"
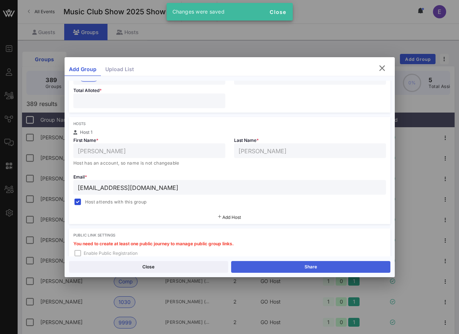
click at [253, 269] on button "Share" at bounding box center [310, 267] width 159 height 12
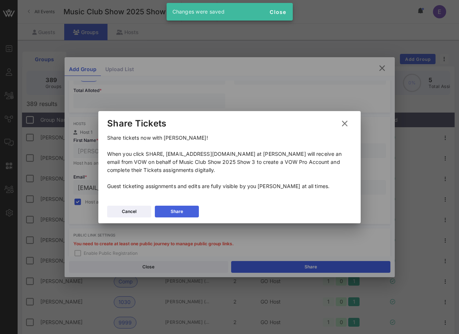
click at [186, 212] on button "Share" at bounding box center [177, 212] width 44 height 12
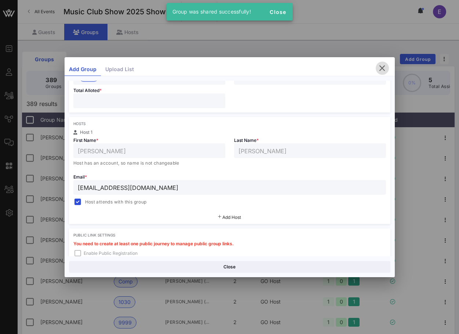
click at [379, 67] on icon "button" at bounding box center [382, 68] width 9 height 9
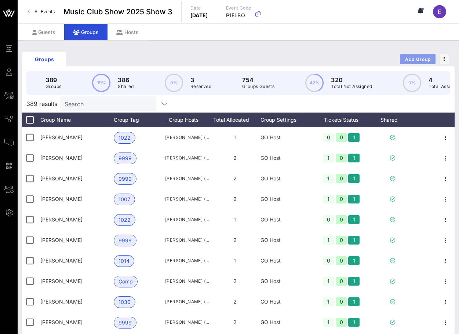
click at [415, 62] on button "Add Group" at bounding box center [418, 59] width 36 height 10
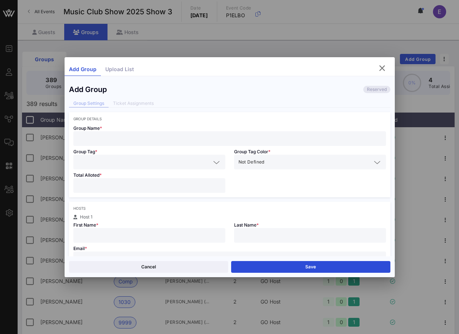
click at [203, 141] on input "text" at bounding box center [230, 139] width 304 height 10
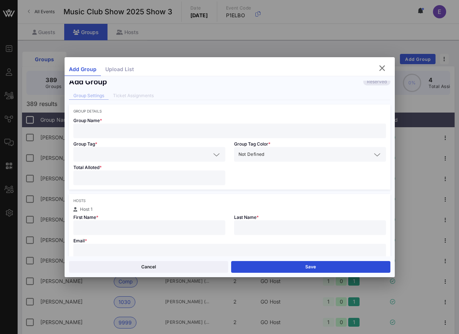
click at [169, 251] on input "text" at bounding box center [230, 251] width 304 height 10
paste input "[EMAIL_ADDRESS][DOMAIN_NAME]"
type input "[EMAIL_ADDRESS][DOMAIN_NAME]"
click at [176, 229] on input "text" at bounding box center [149, 228] width 143 height 10
type input "[PERSON_NAME]"
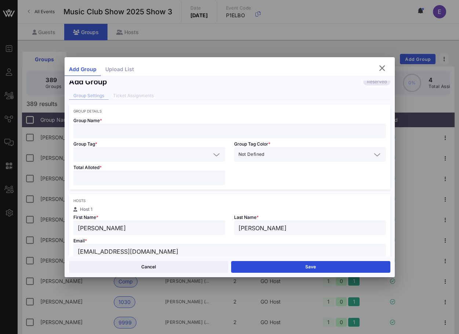
type input "[PERSON_NAME]"
click at [135, 124] on div at bounding box center [230, 131] width 304 height 15
type input "[PERSON_NAME]"
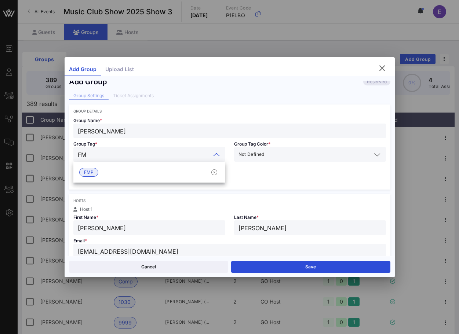
type input "FMP"
click at [115, 165] on div "FMP" at bounding box center [149, 172] width 152 height 15
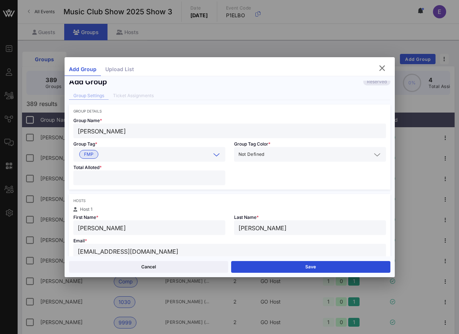
click at [114, 175] on input "number" at bounding box center [149, 178] width 143 height 10
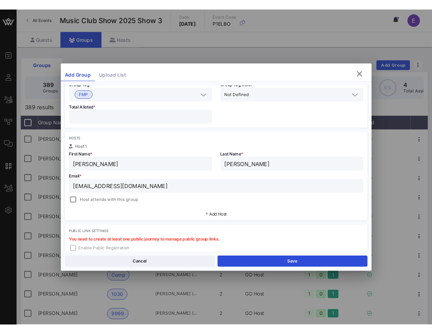
scroll to position [74, 0]
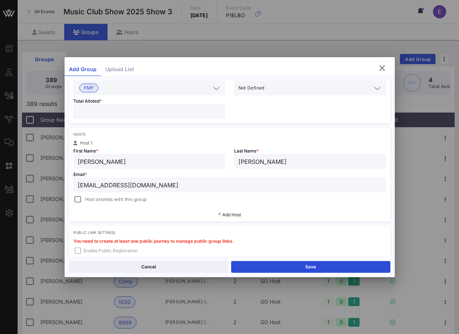
type input "*"
click at [91, 196] on span "Host attends with this group" at bounding box center [116, 199] width 62 height 7
click at [253, 272] on button "Save" at bounding box center [310, 267] width 159 height 12
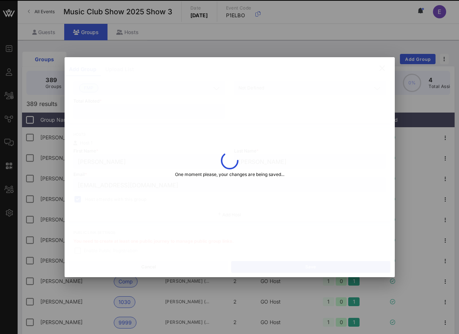
type input "[EMAIL_ADDRESS][DOMAIN_NAME]"
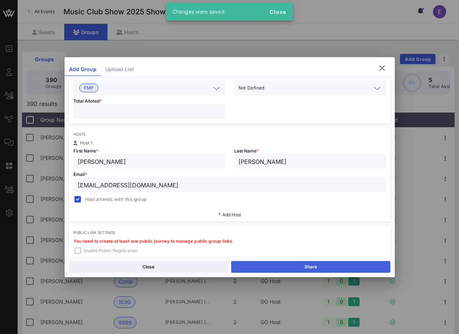
click at [254, 266] on button "Share" at bounding box center [310, 267] width 159 height 12
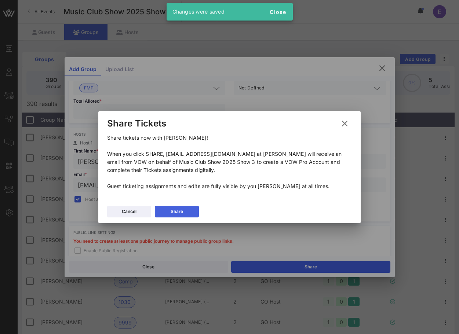
click at [186, 210] on button "Share" at bounding box center [177, 212] width 44 height 12
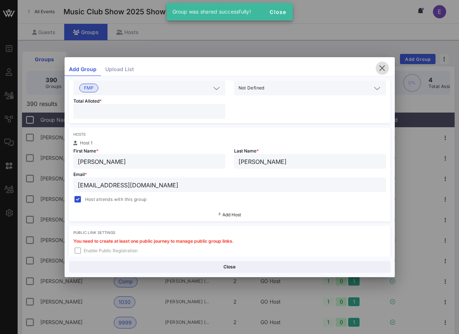
click at [383, 65] on icon "button" at bounding box center [382, 68] width 9 height 9
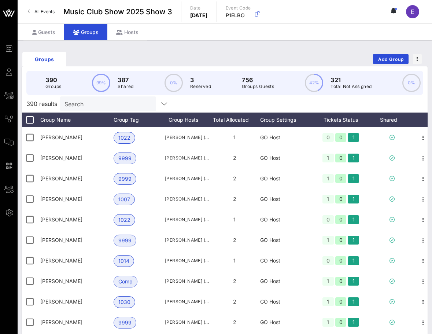
click at [43, 16] on link "All Events" at bounding box center [41, 12] width 36 height 12
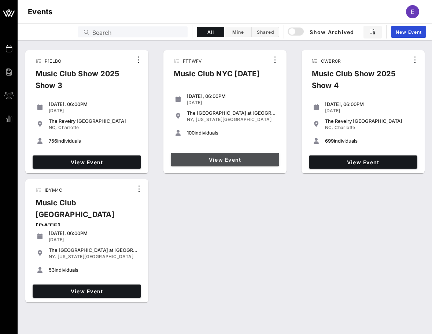
click at [214, 157] on span "View Event" at bounding box center [225, 160] width 103 height 6
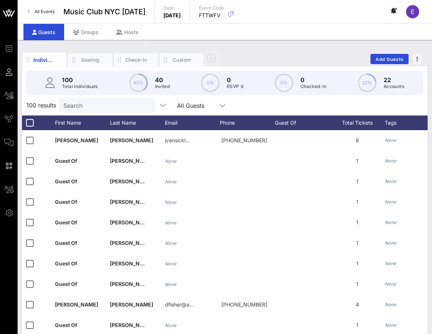
click at [47, 8] on link "All Events" at bounding box center [41, 12] width 36 height 12
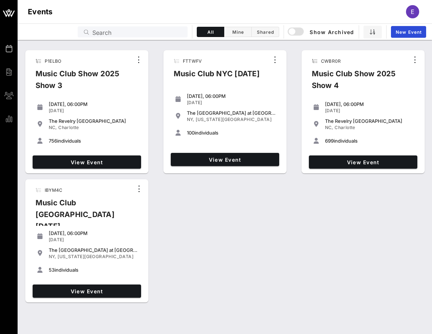
drag, startPoint x: 173, startPoint y: 71, endPoint x: 239, endPoint y: 137, distance: 92.5
click at [239, 137] on div "FTTWFV Music Club NYC [DATE] [DATE], 06:00PM [DATE] The [GEOGRAPHIC_DATA] at [G…" at bounding box center [224, 111] width 123 height 123
click at [225, 203] on div "P1ELBO Music Club Show 2025 Show 3 [DATE], 06:00PM [DATE] The [GEOGRAPHIC_DATA]…" at bounding box center [225, 176] width 415 height 258
click at [210, 157] on span "View Event" at bounding box center [225, 160] width 103 height 6
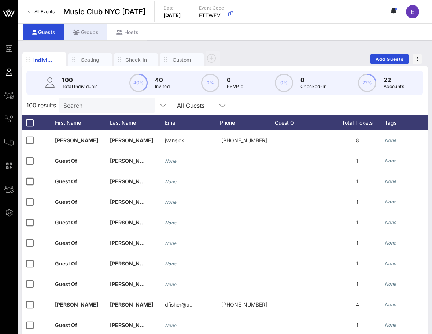
click at [88, 33] on div "Groups" at bounding box center [85, 32] width 43 height 16
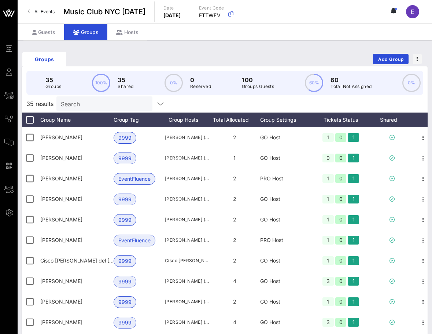
click at [96, 103] on input "Search" at bounding box center [104, 104] width 86 height 10
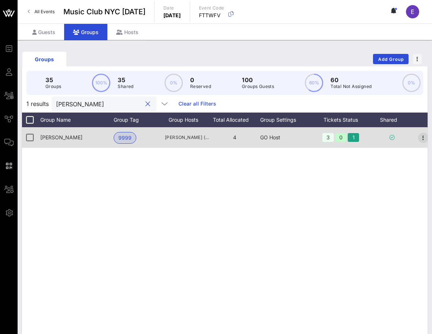
type input "[PERSON_NAME]"
click at [423, 137] on icon "button" at bounding box center [423, 137] width 9 height 9
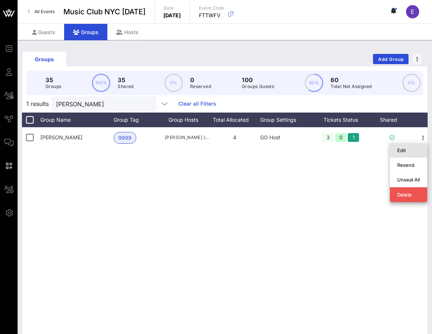
click at [414, 147] on div "Edit" at bounding box center [408, 150] width 23 height 12
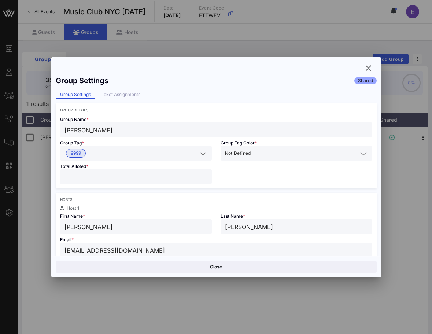
click at [158, 173] on input "*" at bounding box center [136, 177] width 143 height 10
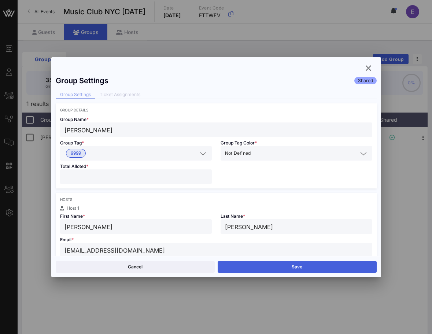
type input "*"
click at [238, 267] on button "Save" at bounding box center [297, 267] width 159 height 12
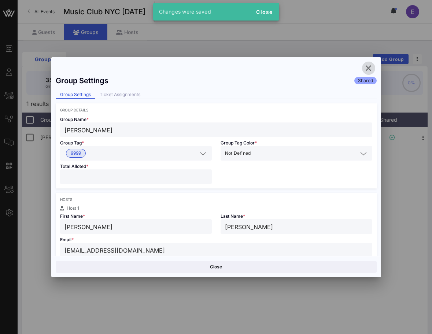
click at [368, 71] on icon "button" at bounding box center [368, 68] width 9 height 9
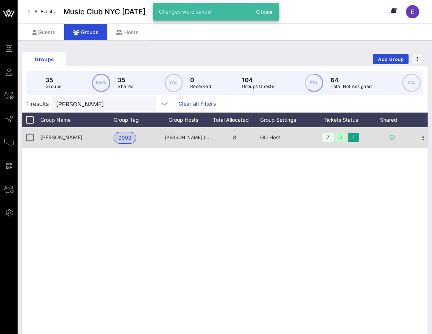
scroll to position [0, 5]
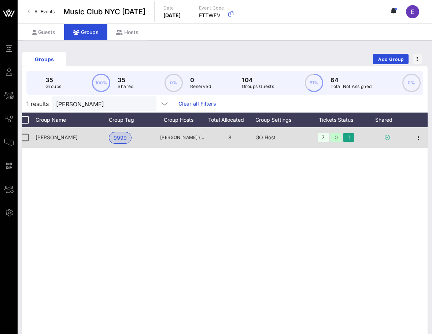
click at [385, 134] on div at bounding box center [387, 137] width 44 height 21
click at [416, 136] on icon "button" at bounding box center [418, 137] width 9 height 9
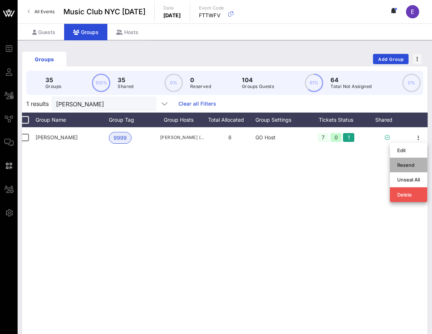
click at [409, 164] on div "Resend" at bounding box center [408, 165] width 23 height 6
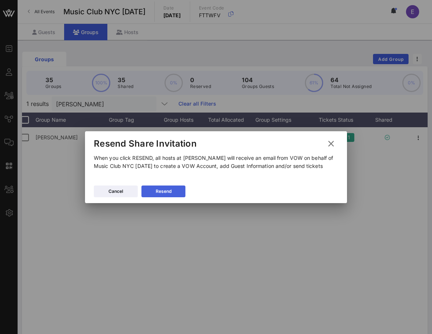
click at [170, 186] on button "Resend" at bounding box center [163, 191] width 44 height 12
